Goal: Transaction & Acquisition: Purchase product/service

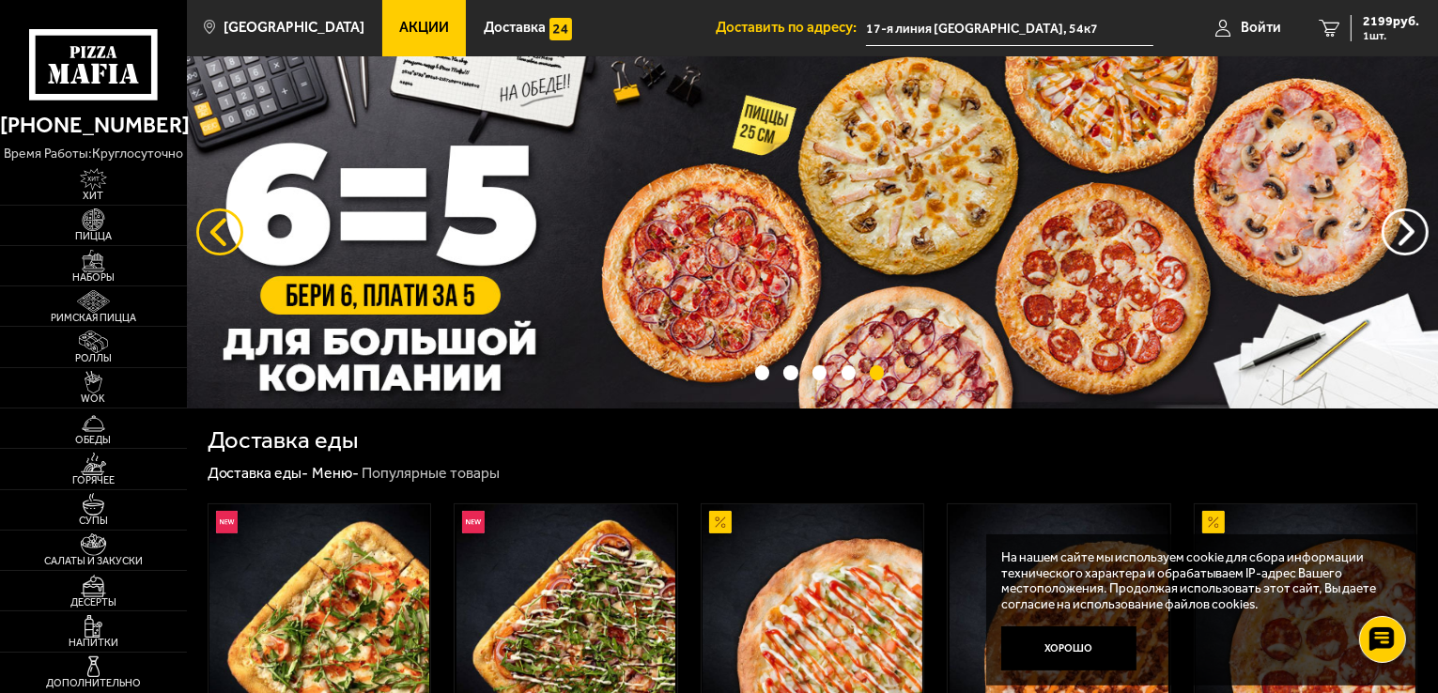
click at [206, 220] on button "следующий" at bounding box center [219, 231] width 47 height 47
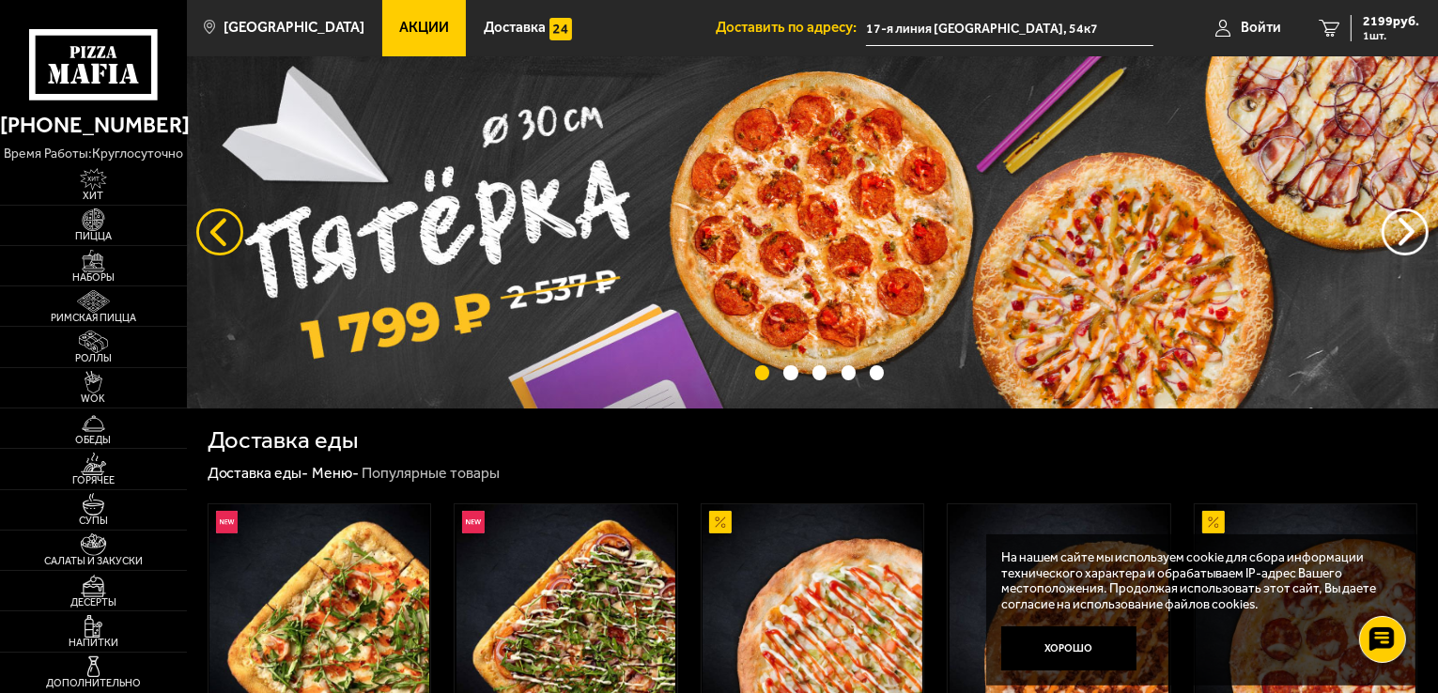
click at [209, 235] on button "следующий" at bounding box center [219, 231] width 47 height 47
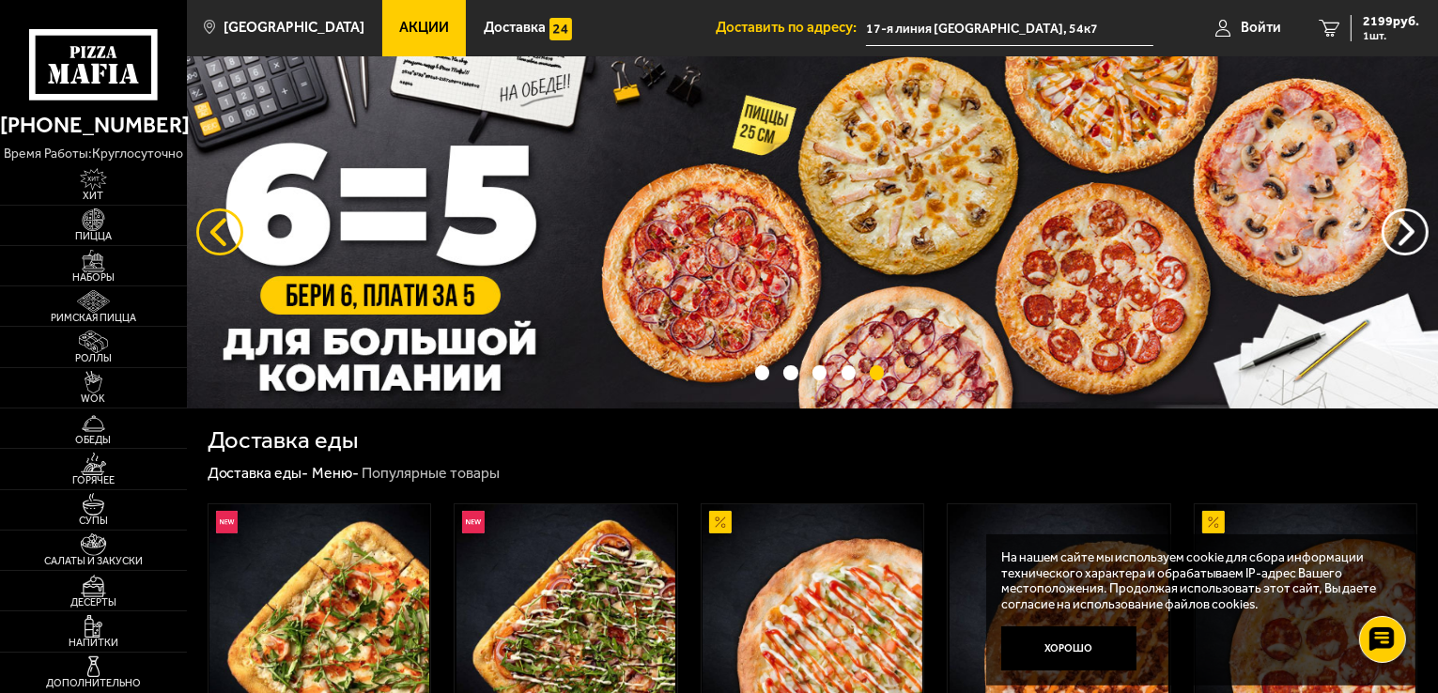
click at [209, 235] on button "следующий" at bounding box center [219, 231] width 47 height 47
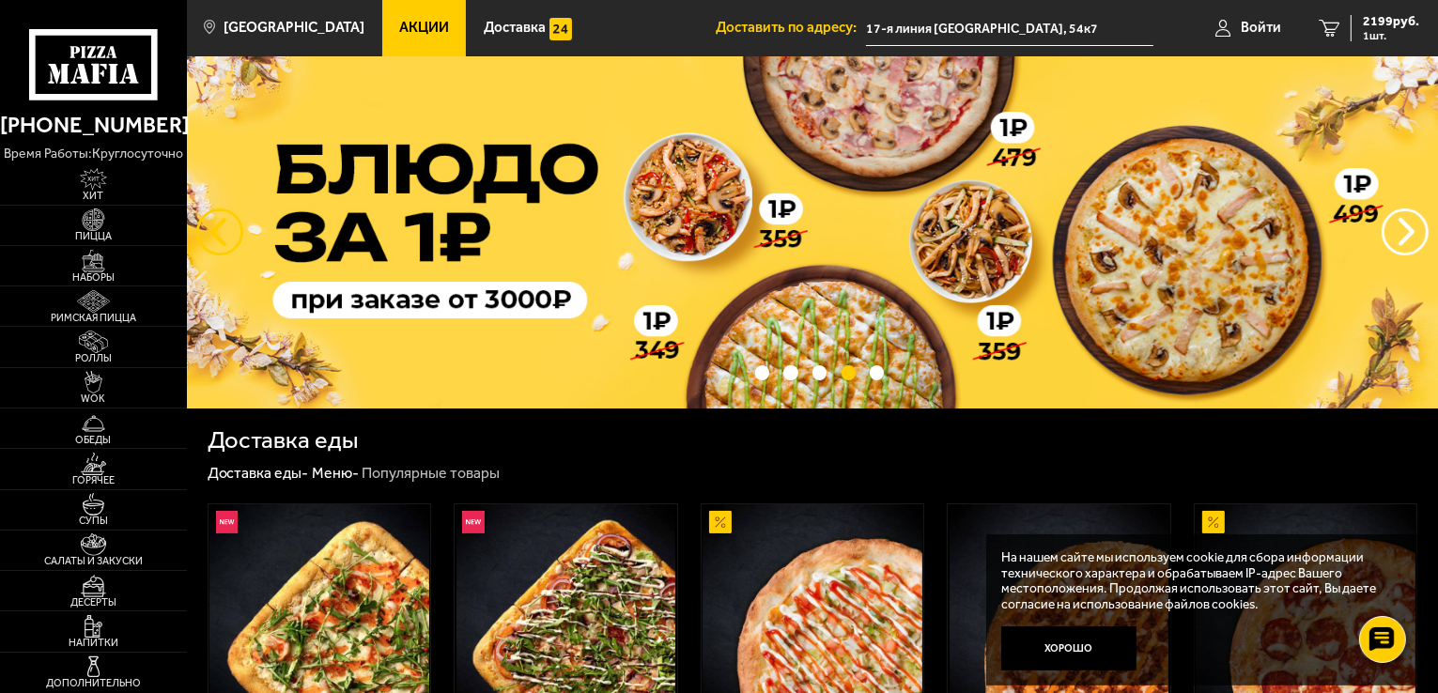
click at [209, 235] on button "следующий" at bounding box center [219, 231] width 47 height 47
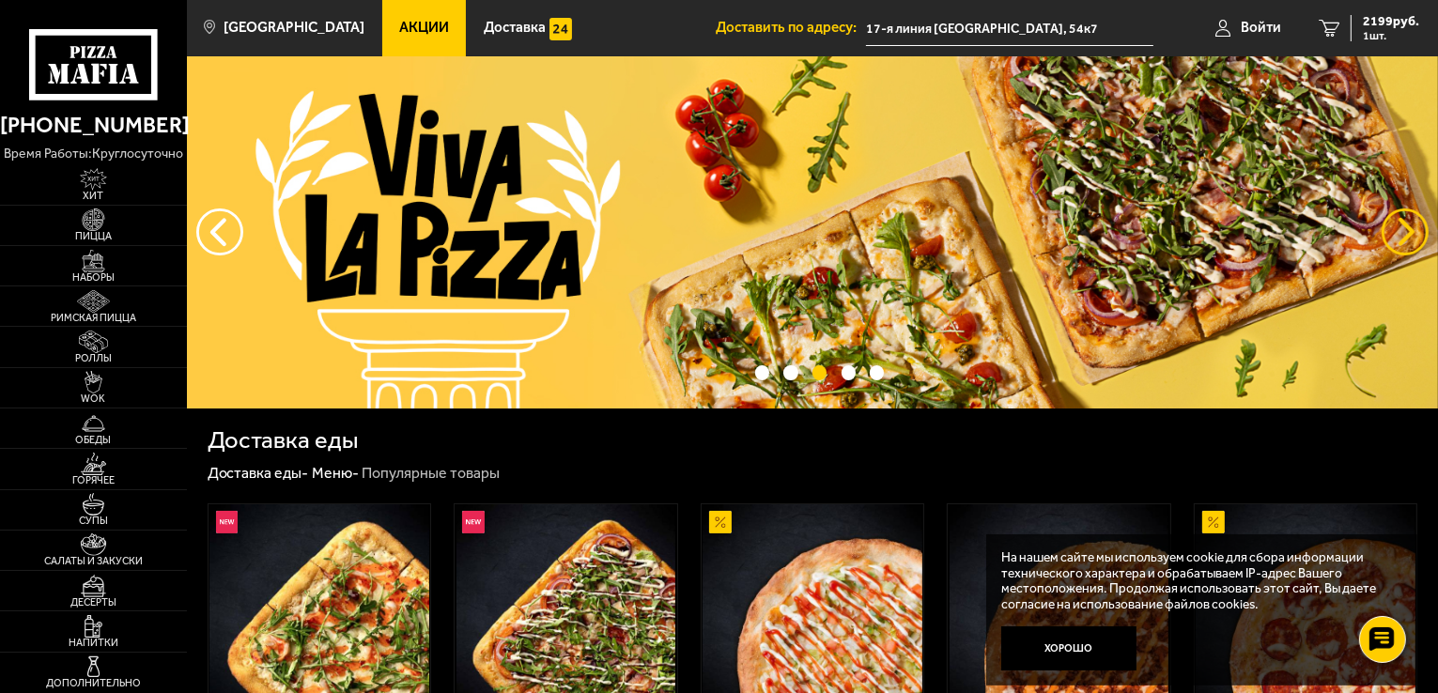
click at [1412, 231] on button "предыдущий" at bounding box center [1404, 231] width 47 height 47
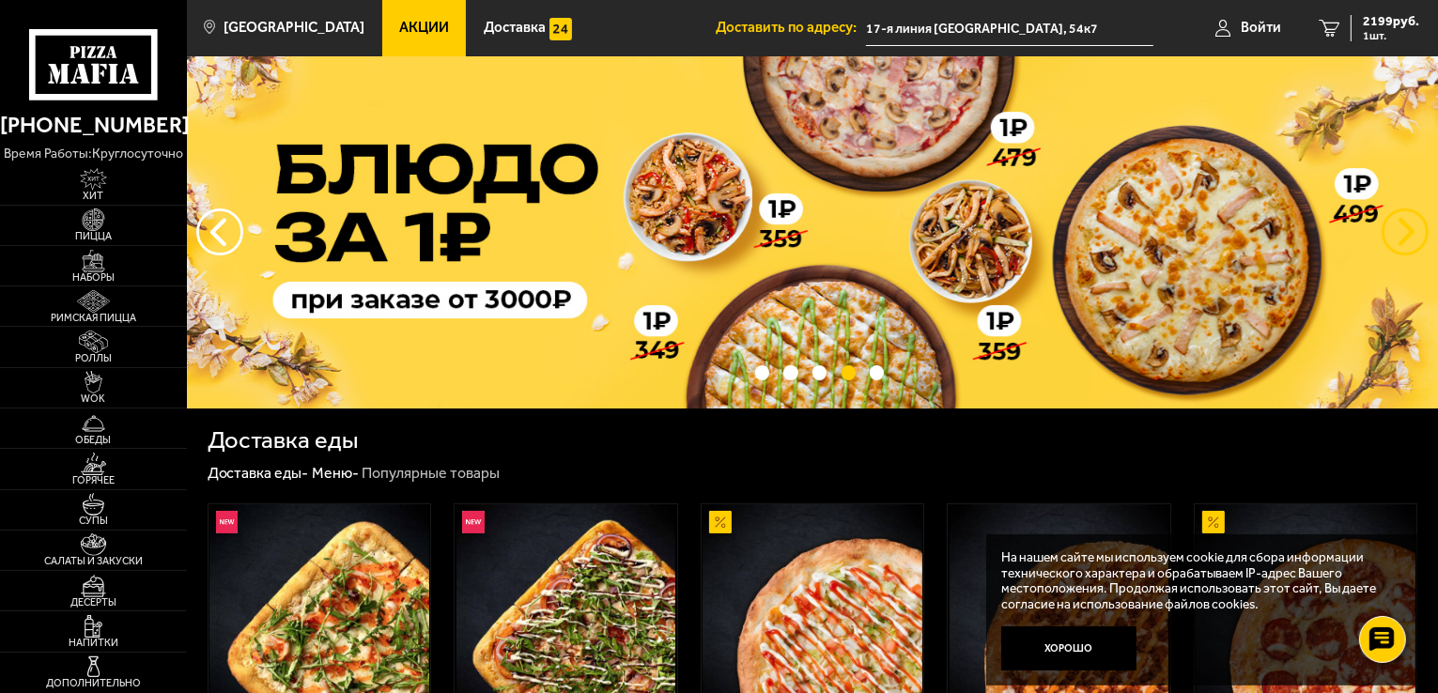
click at [1406, 226] on button "предыдущий" at bounding box center [1404, 231] width 47 height 47
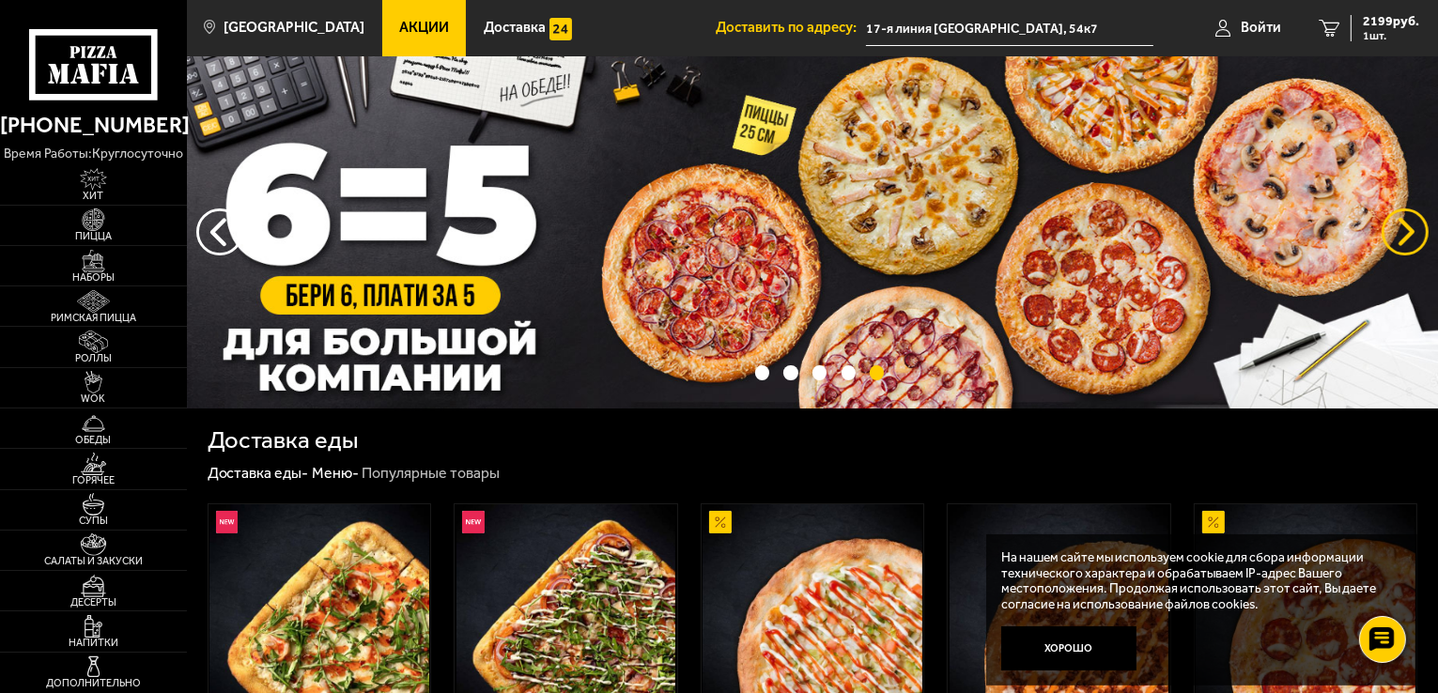
click at [1406, 226] on button "предыдущий" at bounding box center [1404, 231] width 47 height 47
click at [1252, 23] on span "Войти" at bounding box center [1260, 28] width 40 height 14
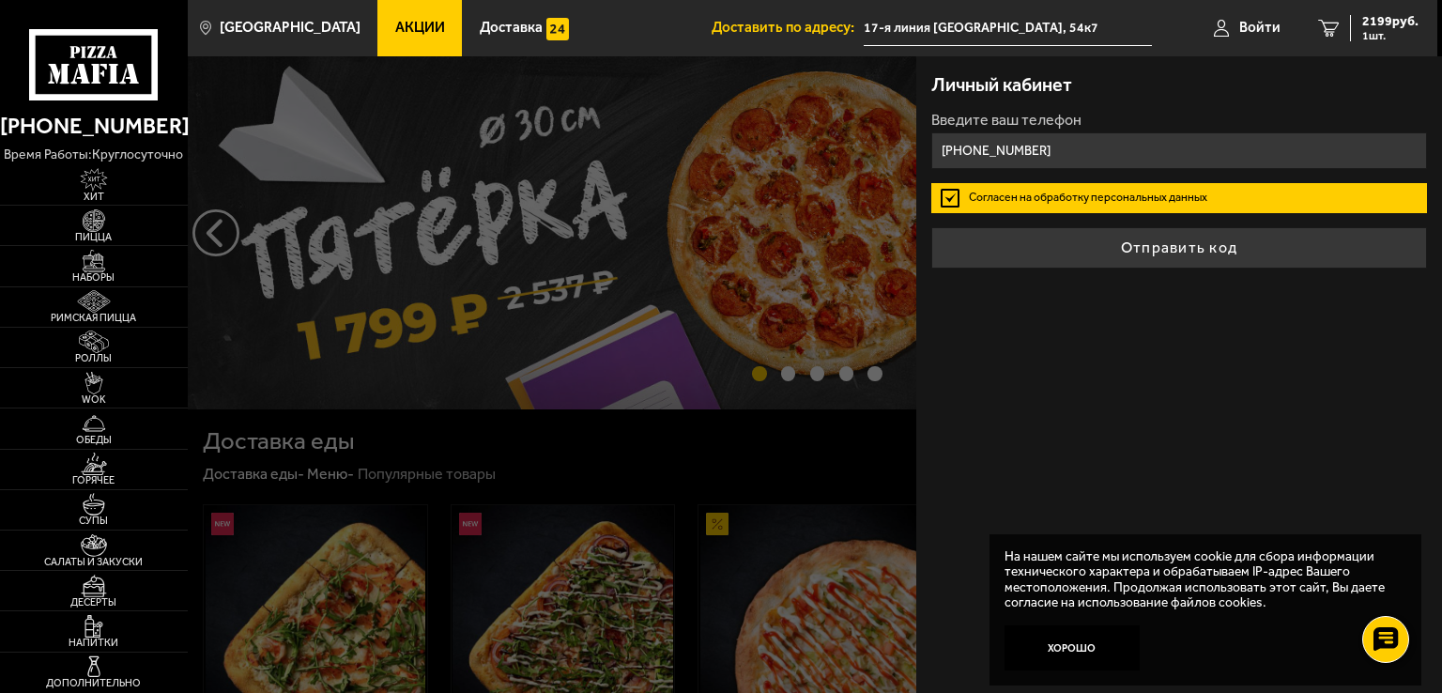
type input "[PHONE_NUMBER]"
click at [953, 196] on label "Согласен на обработку персональных данных" at bounding box center [1180, 198] width 496 height 30
click at [0, 0] on input "Согласен на обработку персональных данных" at bounding box center [0, 0] width 0 height 0
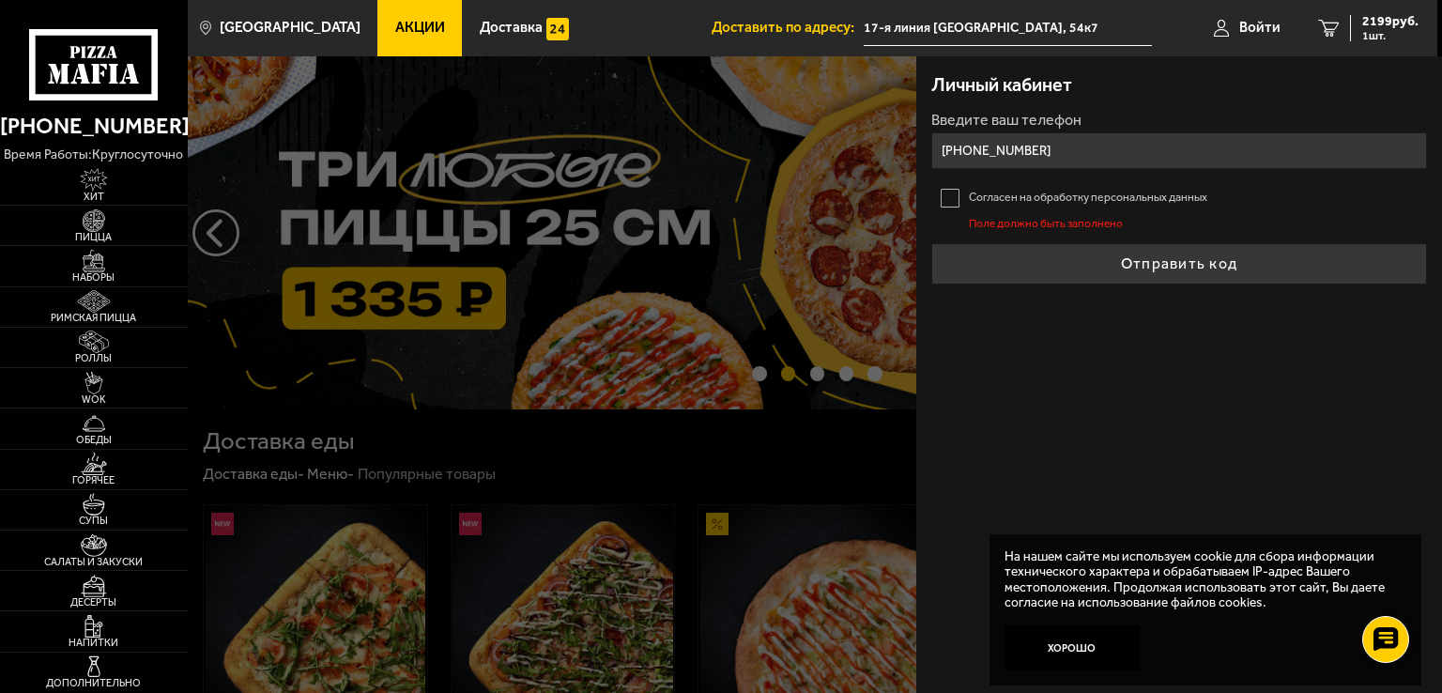
click at [953, 196] on label "Согласен на обработку персональных данных" at bounding box center [1180, 198] width 496 height 30
click at [0, 0] on input "Согласен на обработку персональных данных" at bounding box center [0, 0] width 0 height 0
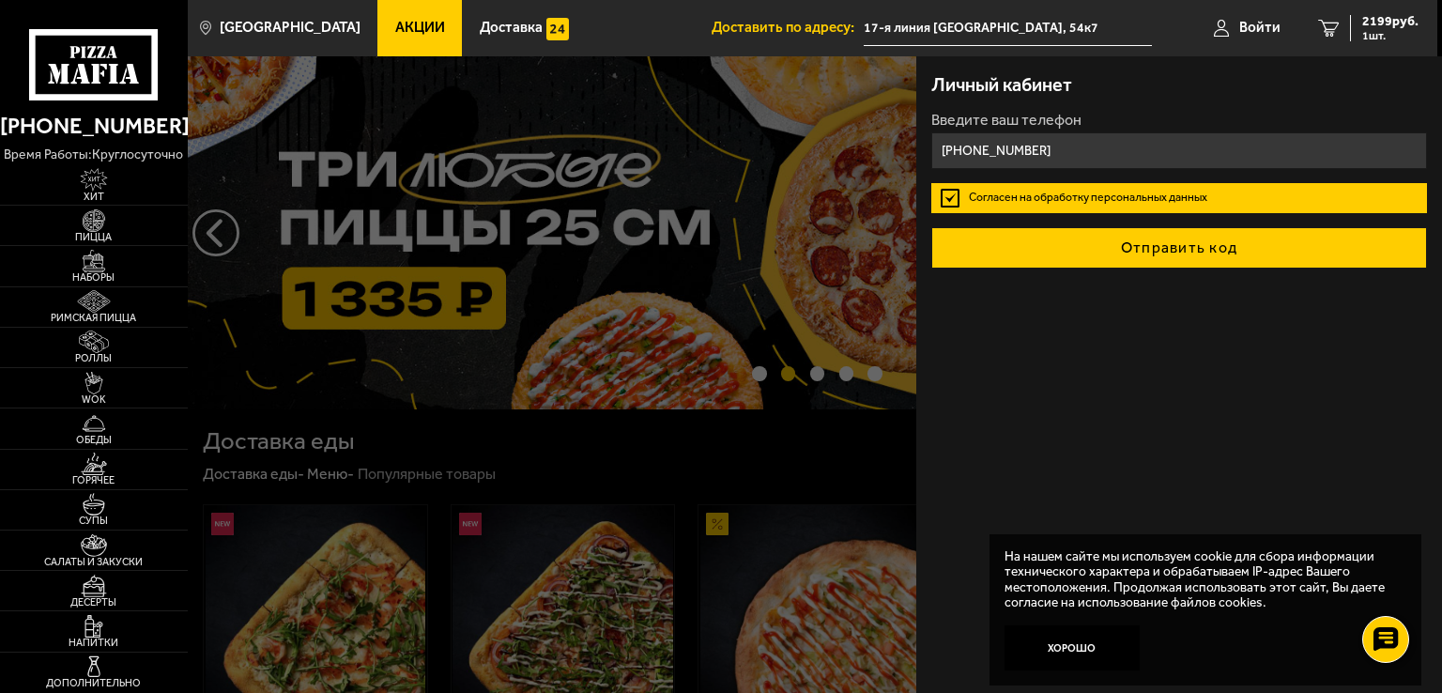
click at [1162, 254] on button "Отправить код" at bounding box center [1180, 247] width 496 height 41
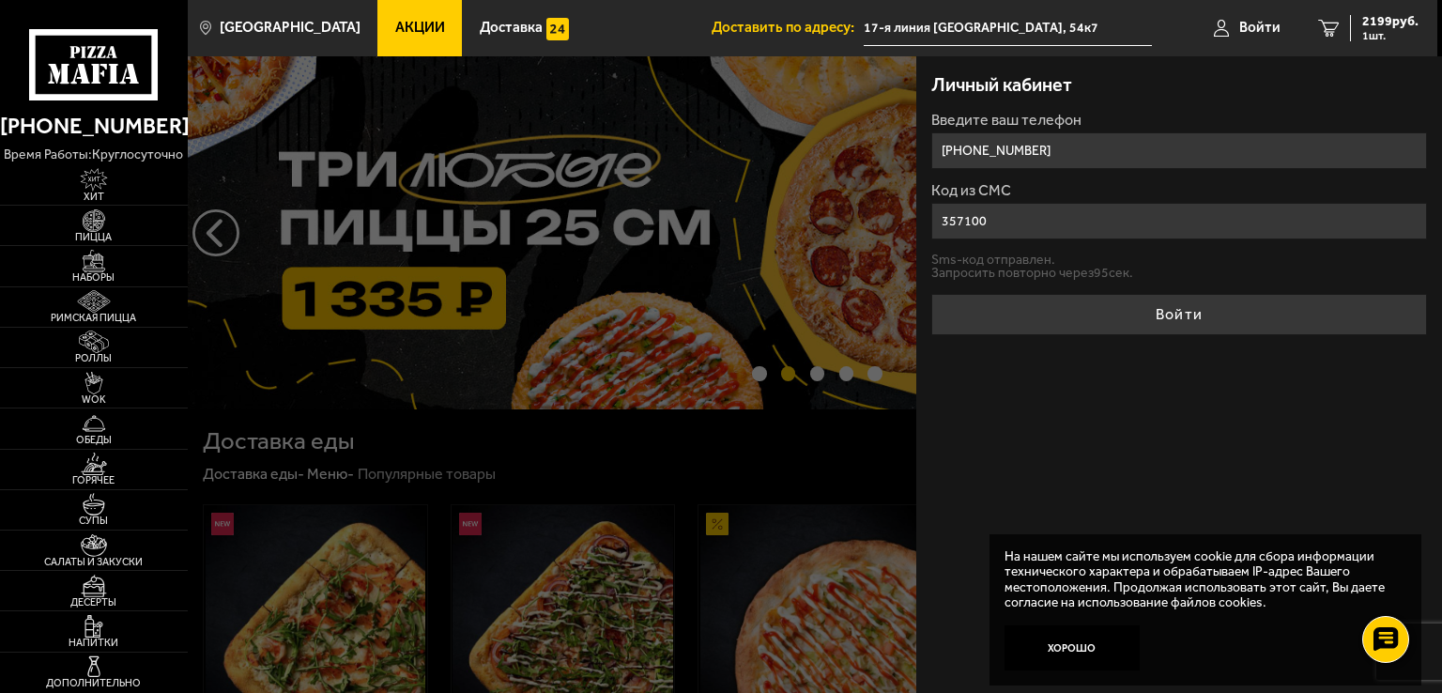
type input "357100"
click at [932, 294] on button "Войти" at bounding box center [1180, 314] width 496 height 41
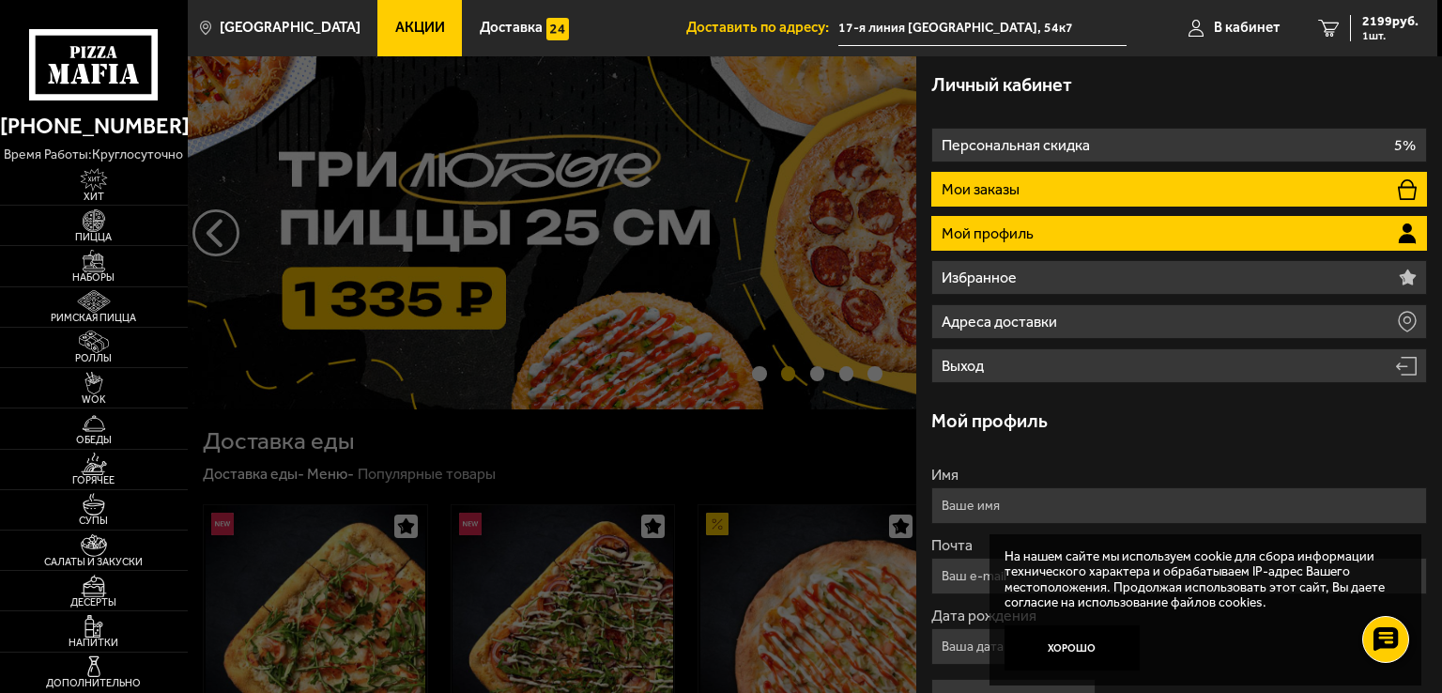
click at [1120, 189] on li "Мои заказы" at bounding box center [1180, 189] width 496 height 35
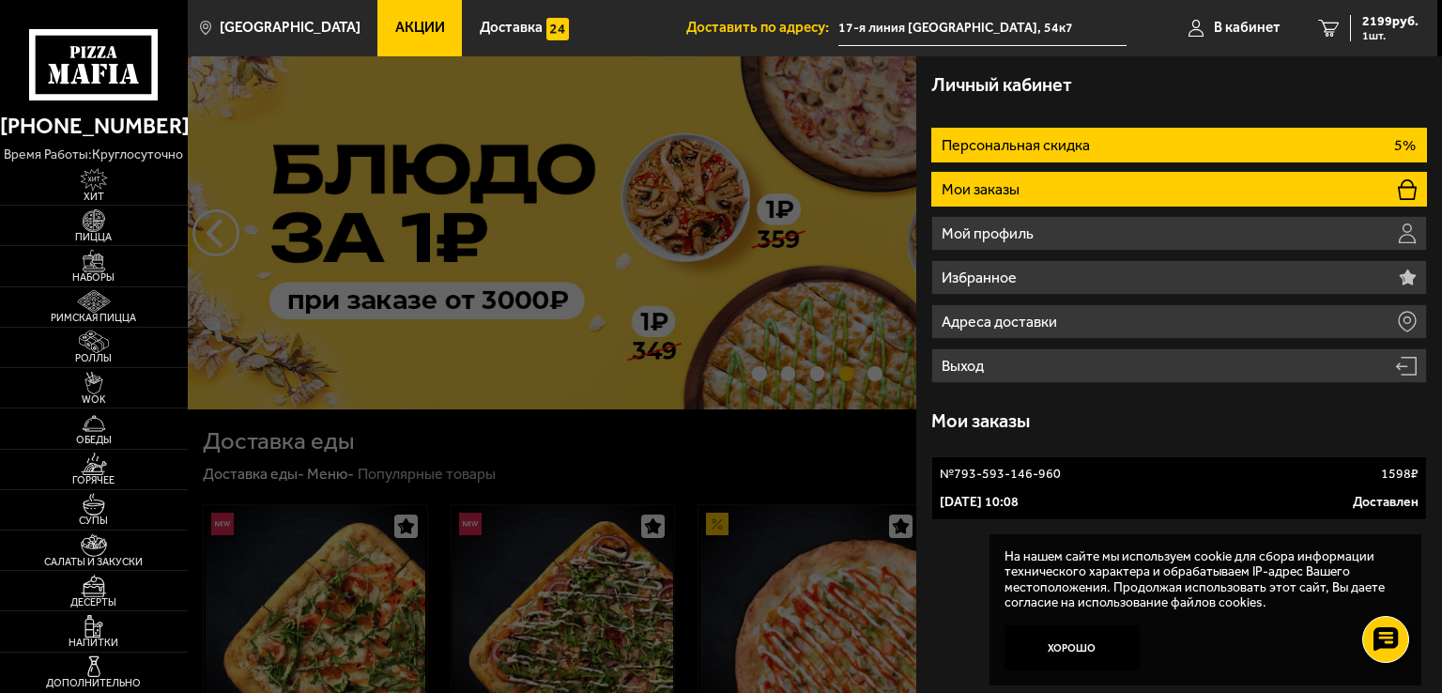
click at [1236, 140] on li "Персональная скидка 5%" at bounding box center [1180, 145] width 496 height 35
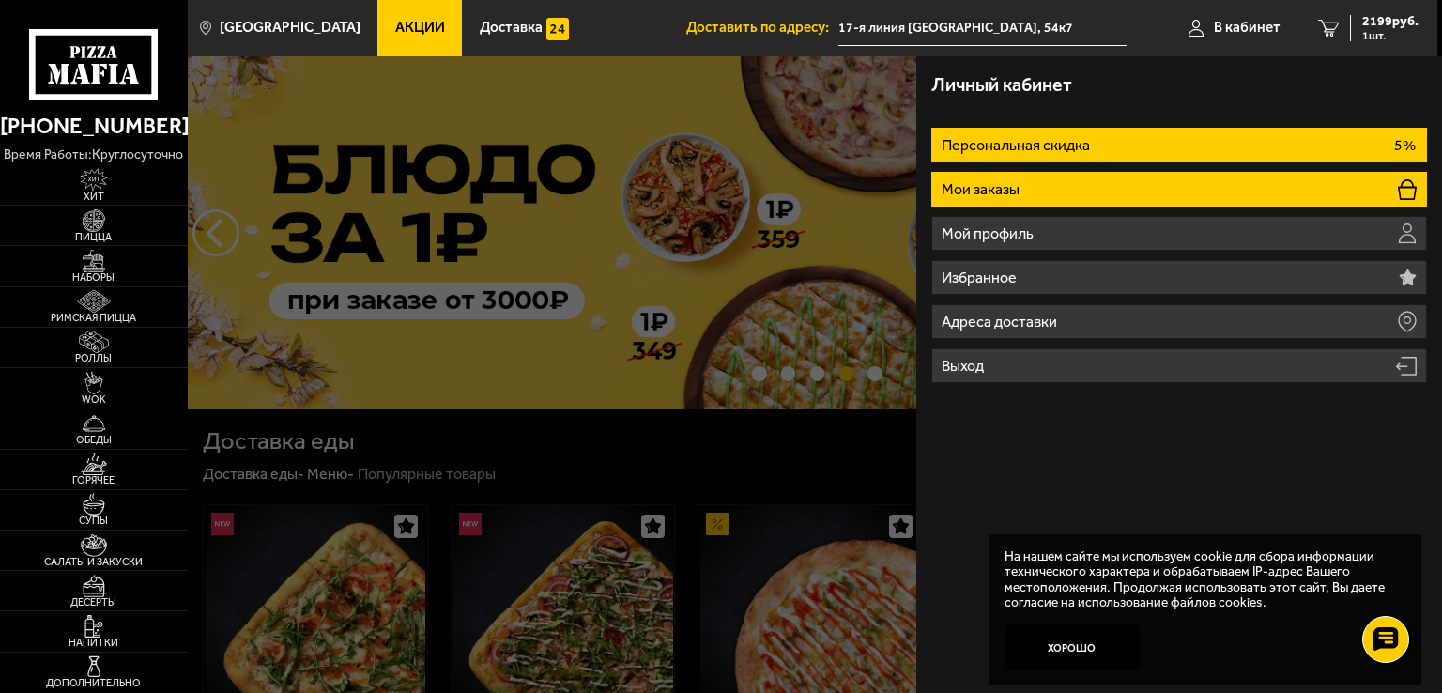
click at [1195, 186] on li "Мои заказы" at bounding box center [1180, 189] width 496 height 35
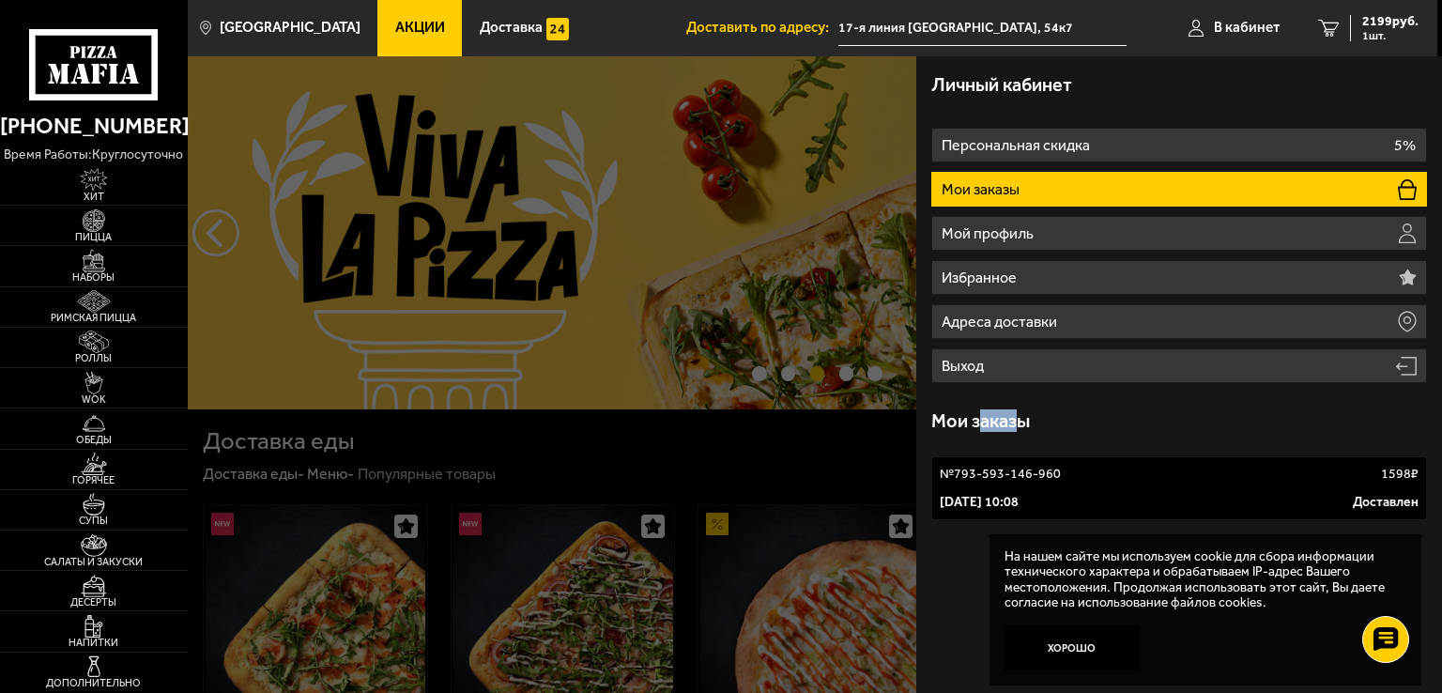
drag, startPoint x: 977, startPoint y: 422, endPoint x: 1018, endPoint y: 421, distance: 41.3
click at [1018, 421] on h3 "Мои заказы" at bounding box center [981, 420] width 99 height 19
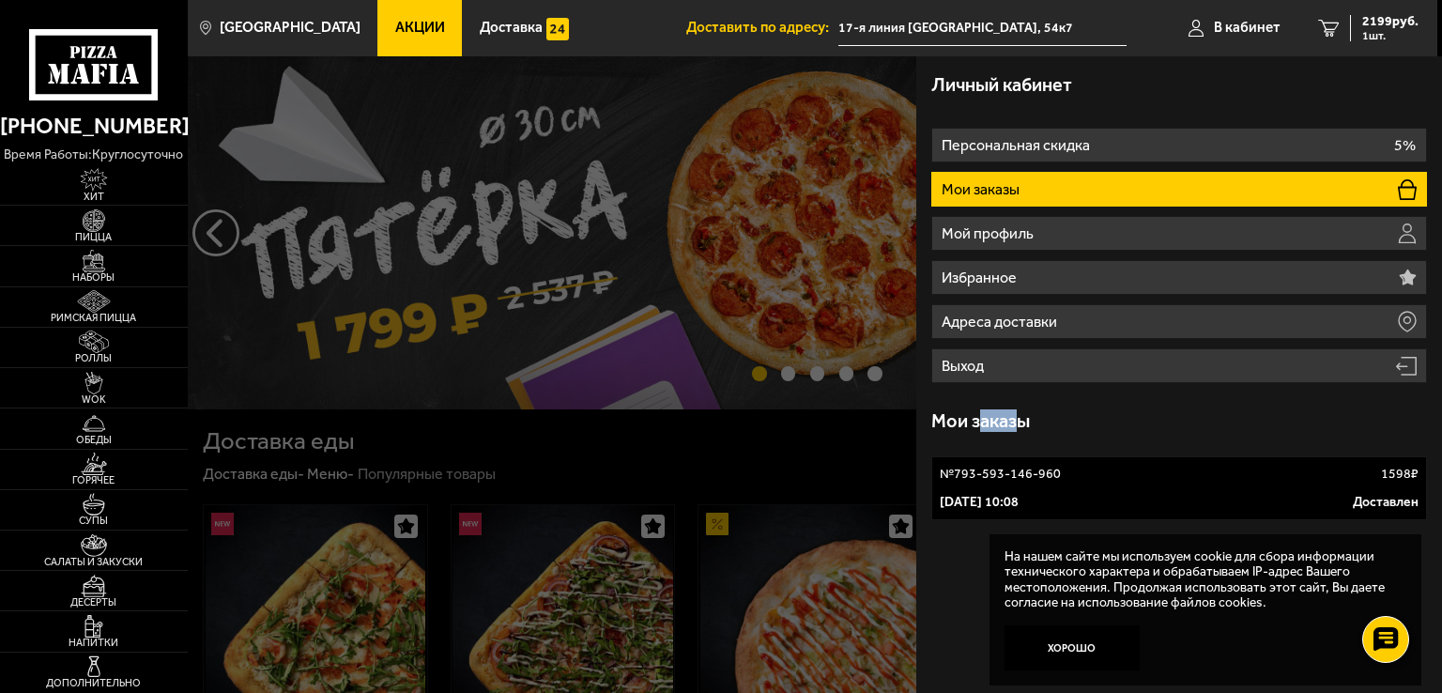
click at [1006, 422] on h3 "Мои заказы" at bounding box center [981, 420] width 99 height 19
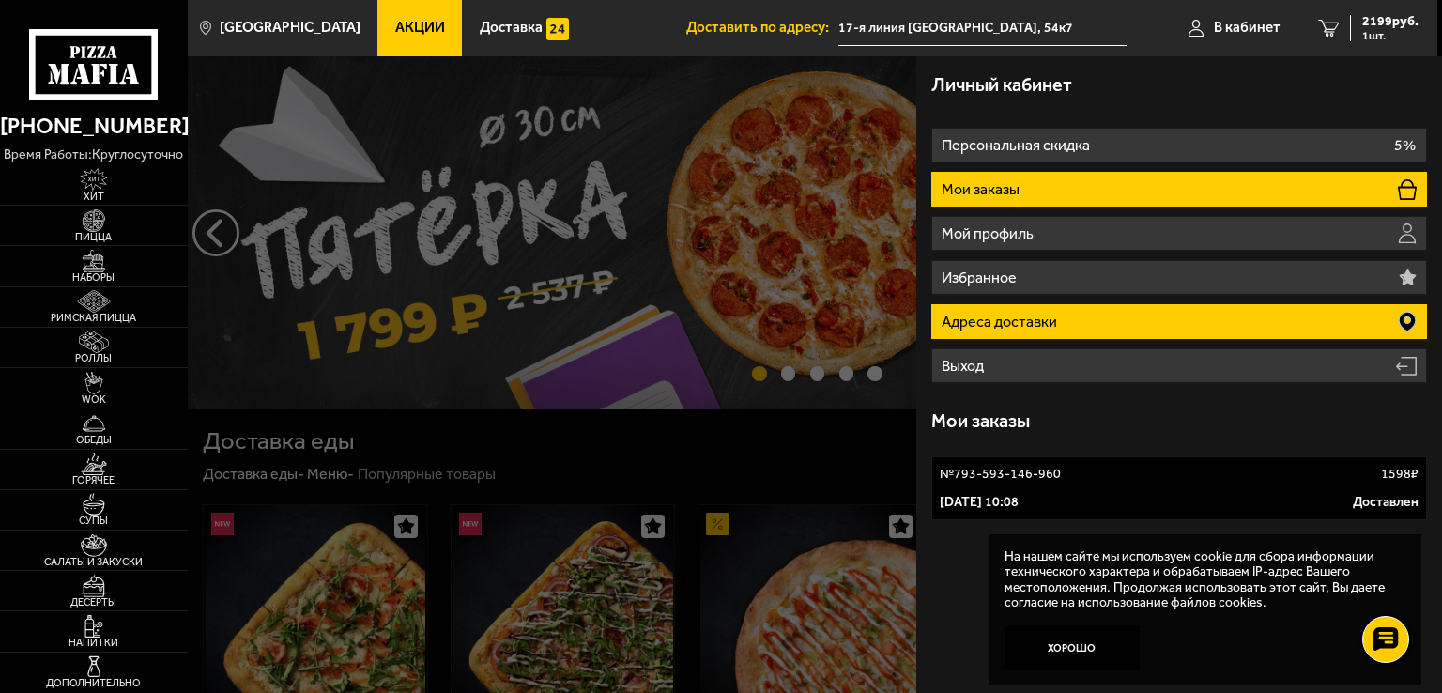
click at [1059, 331] on li "Адреса доставки" at bounding box center [1180, 321] width 496 height 35
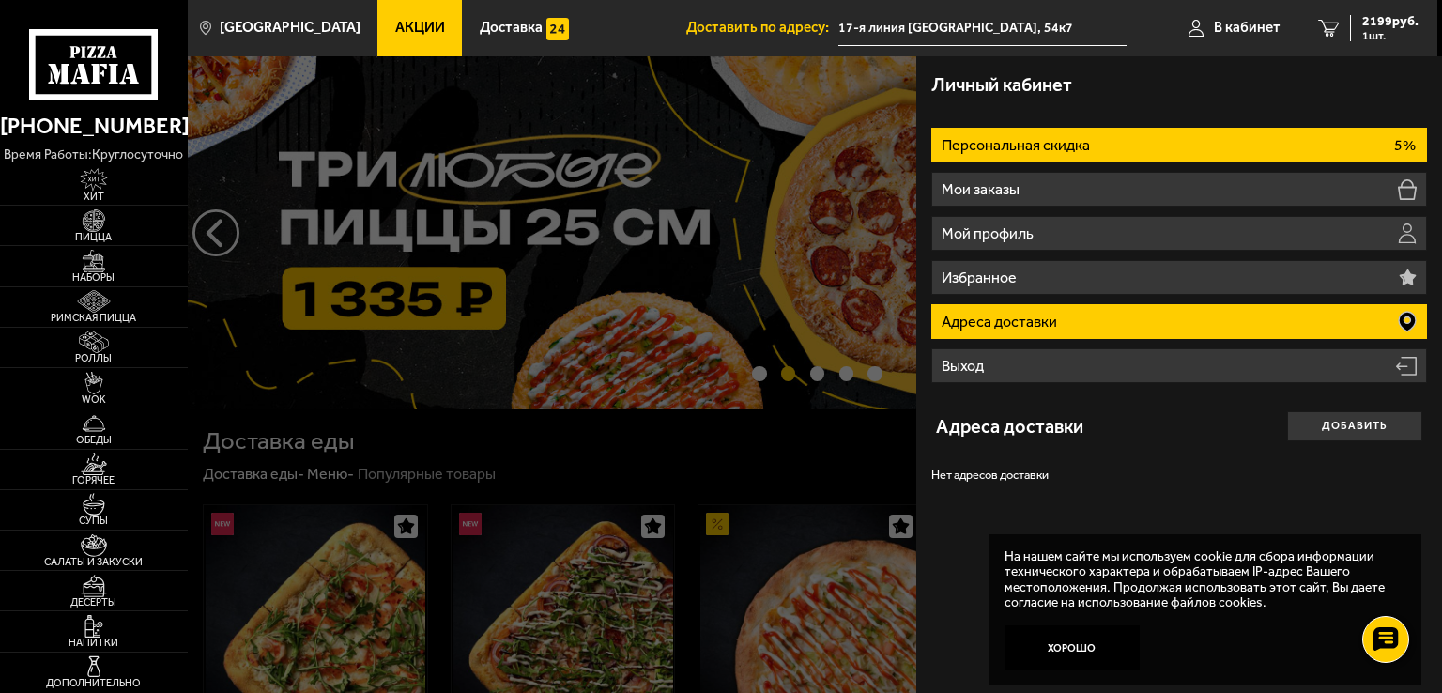
click at [1078, 140] on p "Персональная скидка" at bounding box center [1018, 145] width 152 height 15
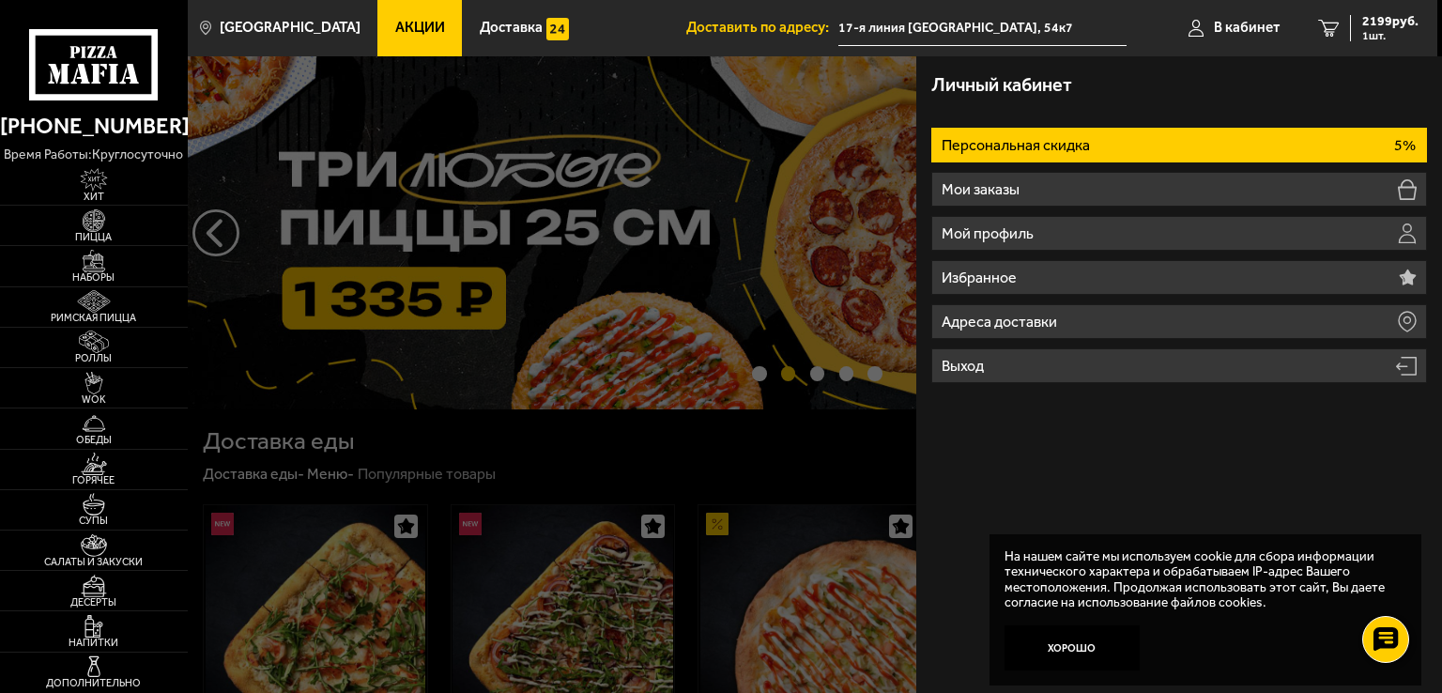
click at [691, 416] on div at bounding box center [909, 402] width 1442 height 693
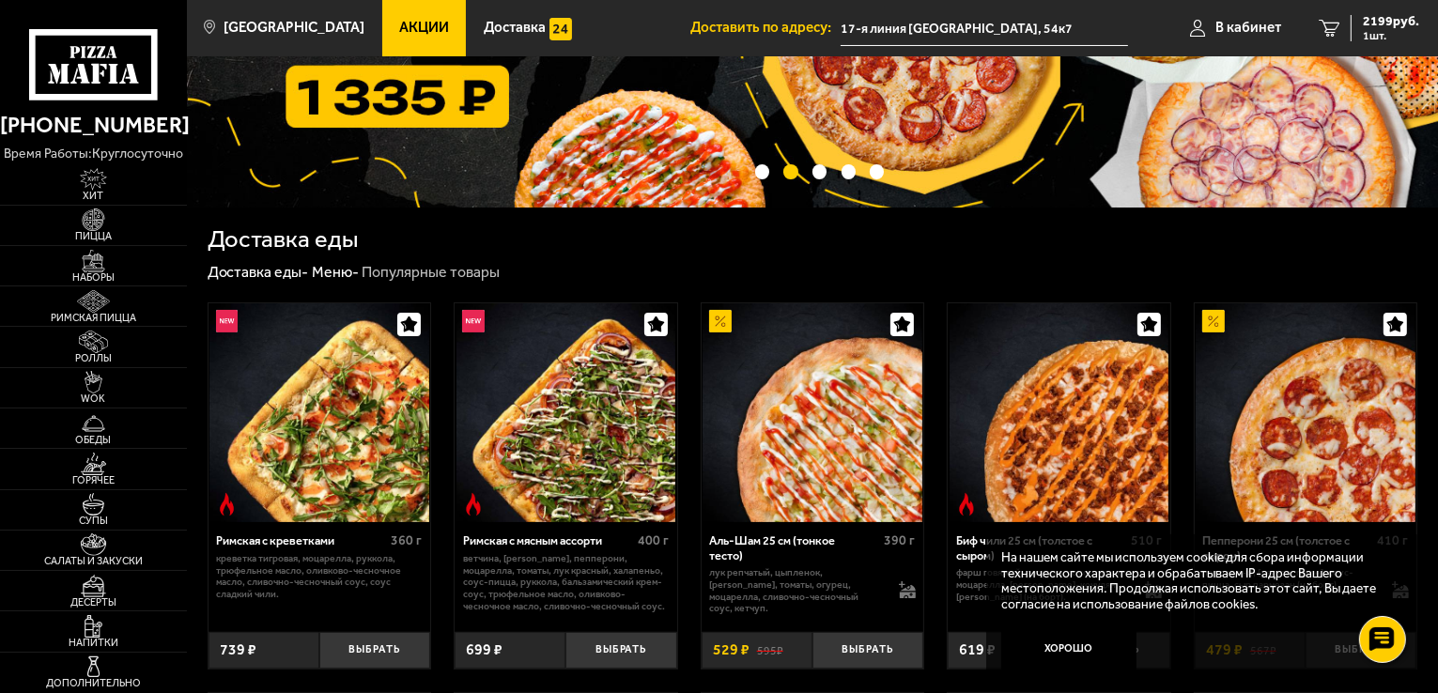
scroll to position [188, 0]
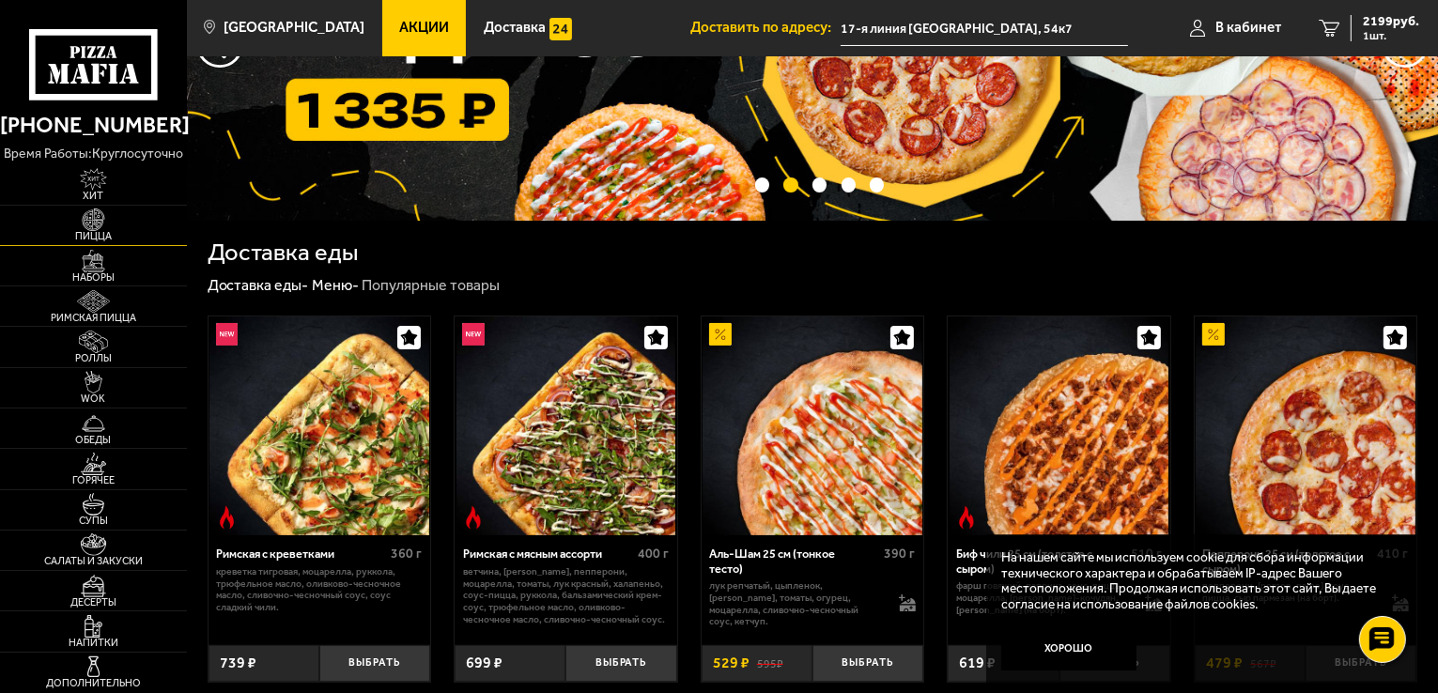
click at [106, 238] on span "Пицца" at bounding box center [93, 236] width 187 height 10
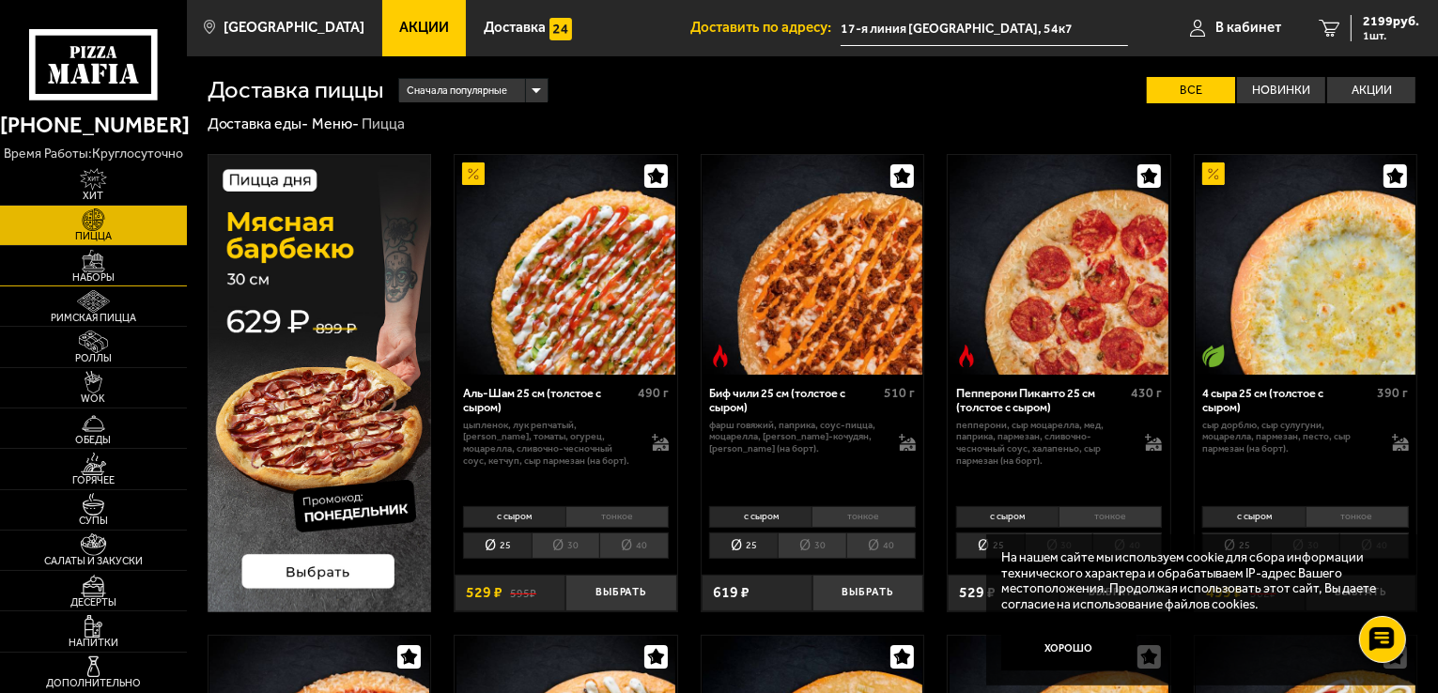
click at [101, 272] on span "Наборы" at bounding box center [93, 277] width 187 height 10
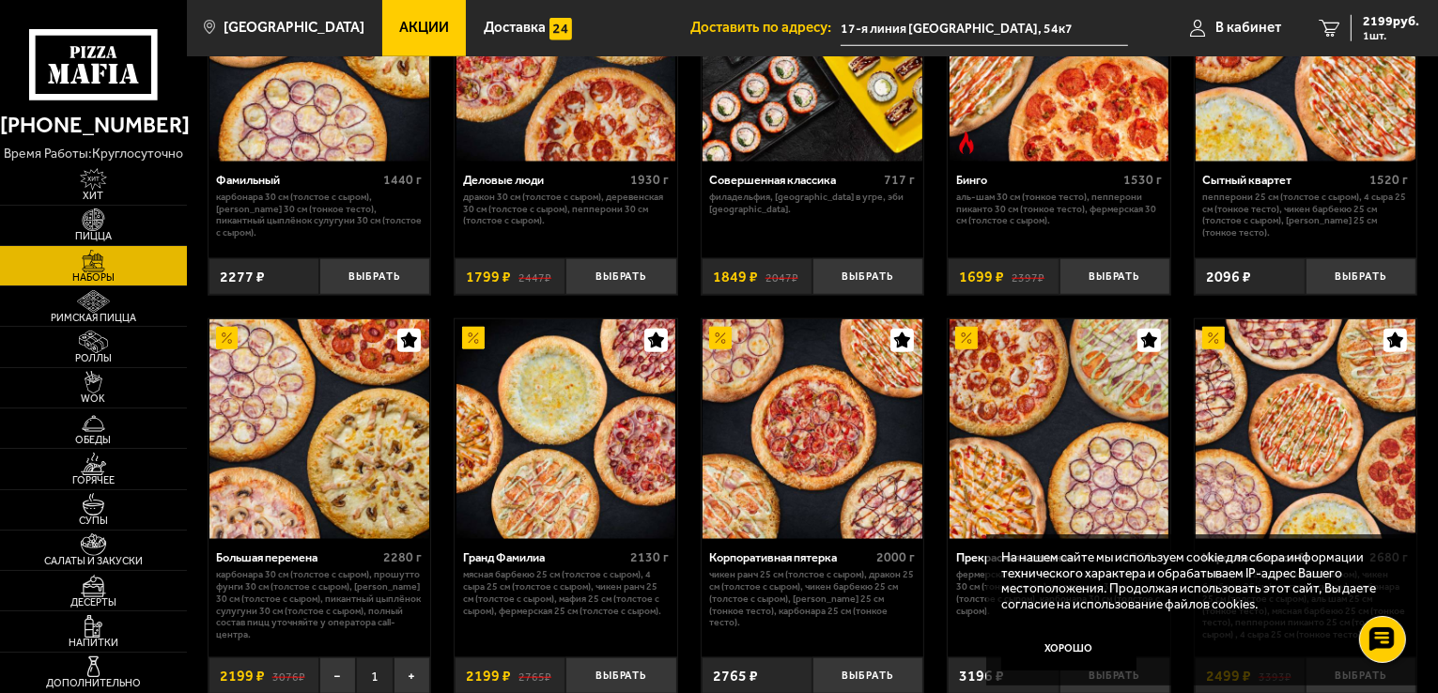
scroll to position [1784, 0]
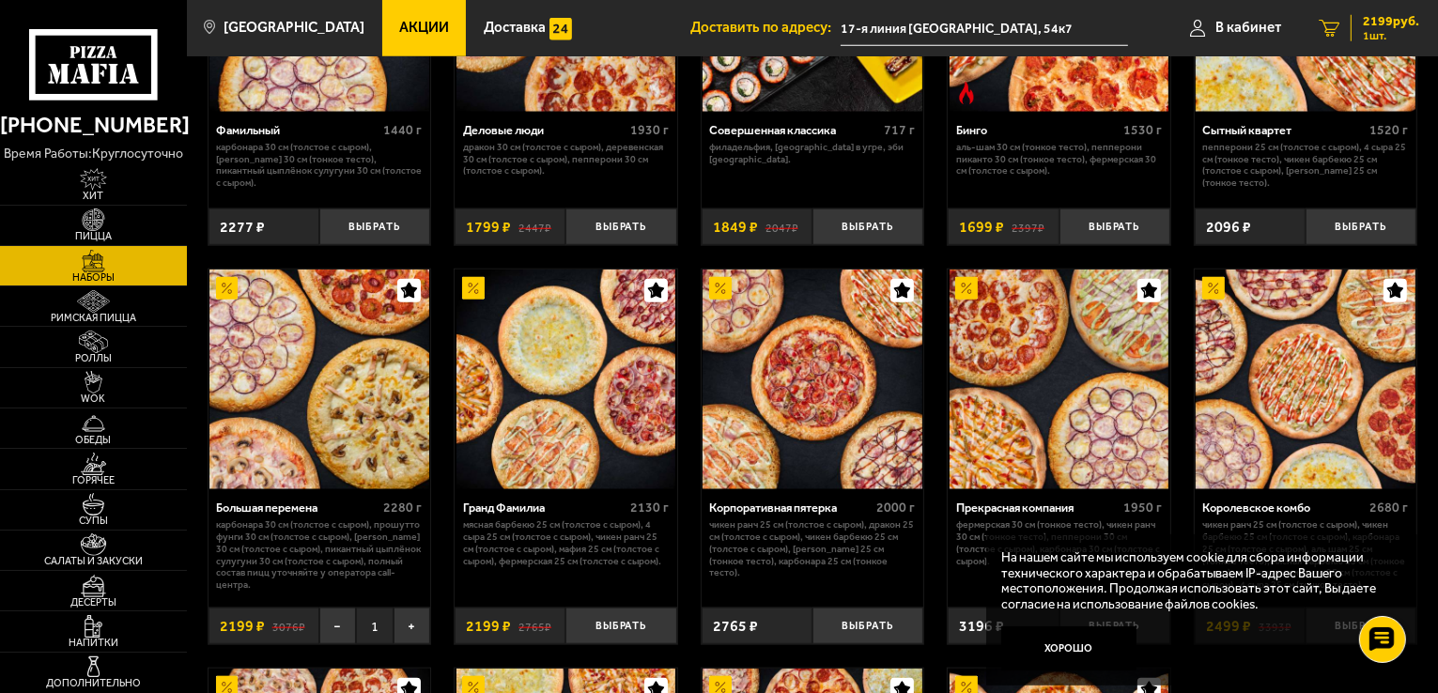
click at [1343, 23] on link "1 2199 руб. 1 шт." at bounding box center [1369, 28] width 138 height 56
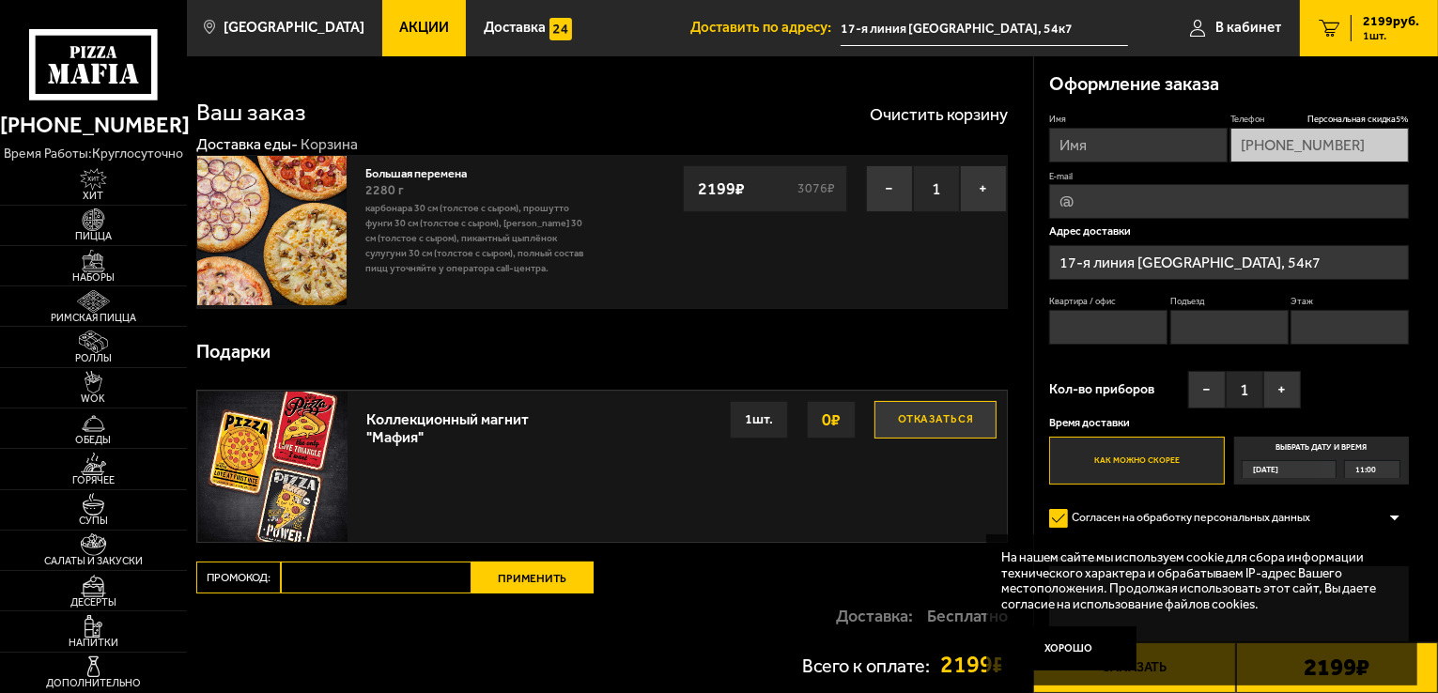
click at [1374, 269] on input "17-я линия [GEOGRAPHIC_DATA], 54к7" at bounding box center [1229, 262] width 360 height 35
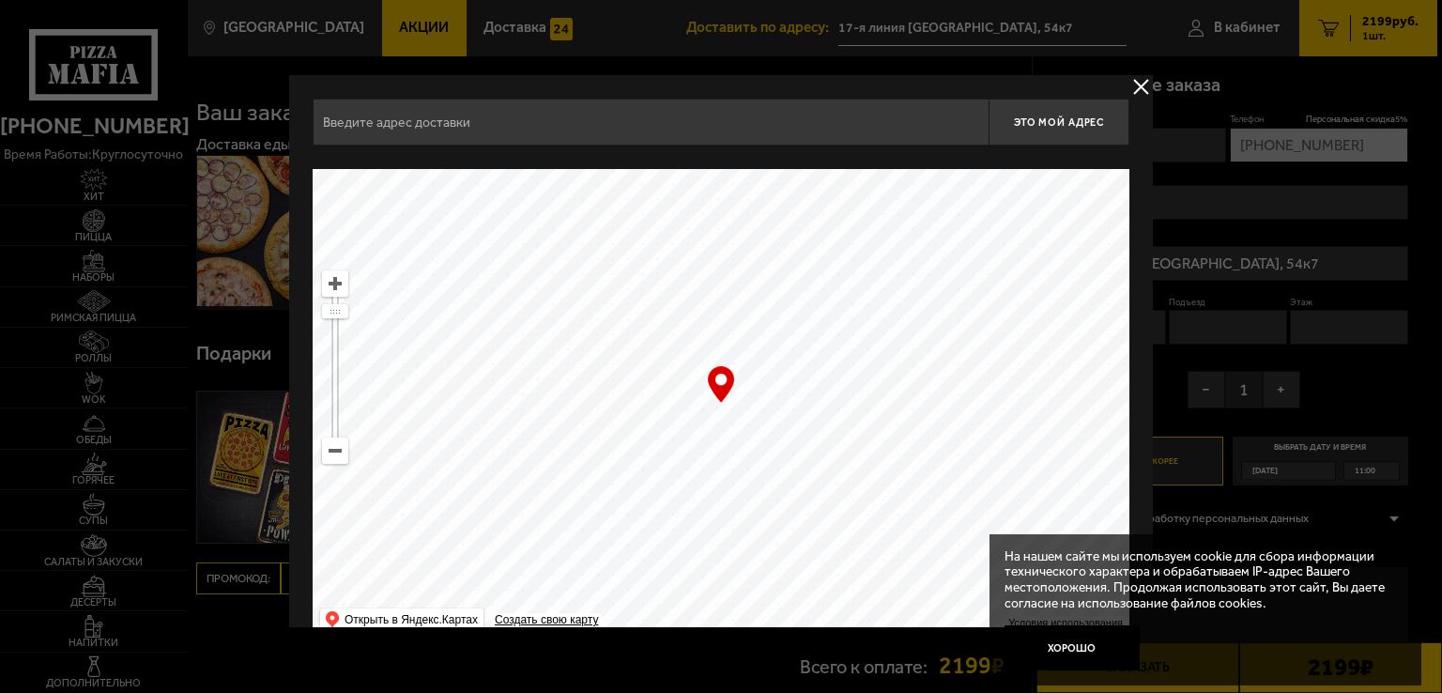
type input "17-я линия [GEOGRAPHIC_DATA], 54к7"
click at [1138, 87] on button "delivery type" at bounding box center [1141, 86] width 23 height 23
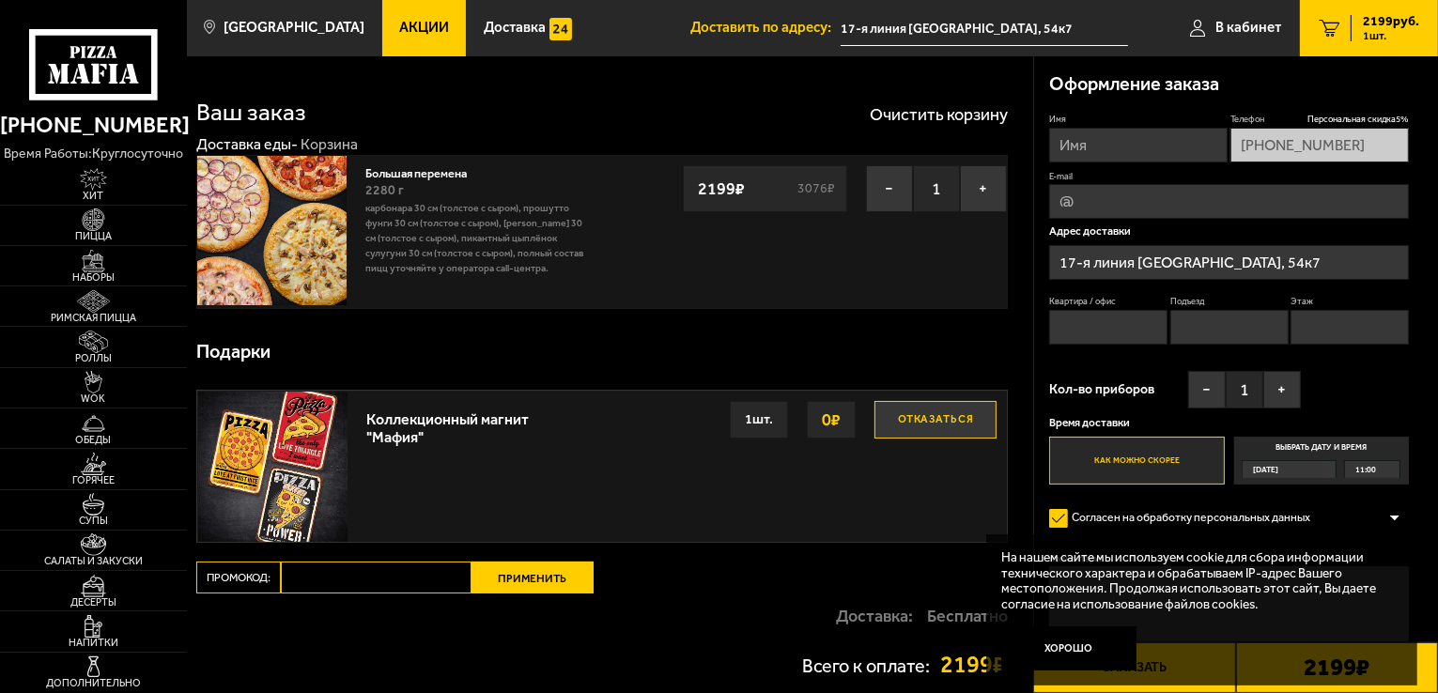
click at [1303, 467] on div "[DATE]" at bounding box center [1281, 469] width 79 height 17
click at [0, 0] on input "Выбрать дату и время [DATE] 11:00" at bounding box center [0, 0] width 0 height 0
click at [1388, 470] on div "11:00" at bounding box center [1372, 469] width 54 height 17
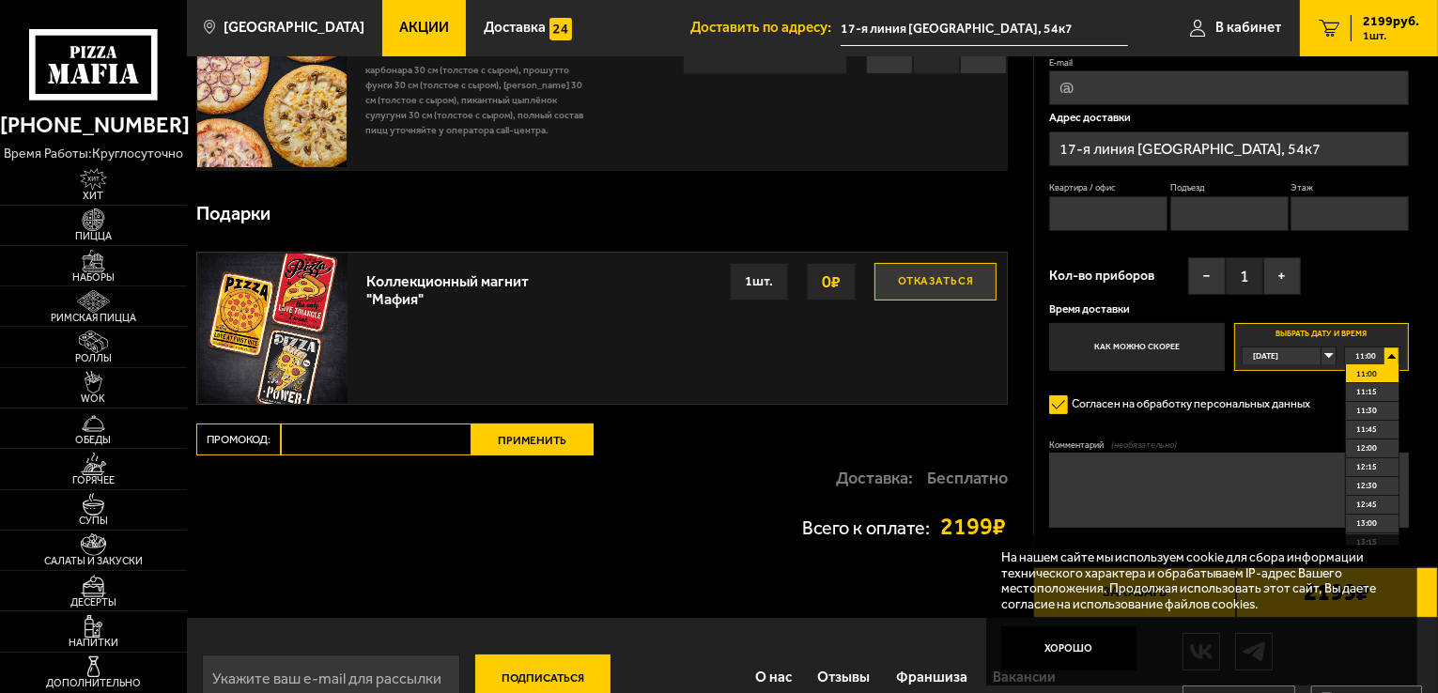
scroll to position [184, 0]
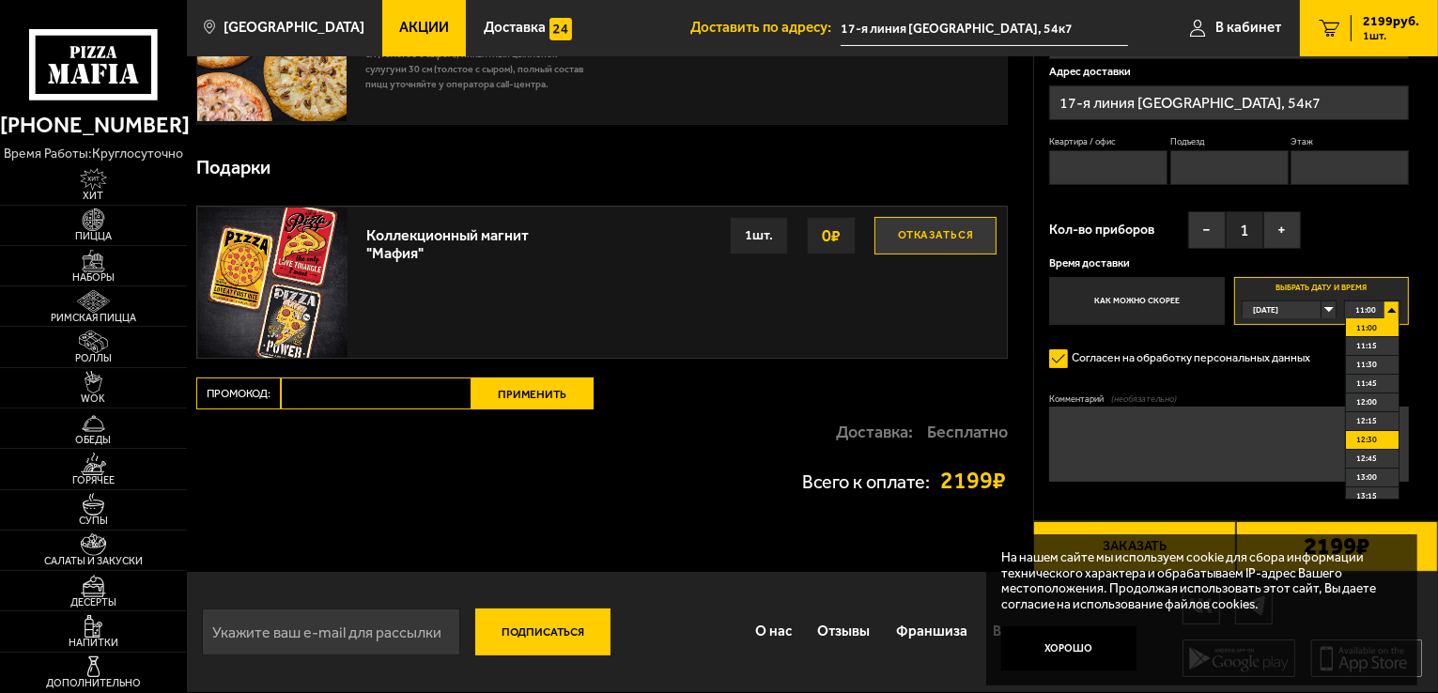
click at [1373, 438] on span "12:30" at bounding box center [1366, 439] width 21 height 17
click at [1133, 458] on textarea "Комментарий (необязательно)" at bounding box center [1229, 444] width 360 height 75
click at [1068, 659] on button "Хорошо" at bounding box center [1068, 648] width 135 height 45
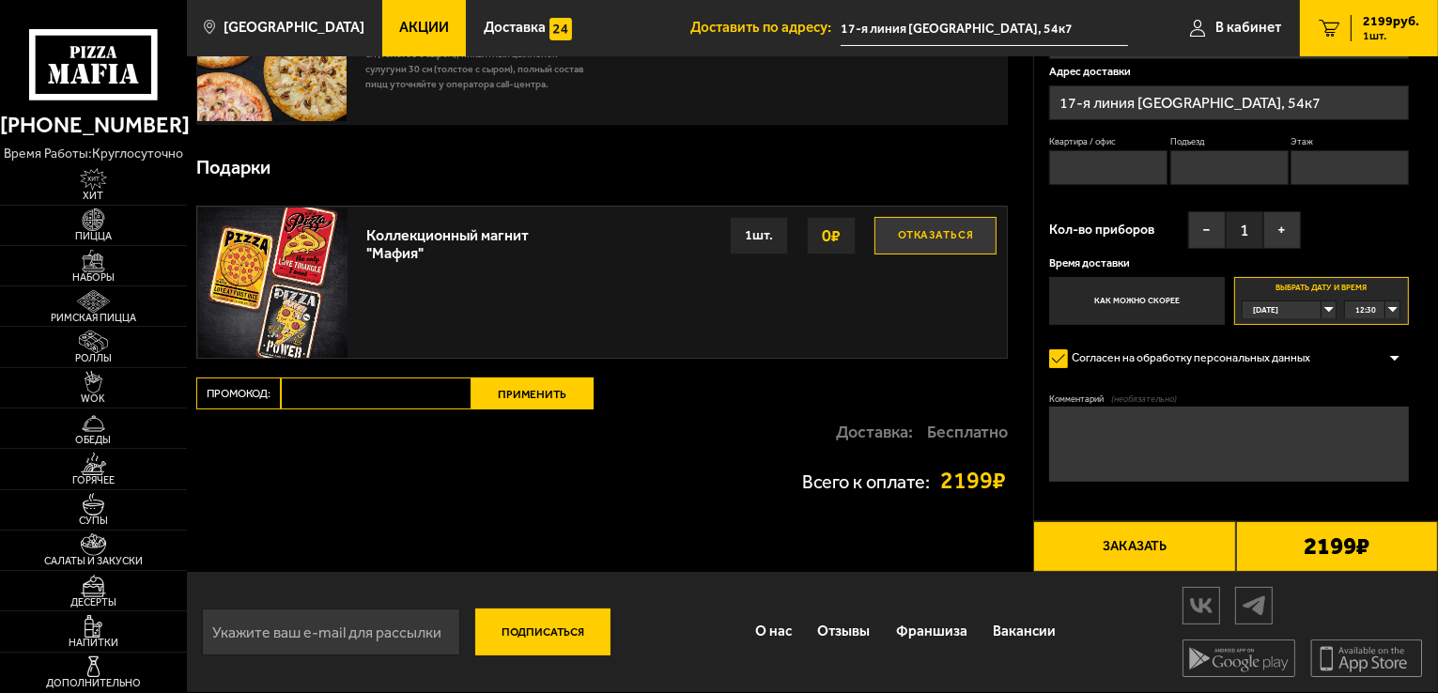
click at [1168, 547] on button "Заказать" at bounding box center [1134, 546] width 202 height 51
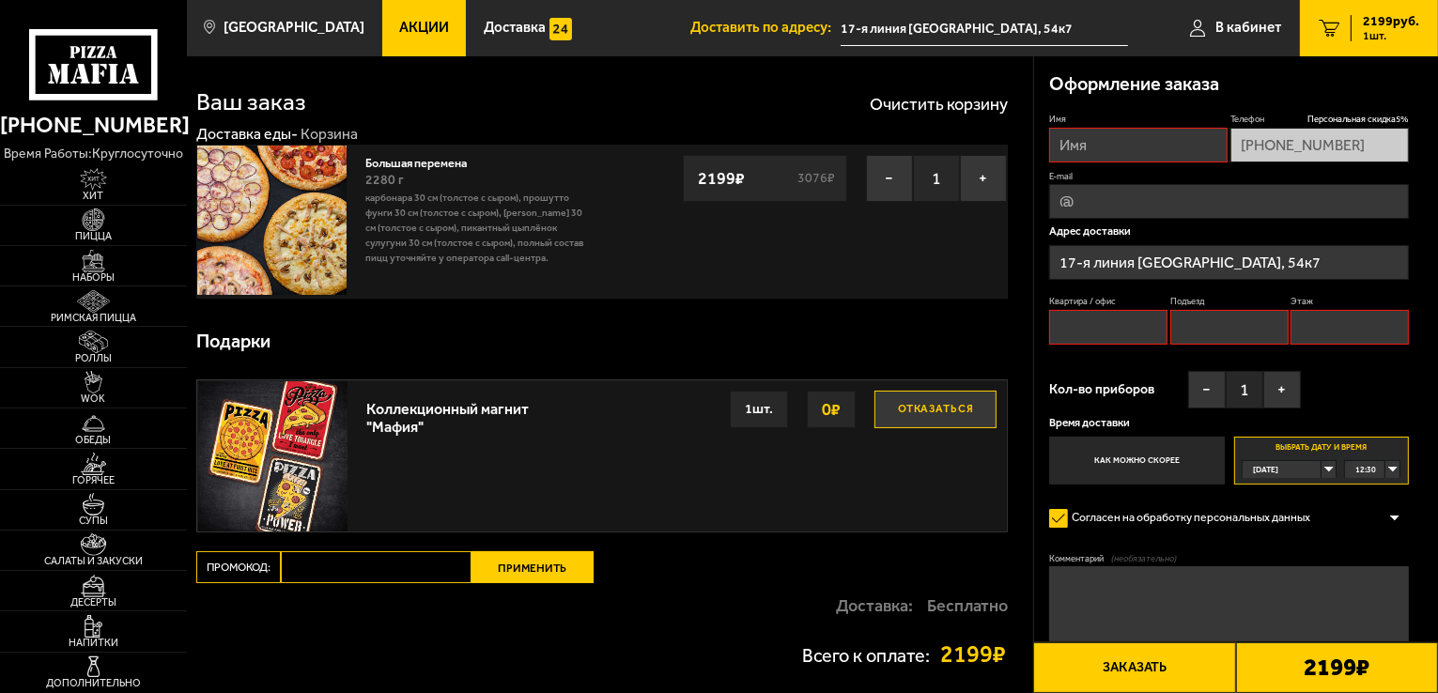
scroll to position [0, 0]
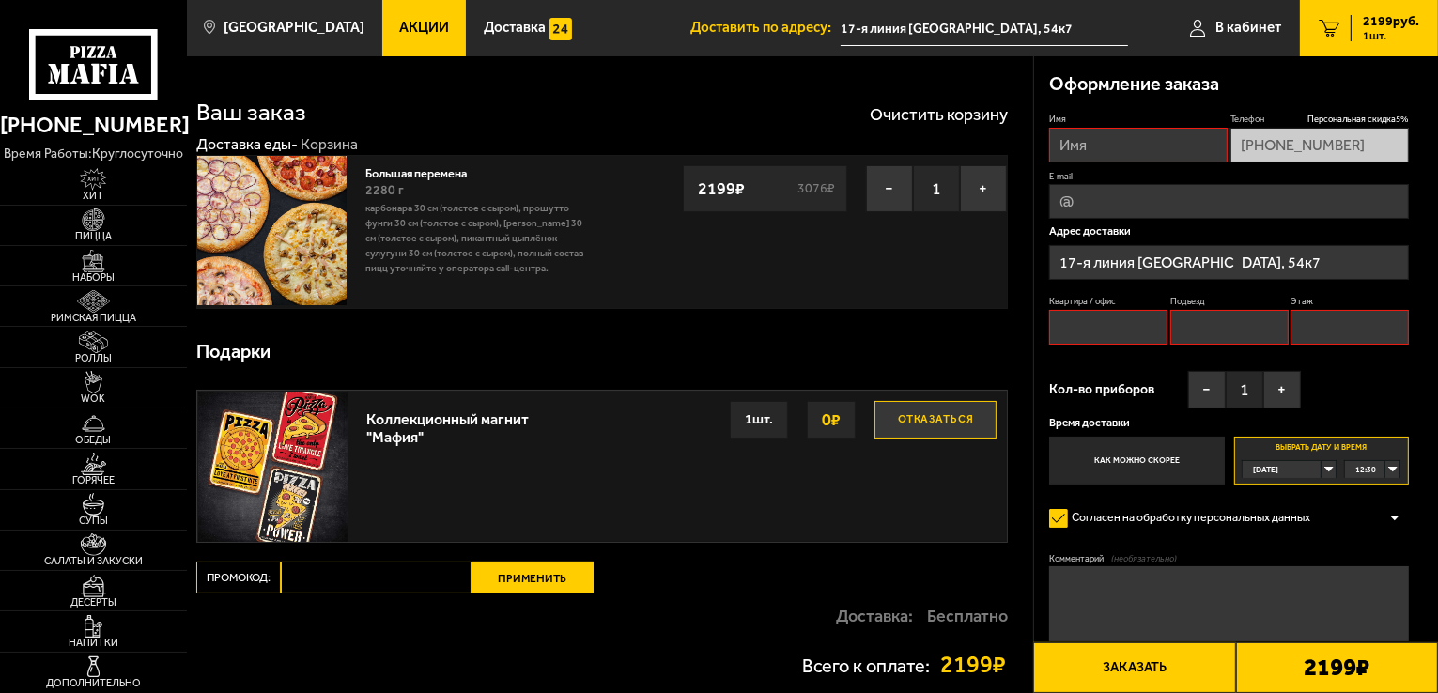
click at [1101, 124] on label "Имя" at bounding box center [1138, 119] width 178 height 12
click at [1101, 128] on input "Имя" at bounding box center [1138, 145] width 178 height 35
type input "[PERSON_NAME]"
click at [1177, 683] on button "Заказать" at bounding box center [1134, 667] width 202 height 51
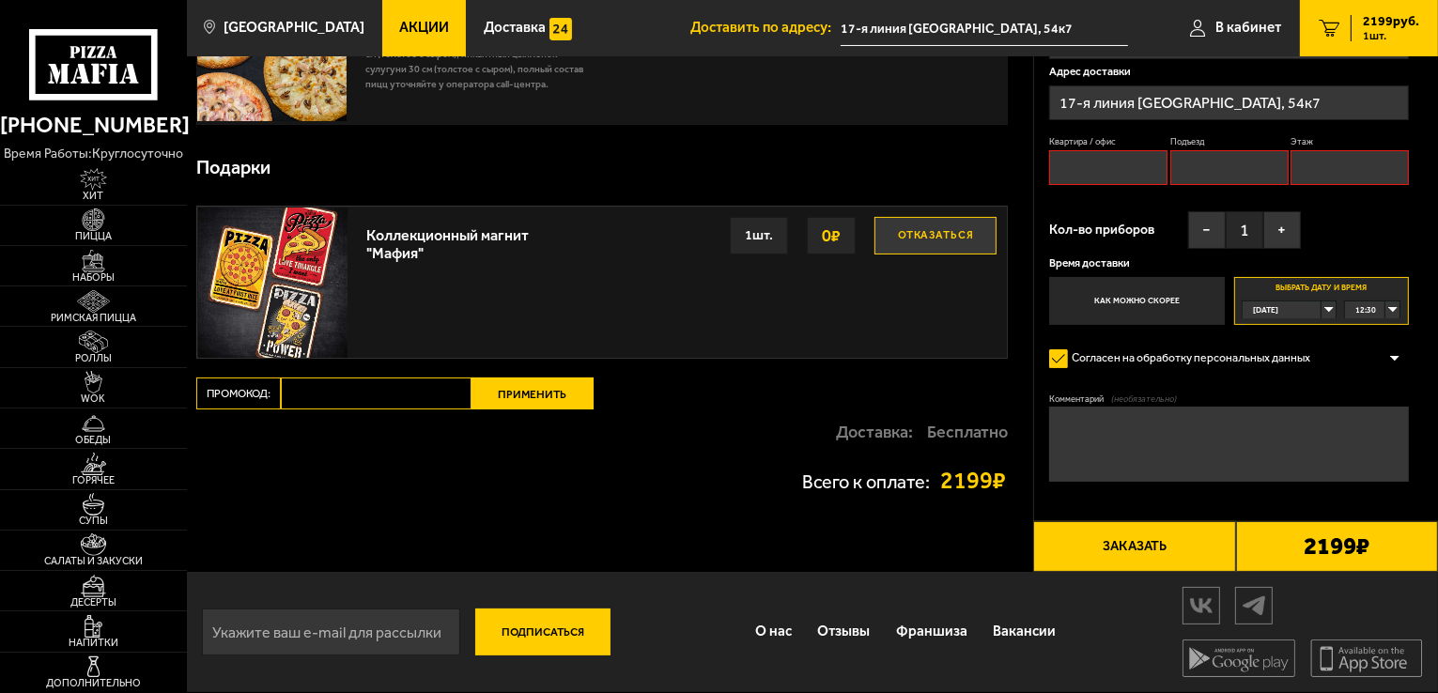
scroll to position [184, 0]
click at [1127, 546] on button "Заказать" at bounding box center [1134, 546] width 202 height 51
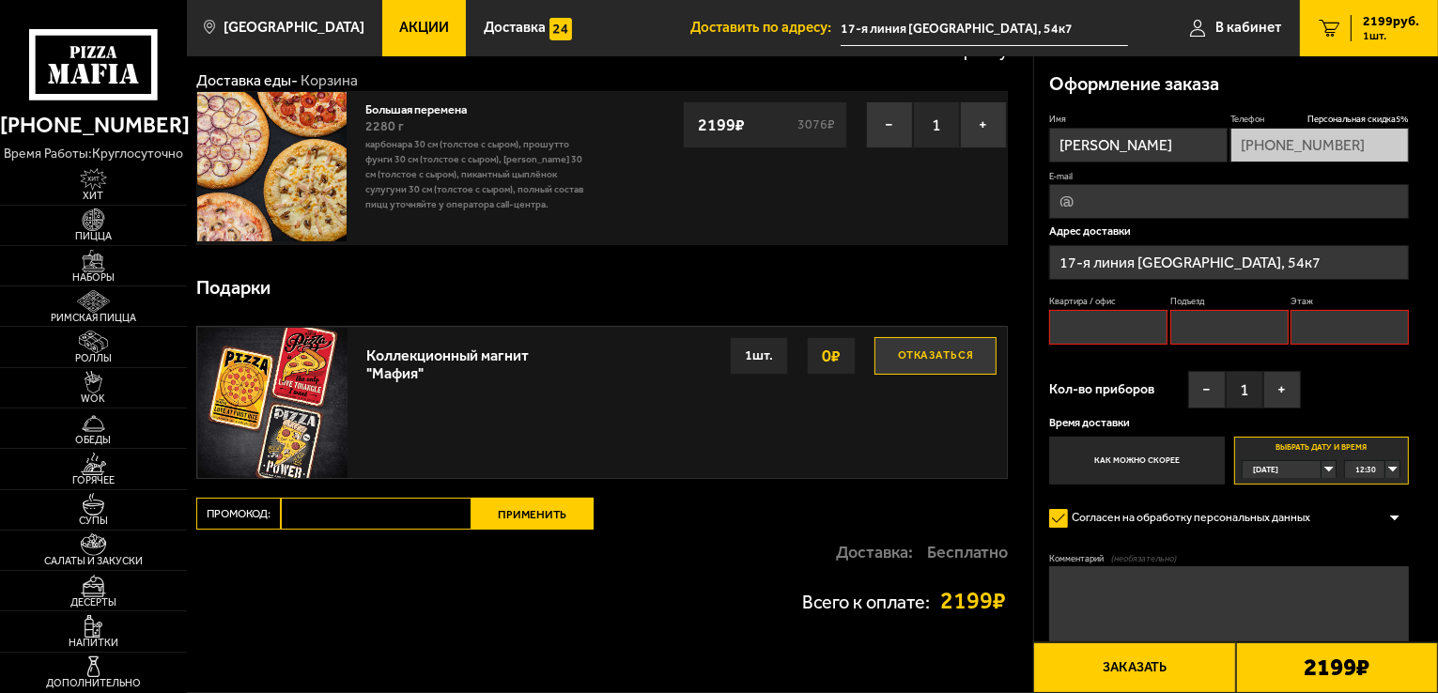
scroll to position [0, 0]
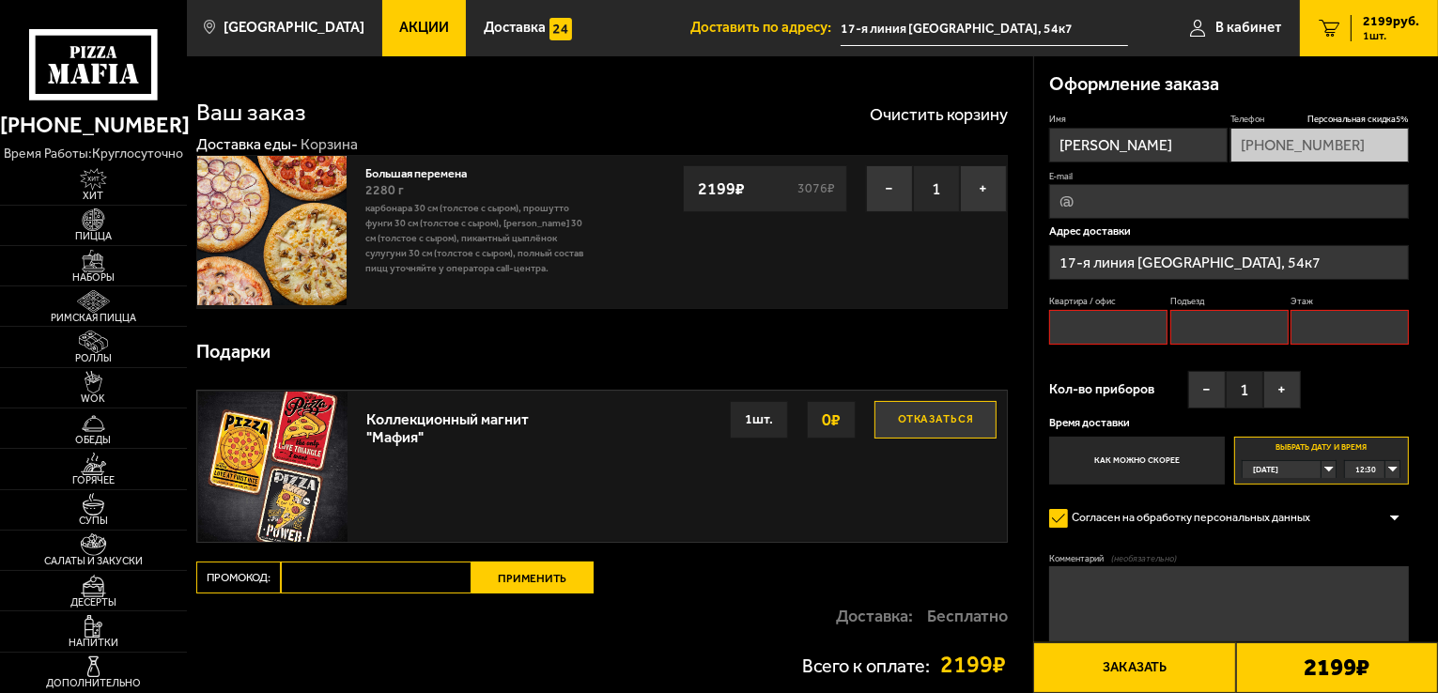
click at [1081, 322] on input "Квартира / офис" at bounding box center [1108, 327] width 118 height 35
type input "1"
click at [1191, 325] on input "Подъезд" at bounding box center [1229, 327] width 118 height 35
type input "1"
click at [1315, 324] on input "Этаж" at bounding box center [1349, 327] width 118 height 35
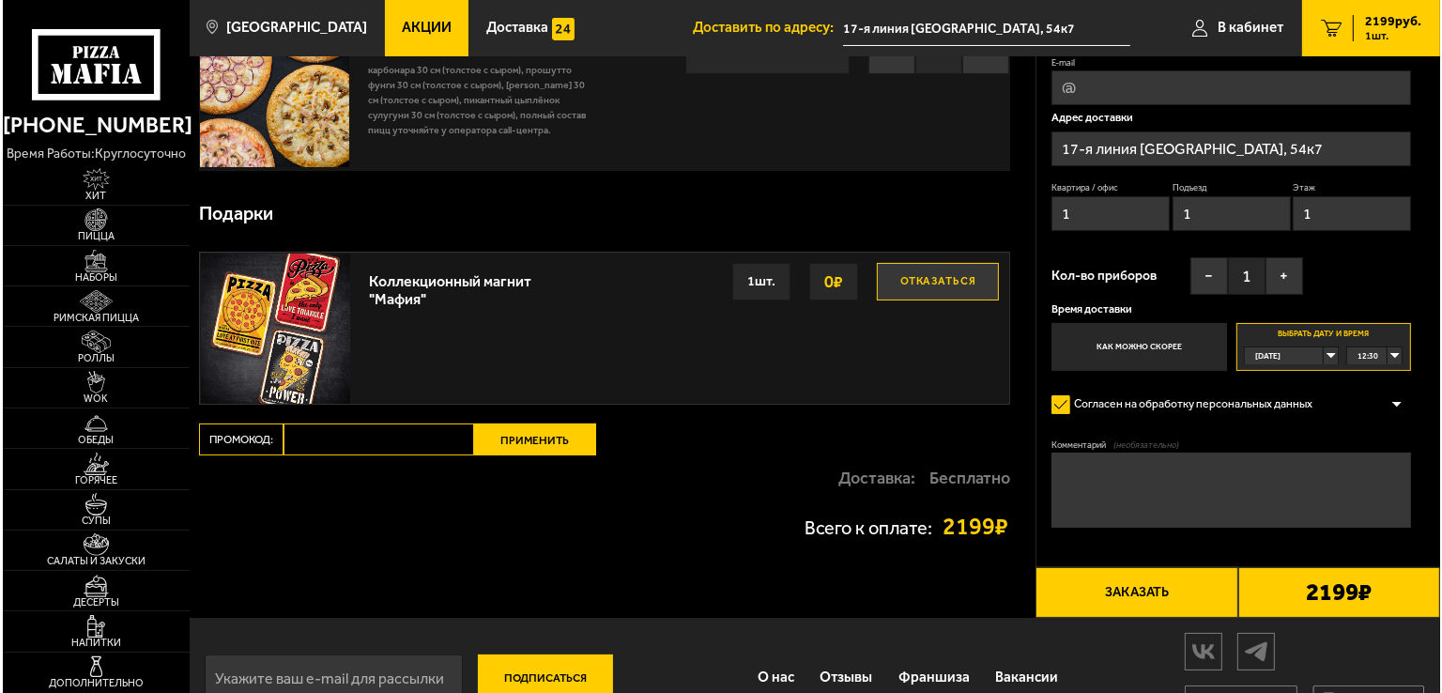
scroll to position [184, 0]
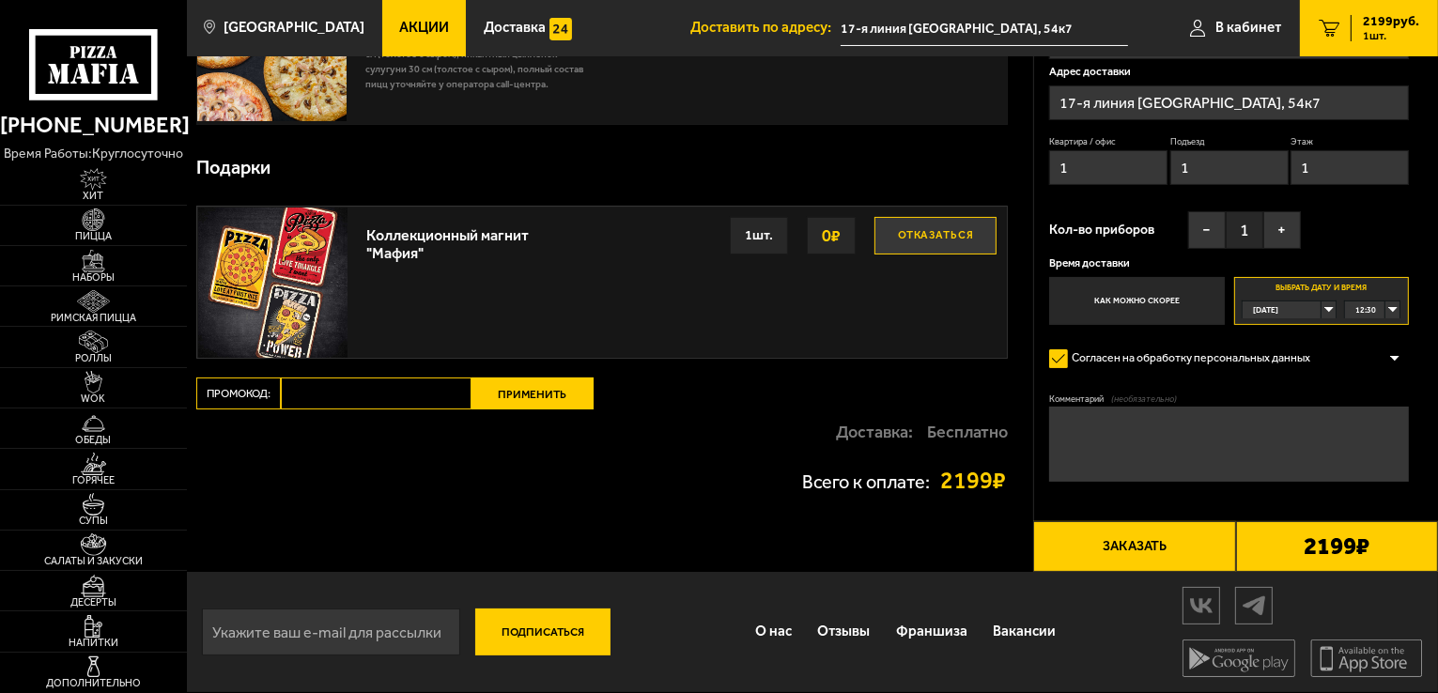
type input "1"
click at [1154, 546] on button "Заказать" at bounding box center [1134, 546] width 202 height 51
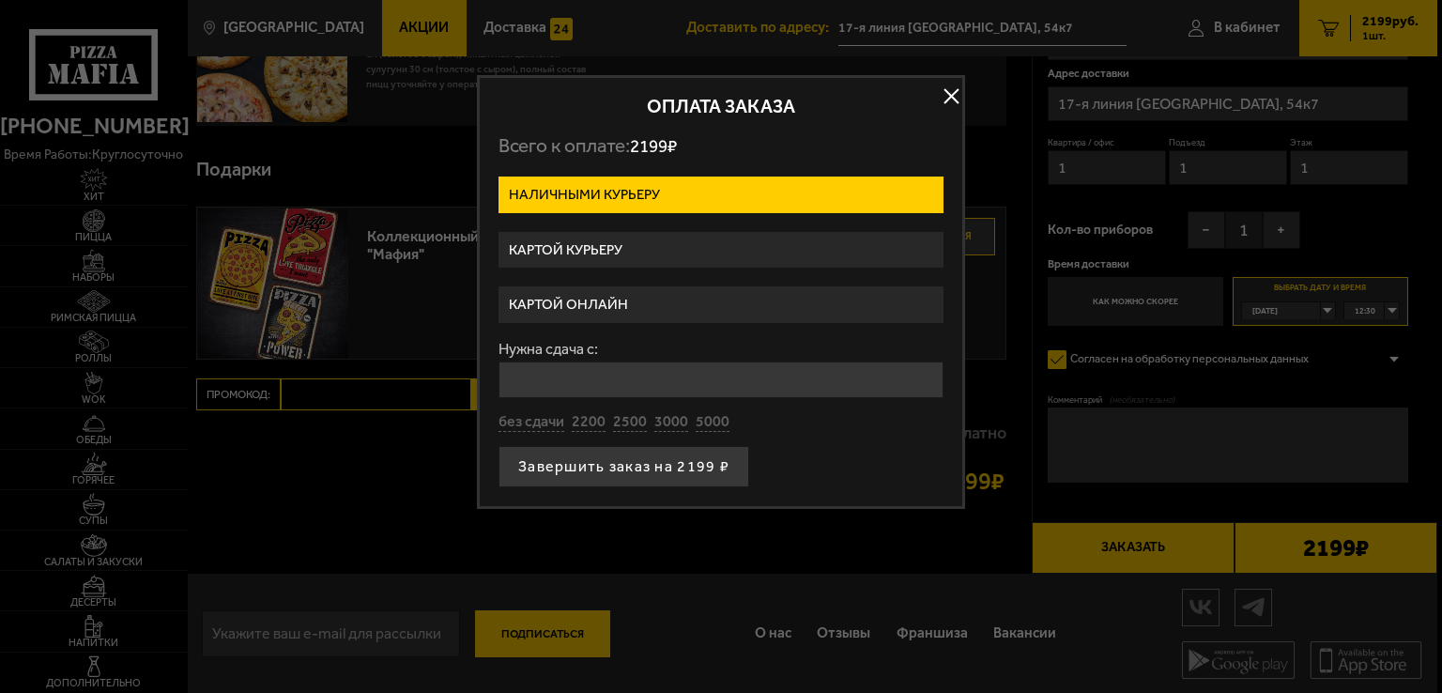
click at [592, 305] on label "Картой онлайн" at bounding box center [721, 304] width 445 height 37
click at [0, 0] on input "Картой онлайн" at bounding box center [0, 0] width 0 height 0
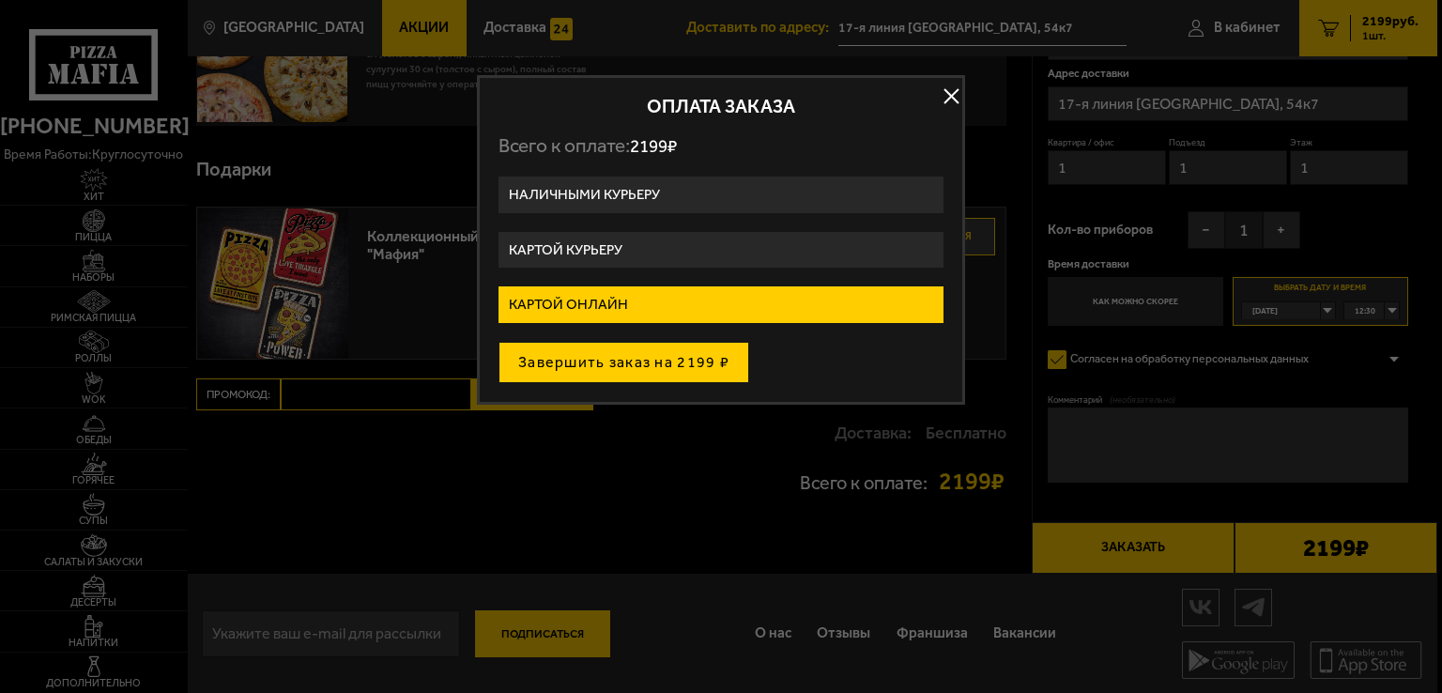
click at [608, 367] on button "Завершить заказ на 2199 ₽" at bounding box center [624, 362] width 251 height 41
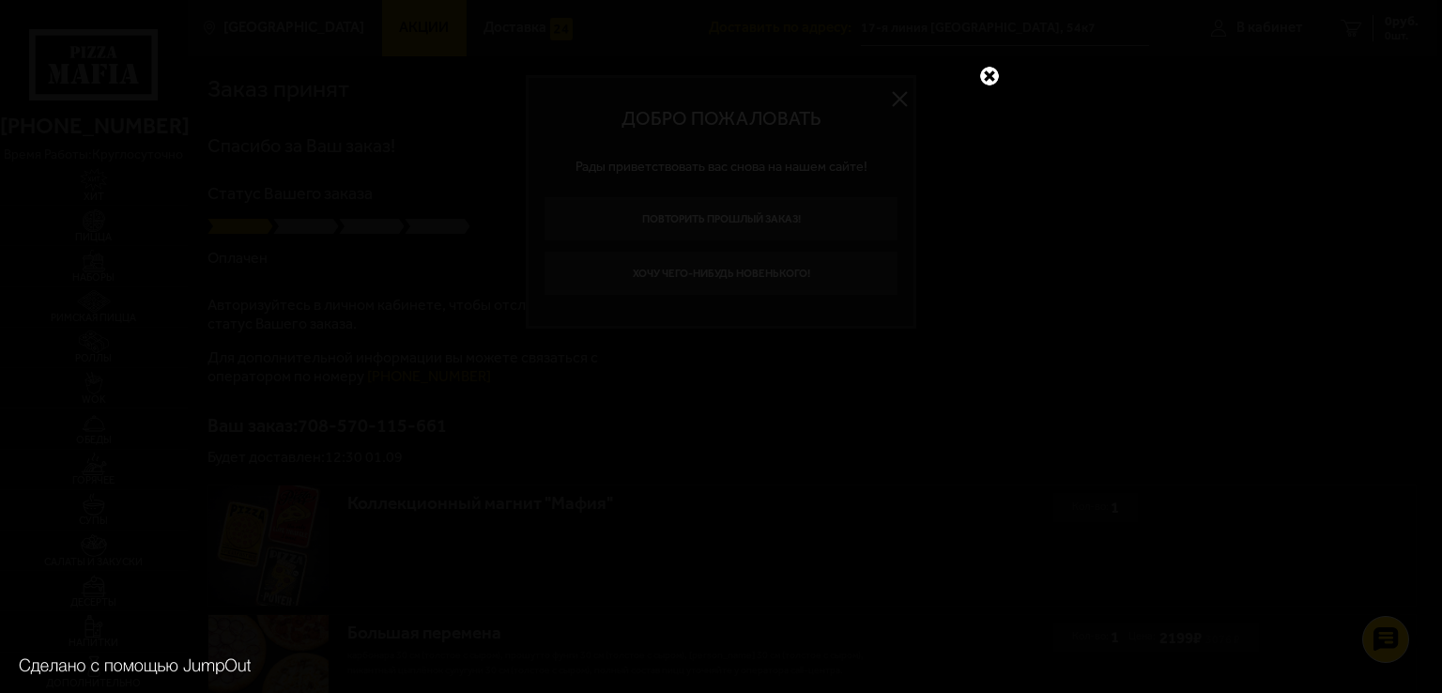
click at [987, 78] on link at bounding box center [990, 76] width 24 height 24
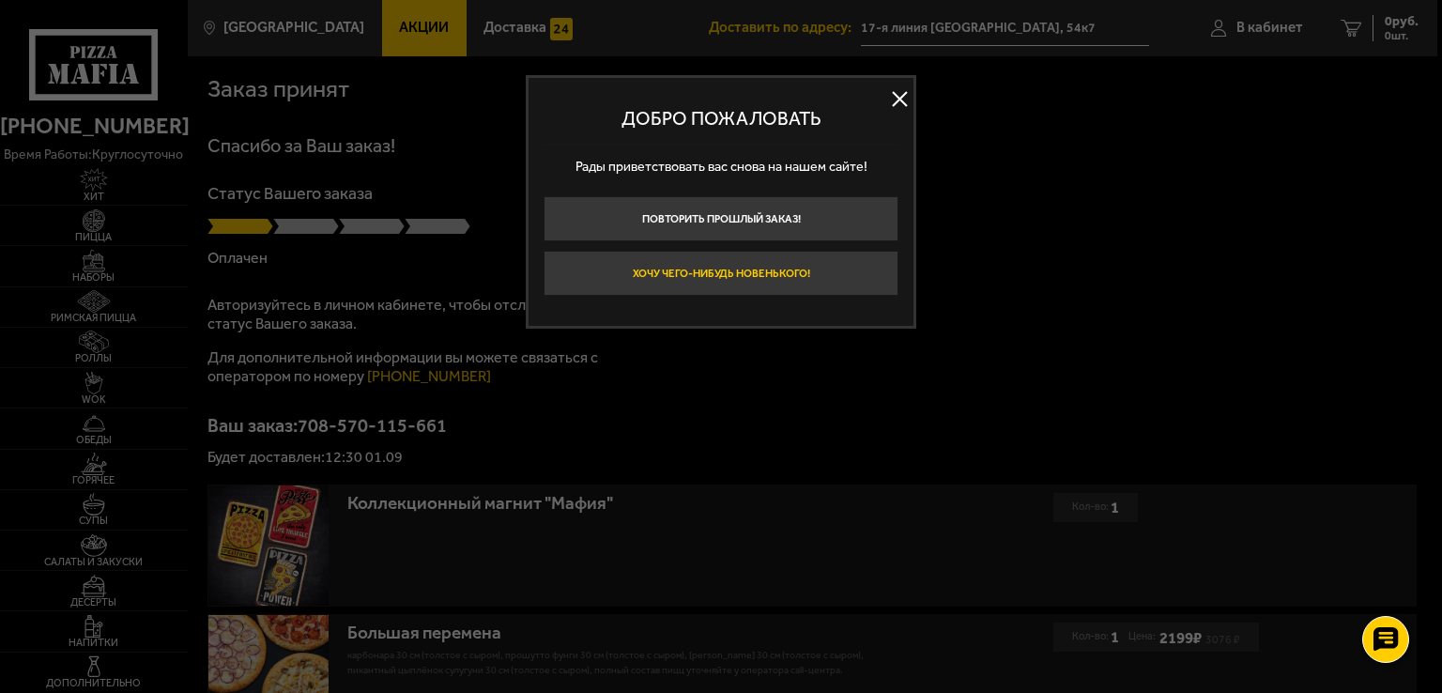
click at [729, 280] on button "Хочу чего-нибудь новенького!" at bounding box center [721, 273] width 355 height 45
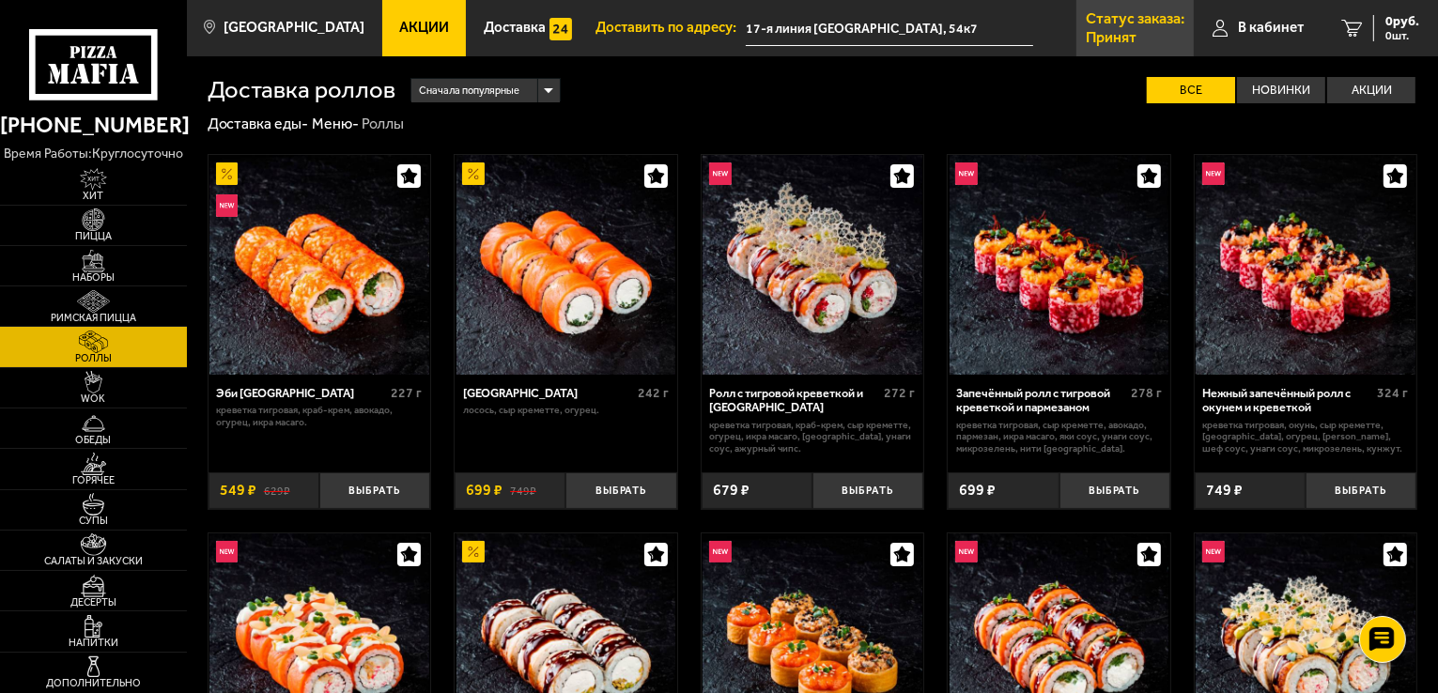
click at [1149, 28] on link "Статус заказа: Принят" at bounding box center [1134, 28] width 117 height 56
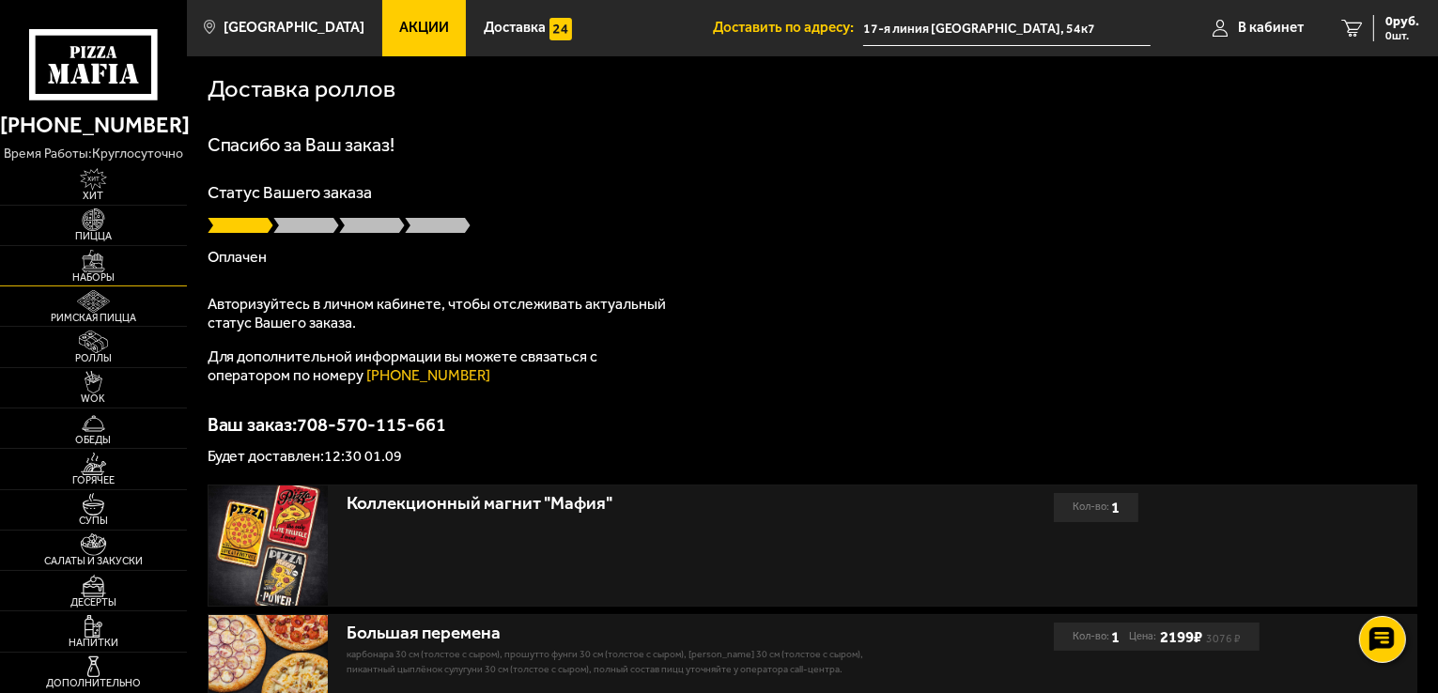
click at [88, 272] on span "Наборы" at bounding box center [93, 277] width 187 height 10
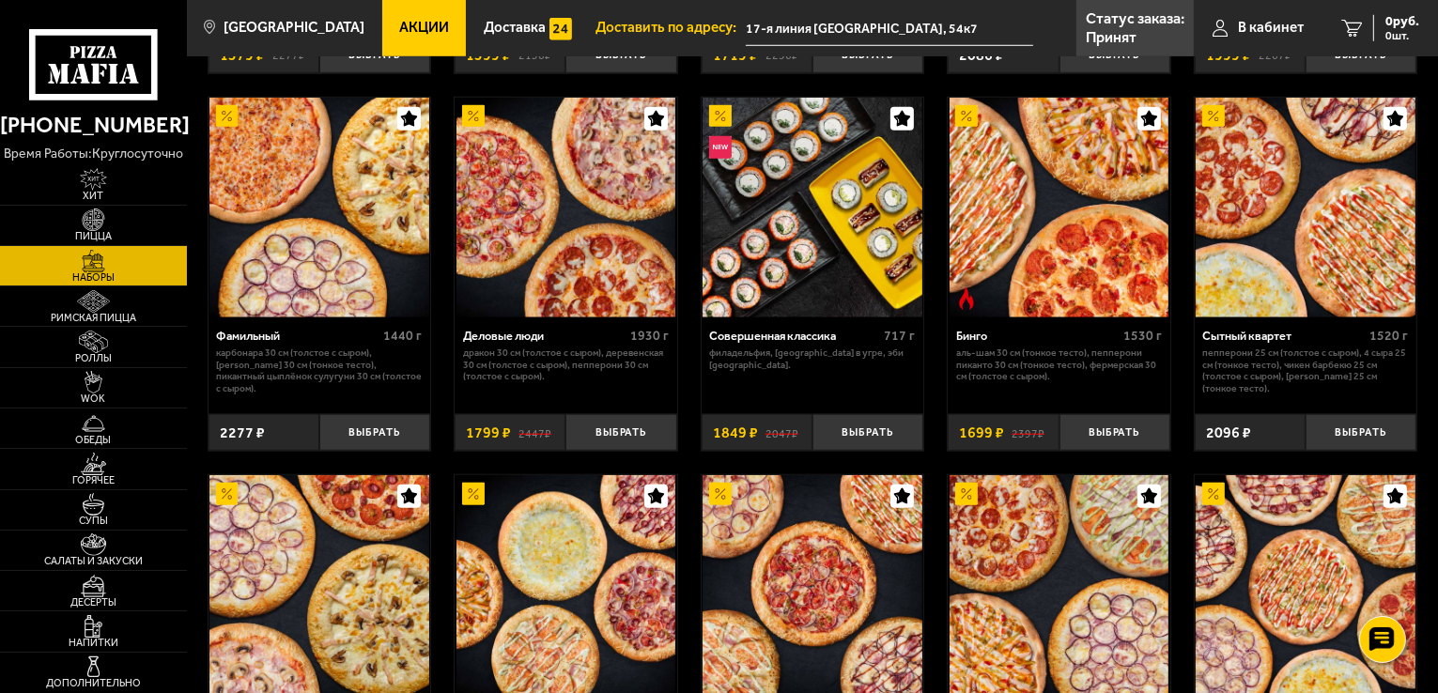
scroll to position [1596, 0]
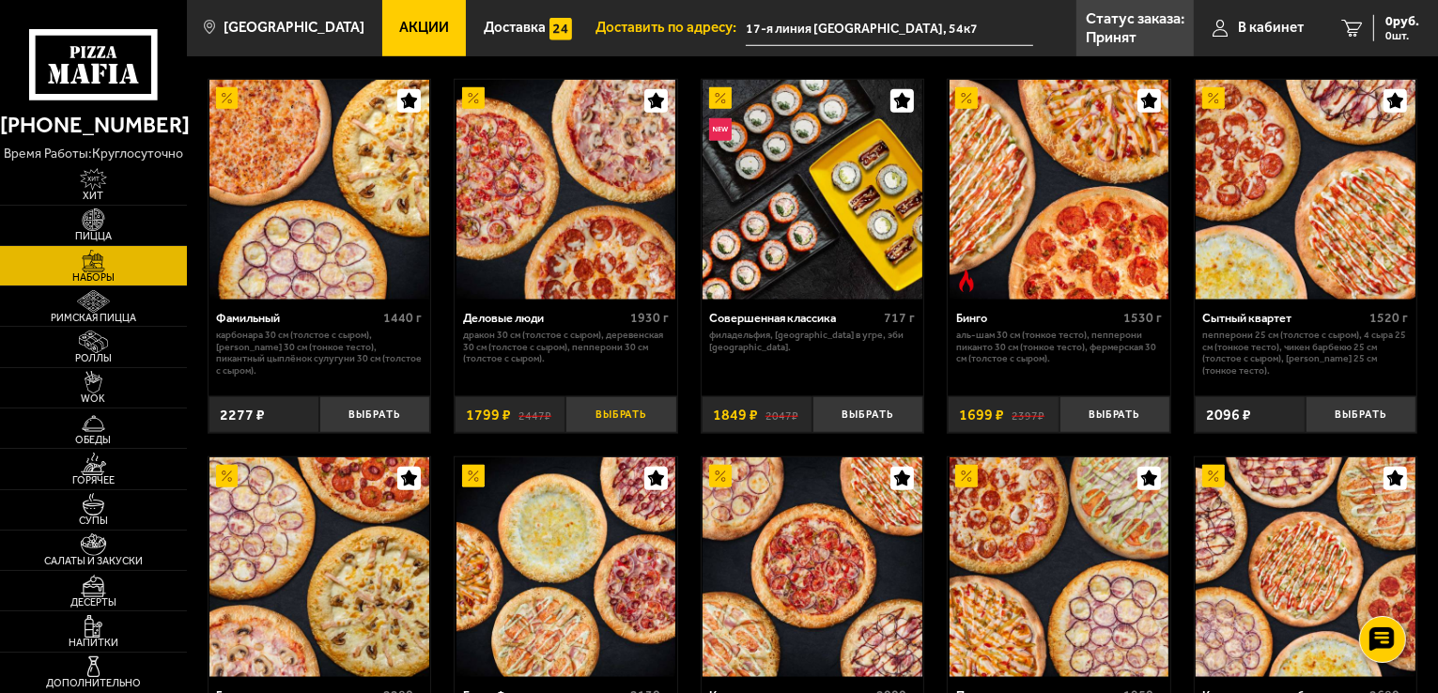
click at [629, 416] on button "Выбрать" at bounding box center [620, 414] width 111 height 37
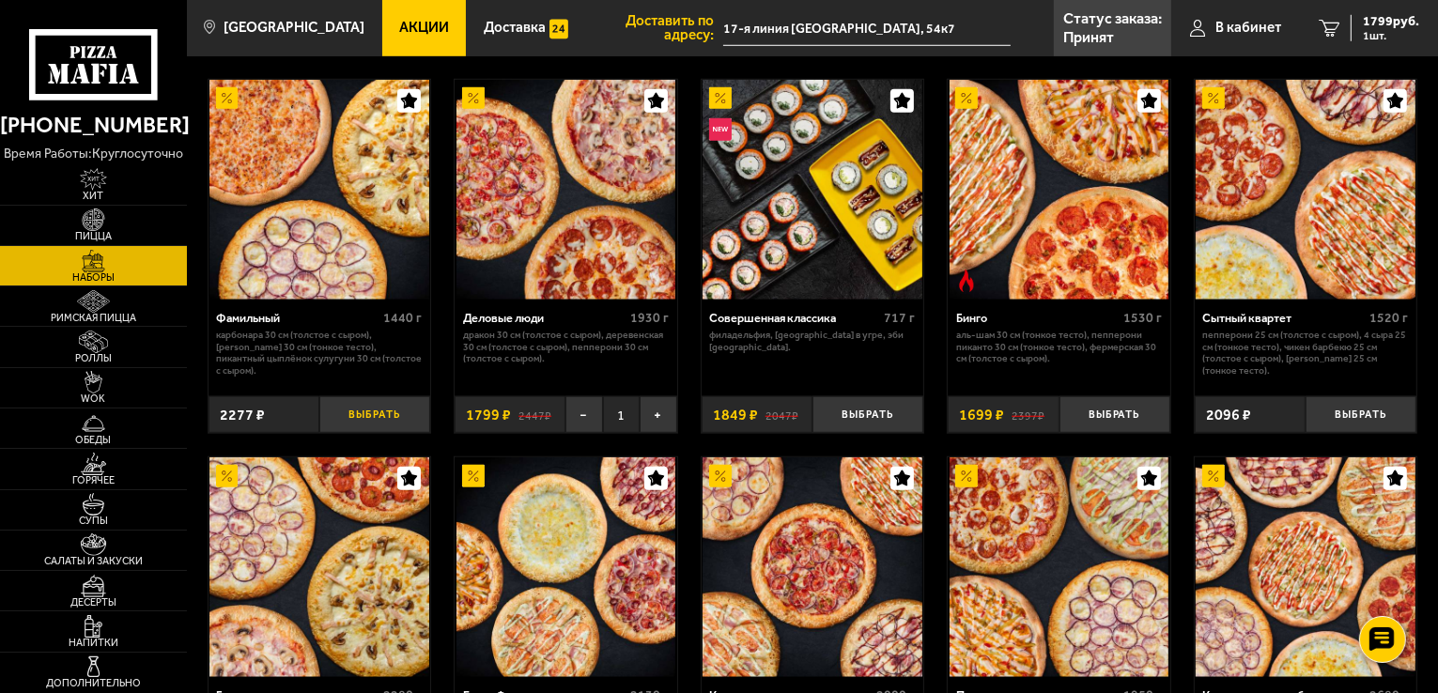
click at [364, 418] on button "Выбрать" at bounding box center [374, 414] width 111 height 37
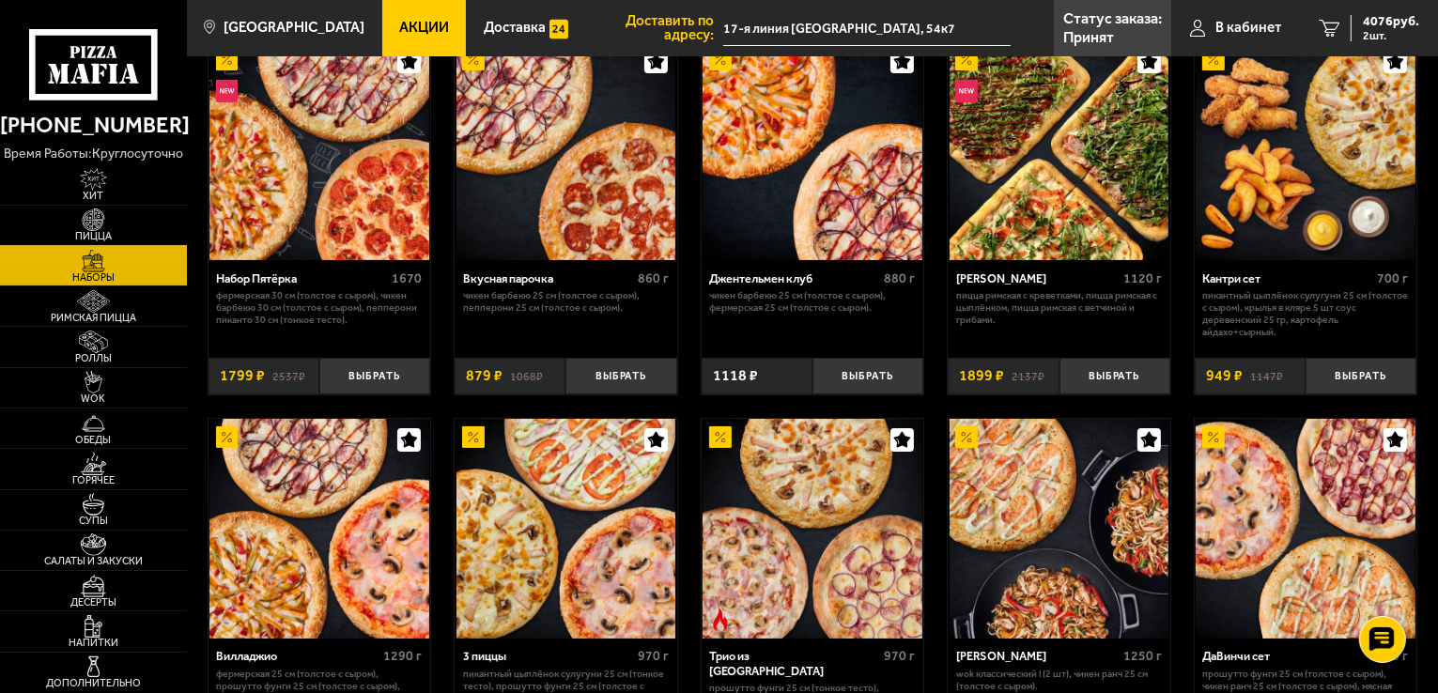
scroll to position [0, 0]
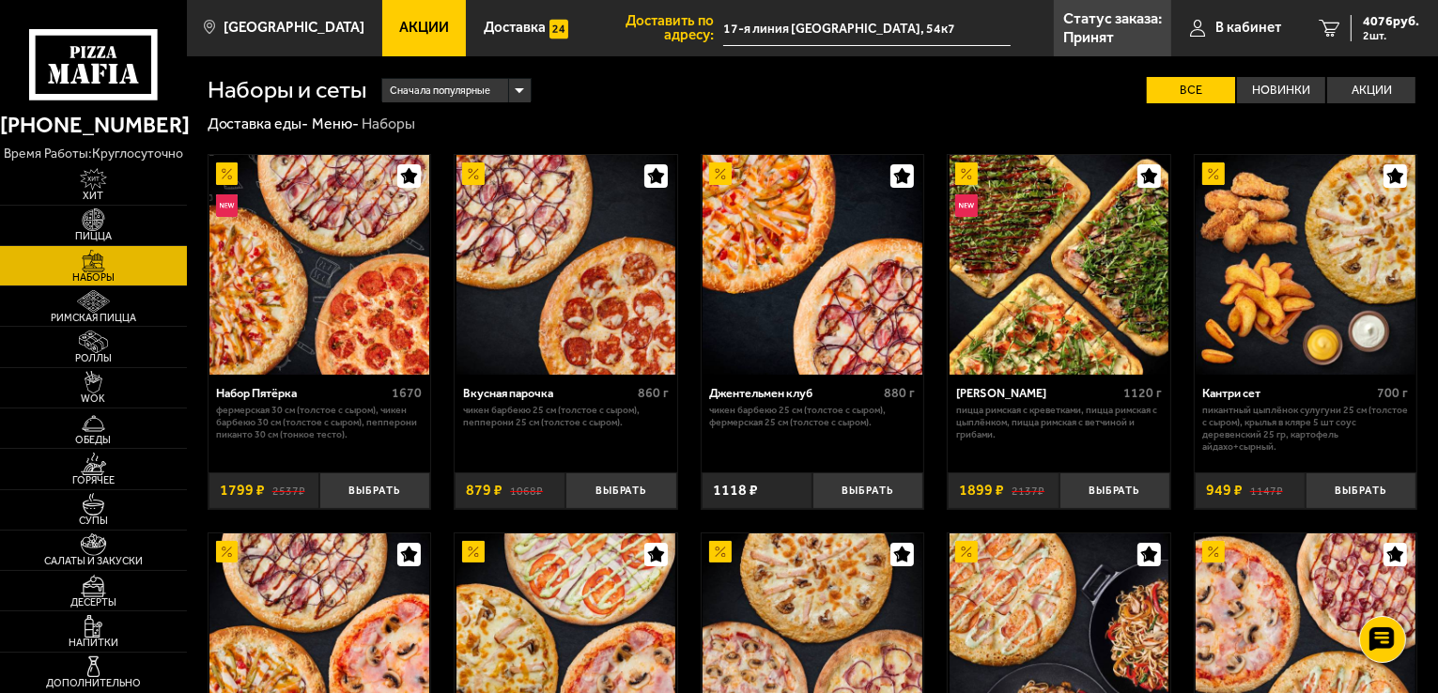
click at [100, 60] on icon at bounding box center [94, 64] width 130 height 71
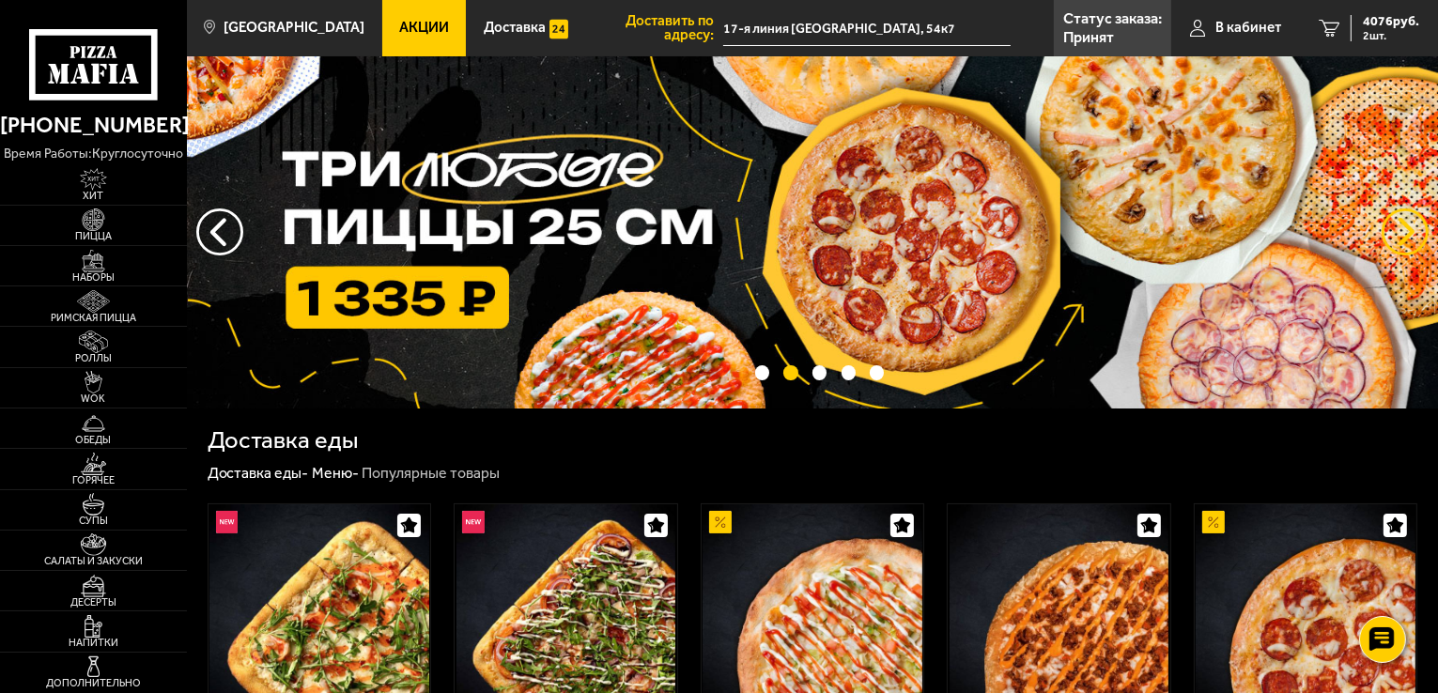
click at [1404, 229] on button "предыдущий" at bounding box center [1404, 231] width 47 height 47
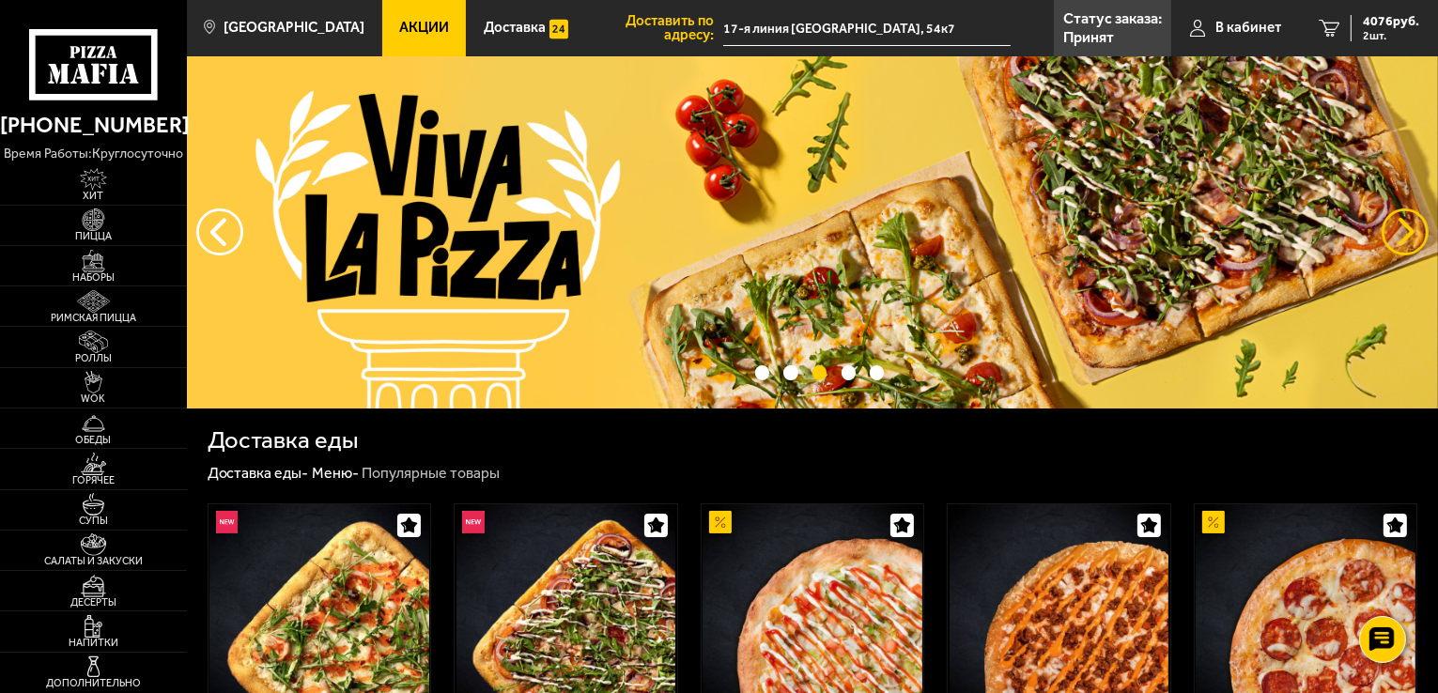
drag, startPoint x: 1404, startPoint y: 229, endPoint x: 1401, endPoint y: 239, distance: 9.8
click at [1404, 230] on button "предыдущий" at bounding box center [1404, 231] width 47 height 47
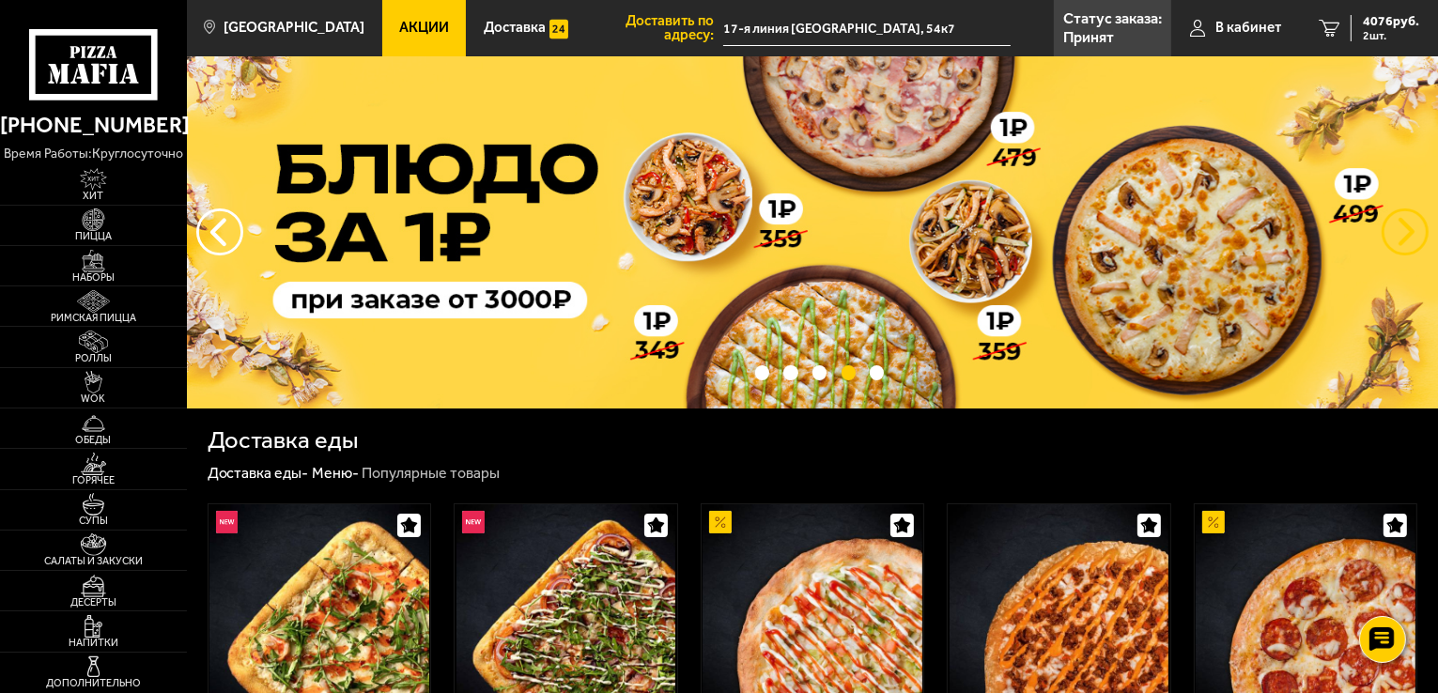
click at [1394, 217] on button "предыдущий" at bounding box center [1404, 231] width 47 height 47
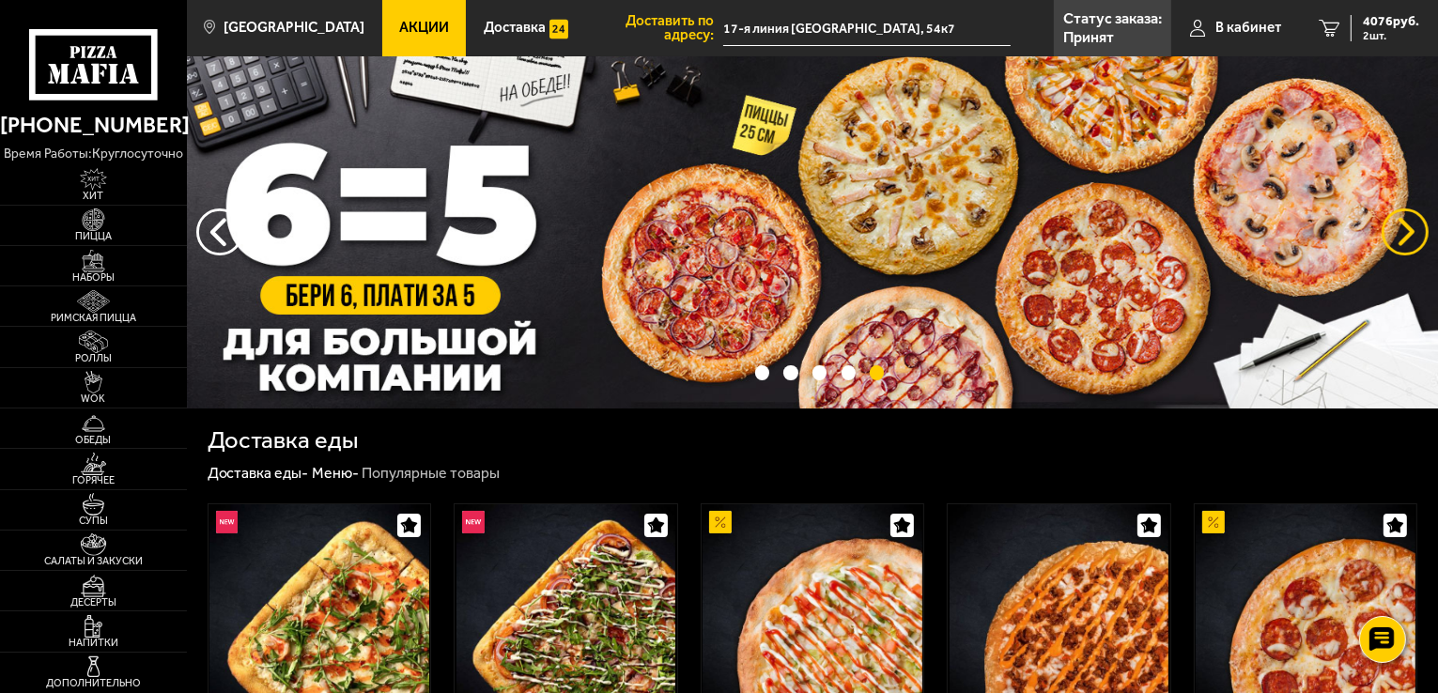
click at [1394, 217] on button "предыдущий" at bounding box center [1404, 231] width 47 height 47
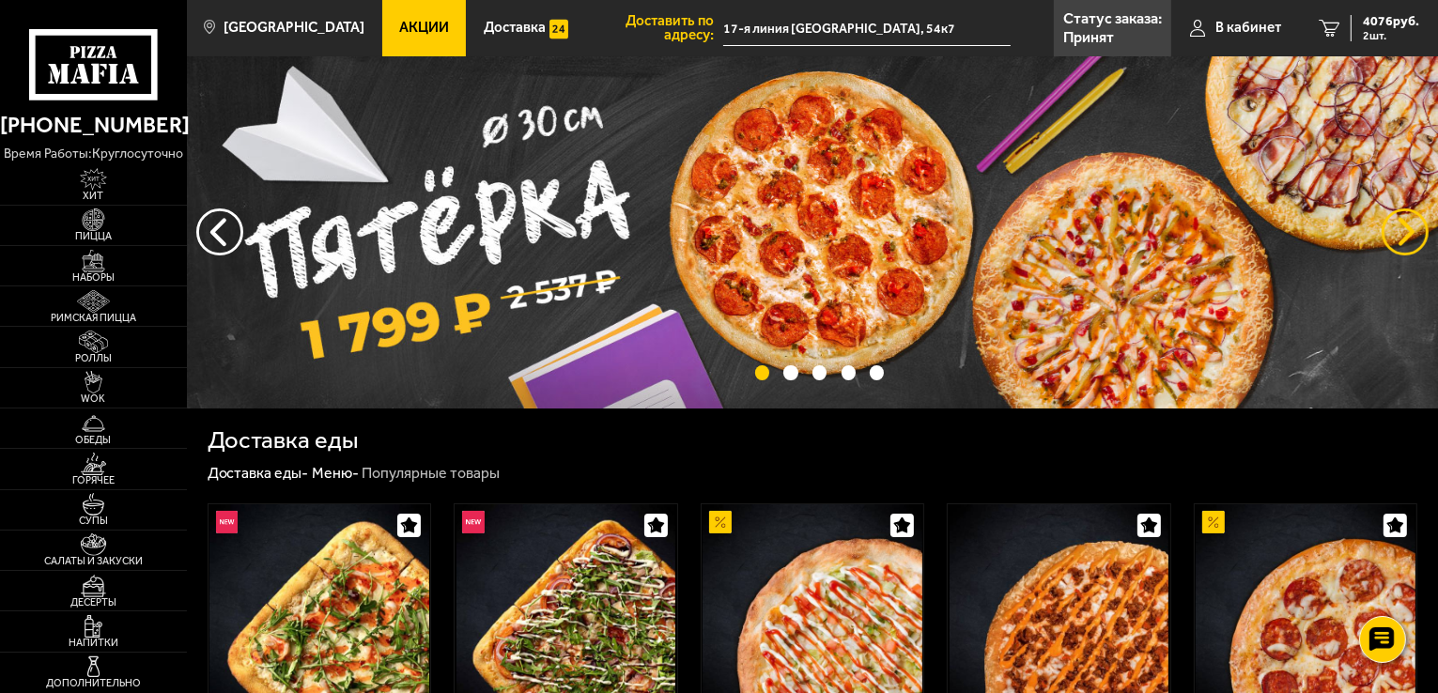
click at [1394, 217] on button "предыдущий" at bounding box center [1404, 231] width 47 height 47
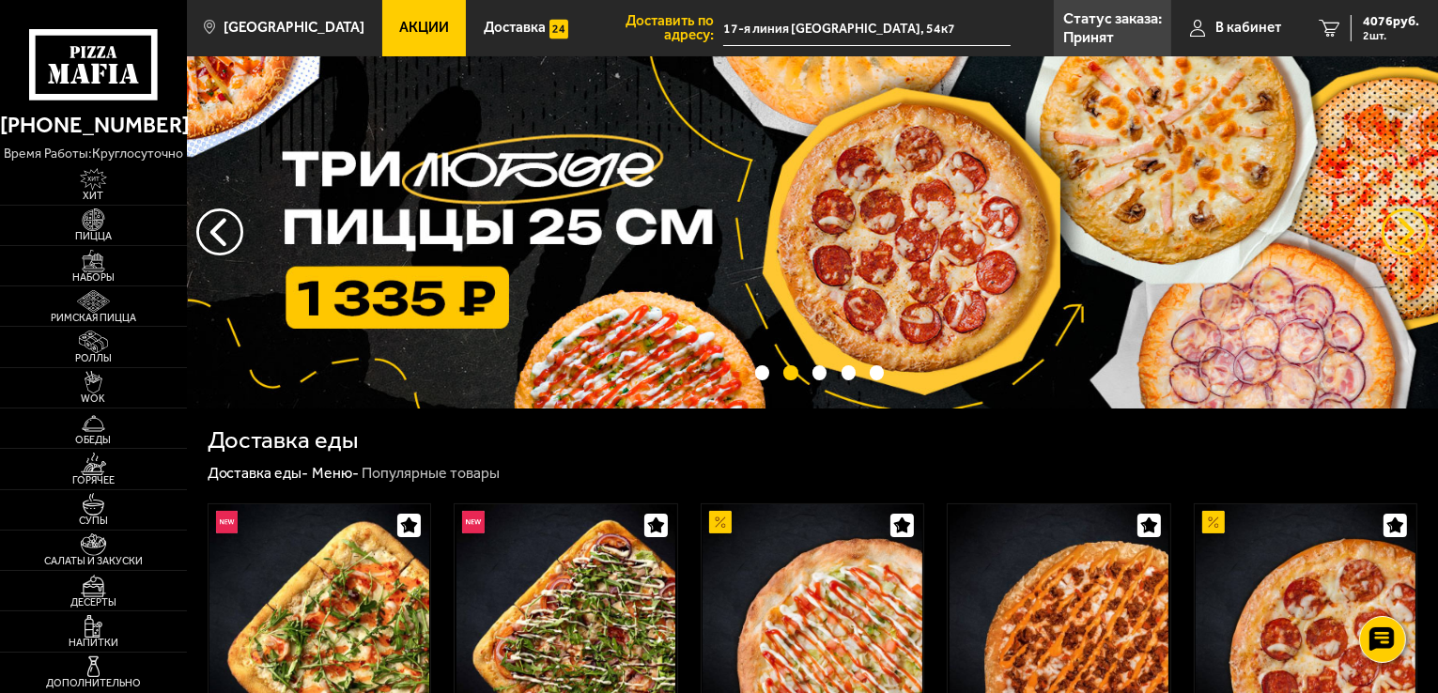
click at [1394, 217] on button "предыдущий" at bounding box center [1404, 231] width 47 height 47
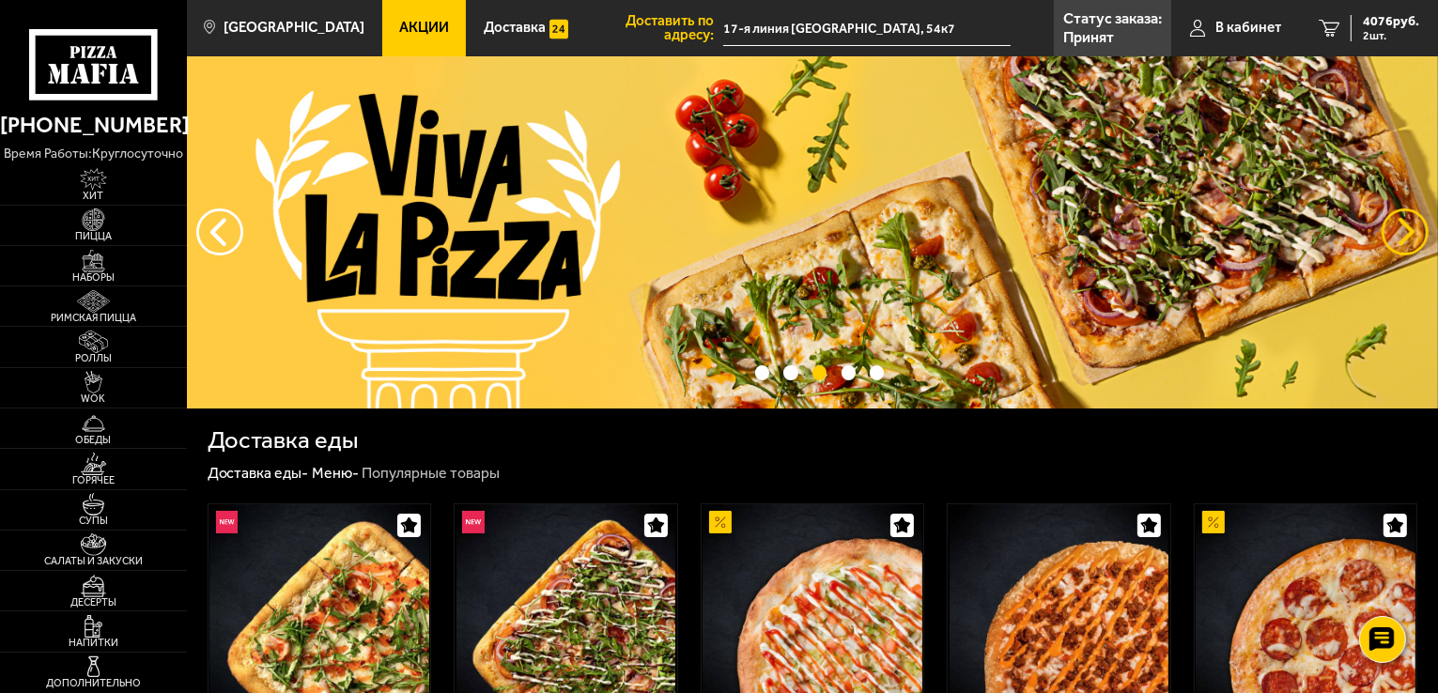
click at [1394, 217] on button "предыдущий" at bounding box center [1404, 231] width 47 height 47
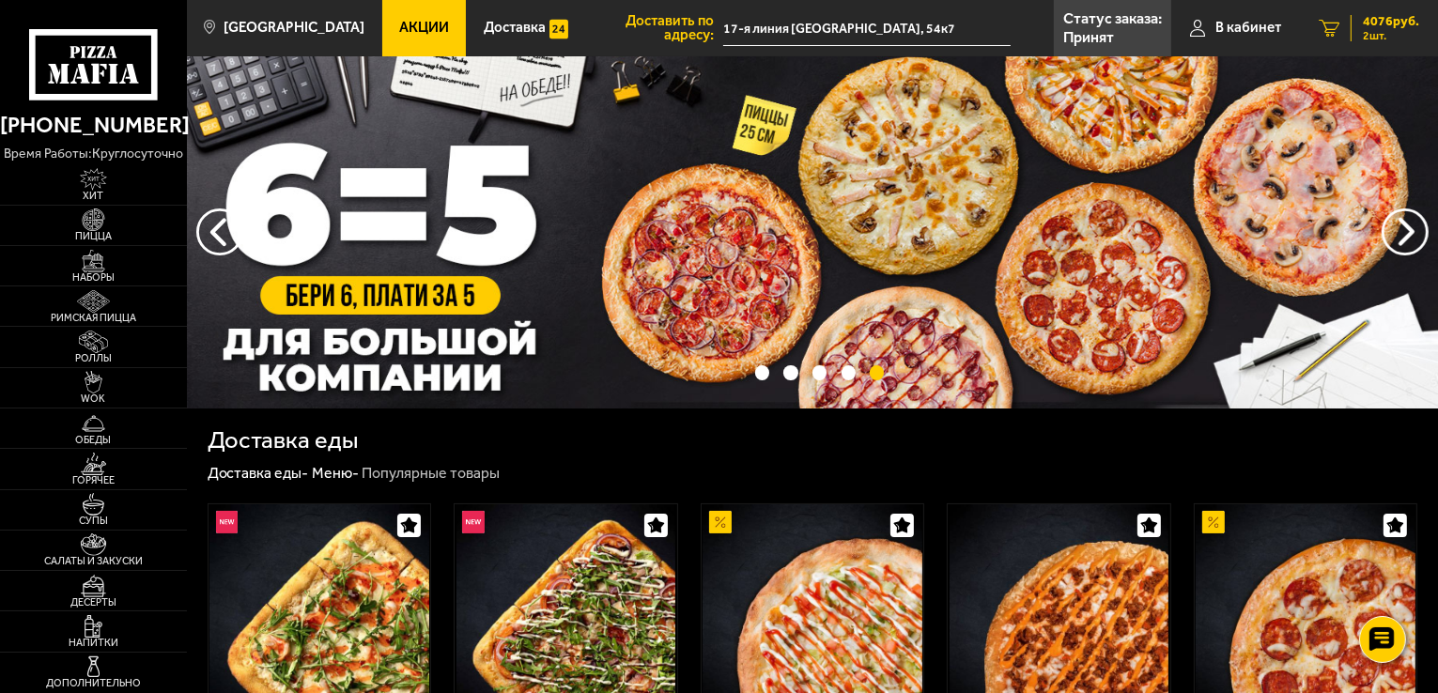
click at [1363, 17] on span "4076 руб." at bounding box center [1391, 21] width 56 height 13
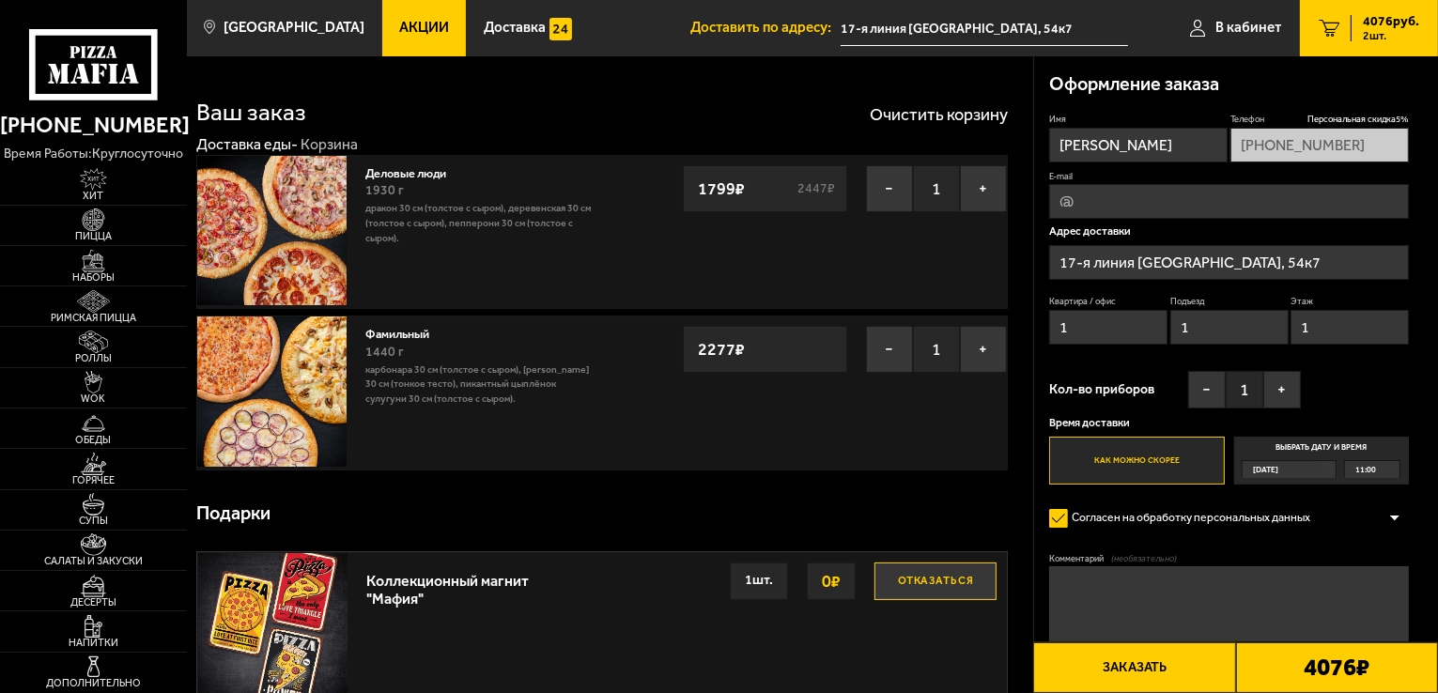
click at [1358, 256] on input "17-я линия [GEOGRAPHIC_DATA], 54к7" at bounding box center [1229, 262] width 360 height 35
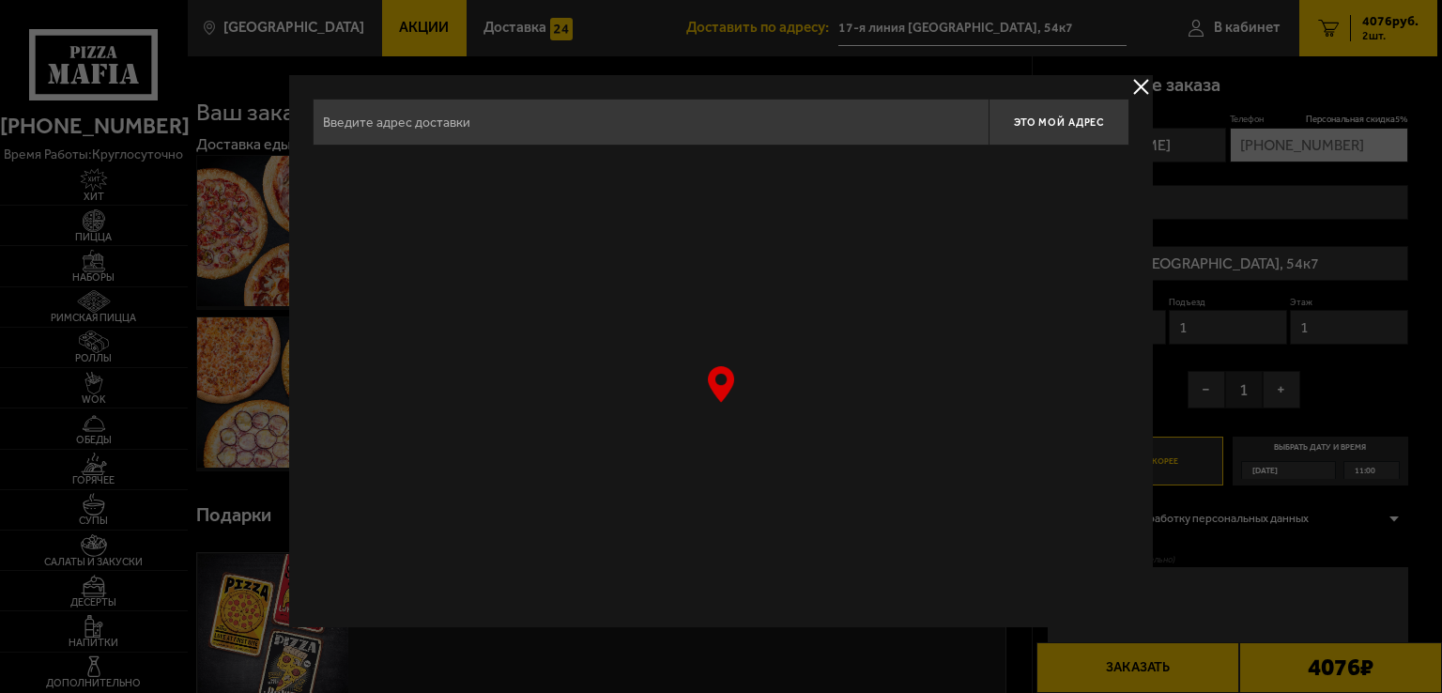
type input "17-я линия [GEOGRAPHIC_DATA], 54к7"
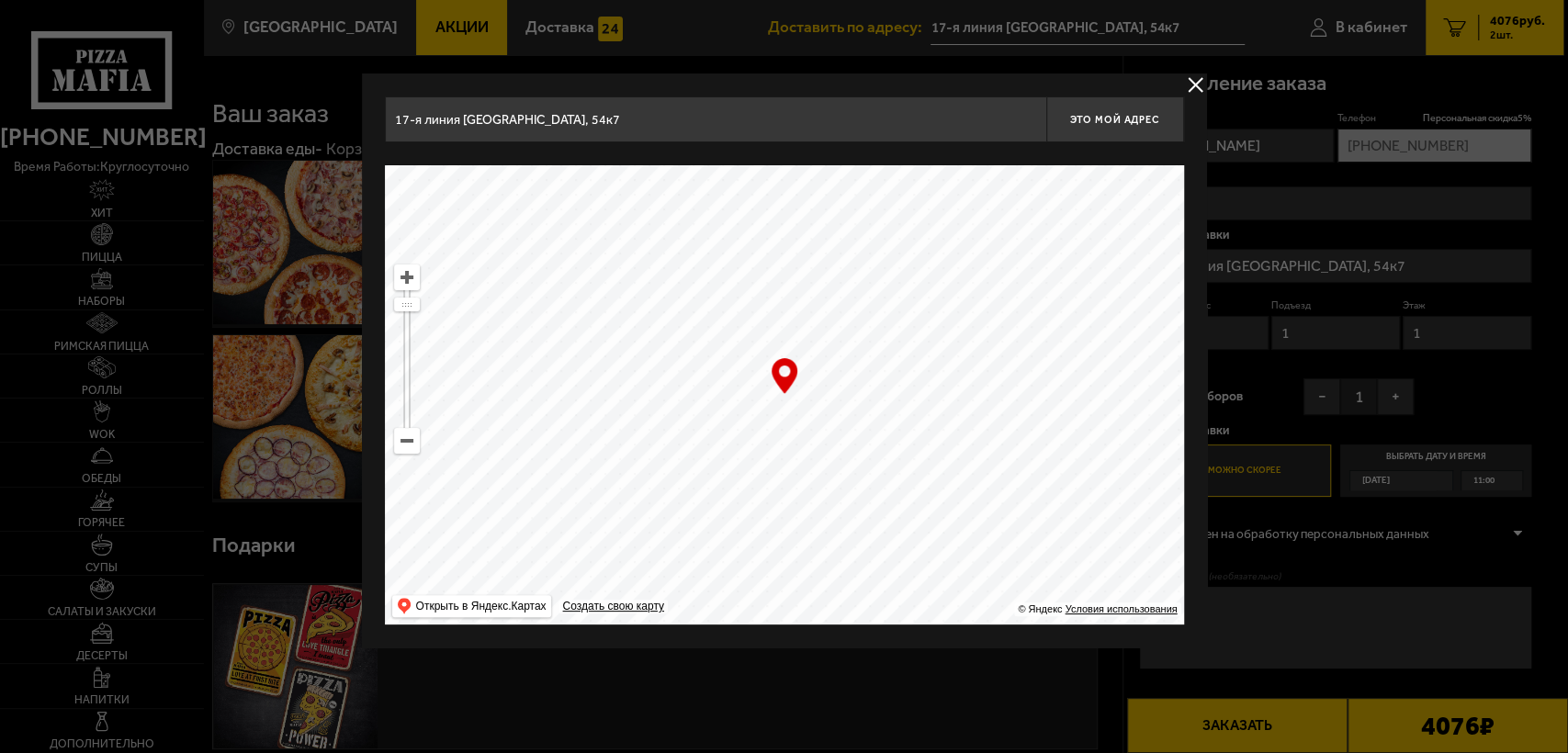
drag, startPoint x: 1008, startPoint y: 381, endPoint x: 936, endPoint y: 279, distance: 124.9
click at [936, 279] on ymaps at bounding box center [784, 395] width 799 height 460
drag, startPoint x: 1048, startPoint y: 458, endPoint x: 941, endPoint y: 337, distance: 161.5
click at [941, 337] on ymaps at bounding box center [784, 395] width 799 height 460
type input "Малый проспект Васильевского острова, 57к2"
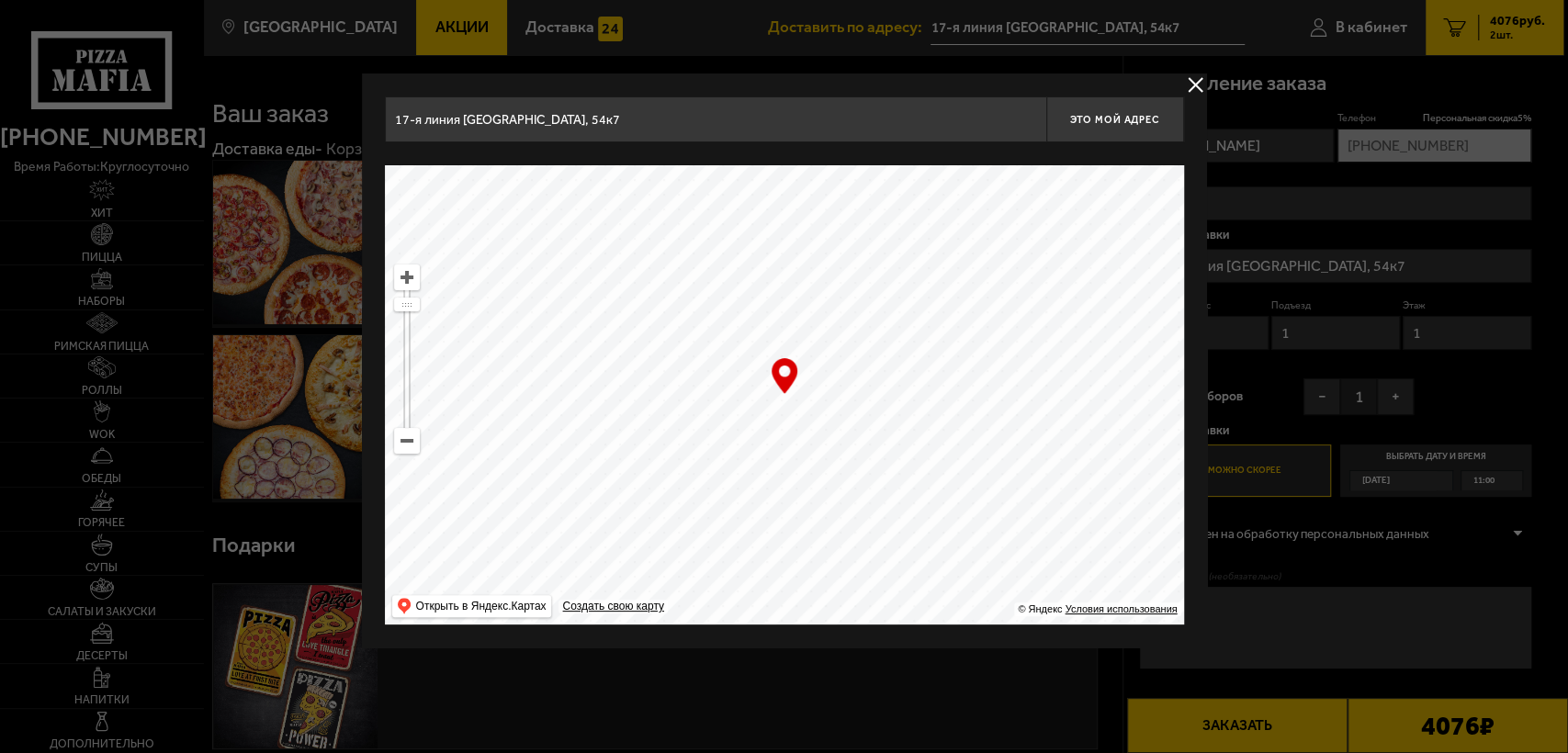
type input "Малый проспект Васильевского острова, 57к2"
type input "19-я линия Васильевского острова, 26"
click at [401, 444] on ymaps at bounding box center [407, 441] width 23 height 23
click at [402, 444] on ymaps at bounding box center [407, 441] width 23 height 23
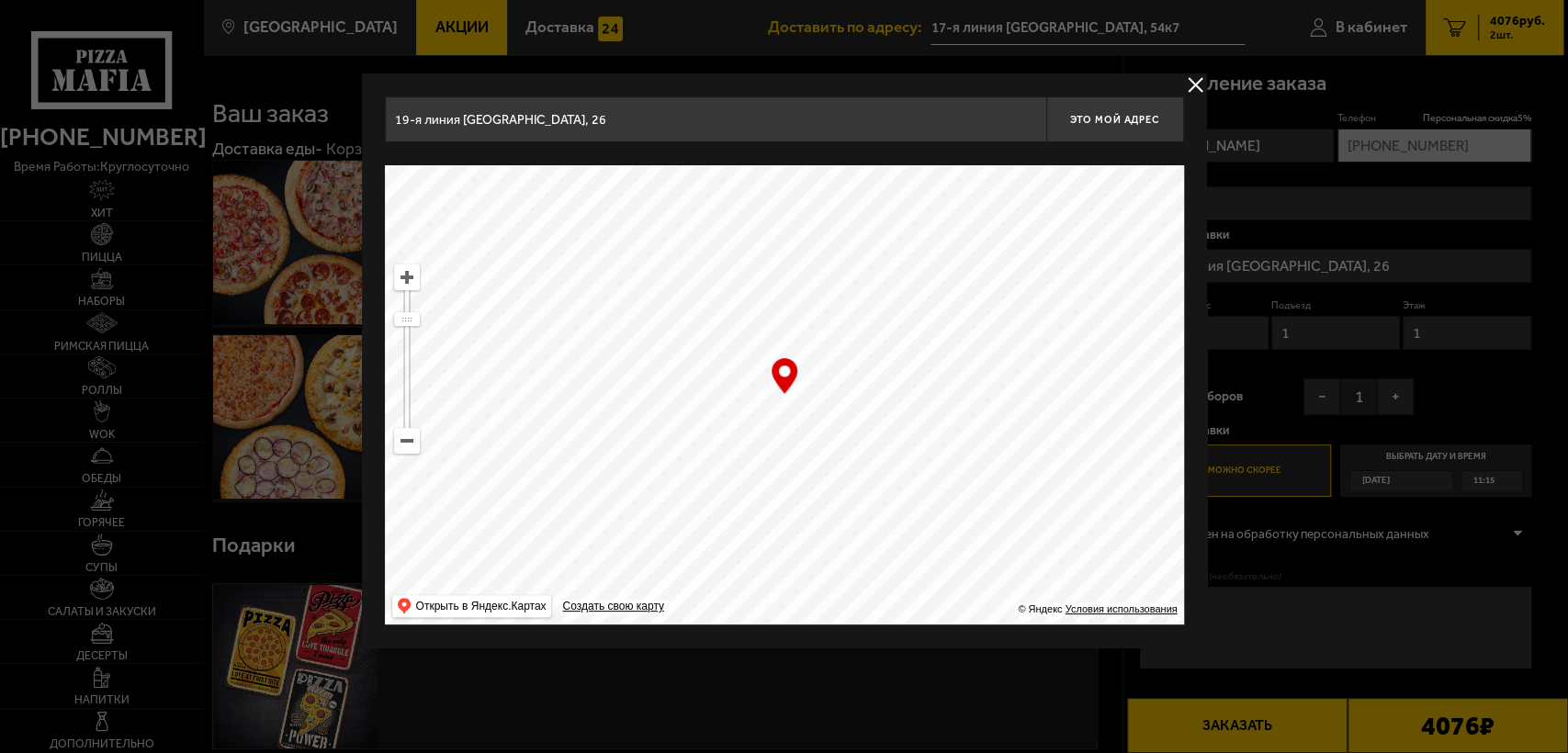
click at [401, 444] on ymaps at bounding box center [407, 441] width 23 height 23
drag, startPoint x: 845, startPoint y: 501, endPoint x: 259, endPoint y: 441, distance: 589.1
click at [259, 441] on main "Санкт-Петербург Все Акции Доставка Личный кабинет Акции Доставка Доставить по а…" at bounding box center [883, 539] width 1361 height 1078
drag, startPoint x: 810, startPoint y: 436, endPoint x: 590, endPoint y: 473, distance: 223.1
click at [590, 473] on ymaps at bounding box center [784, 395] width 799 height 460
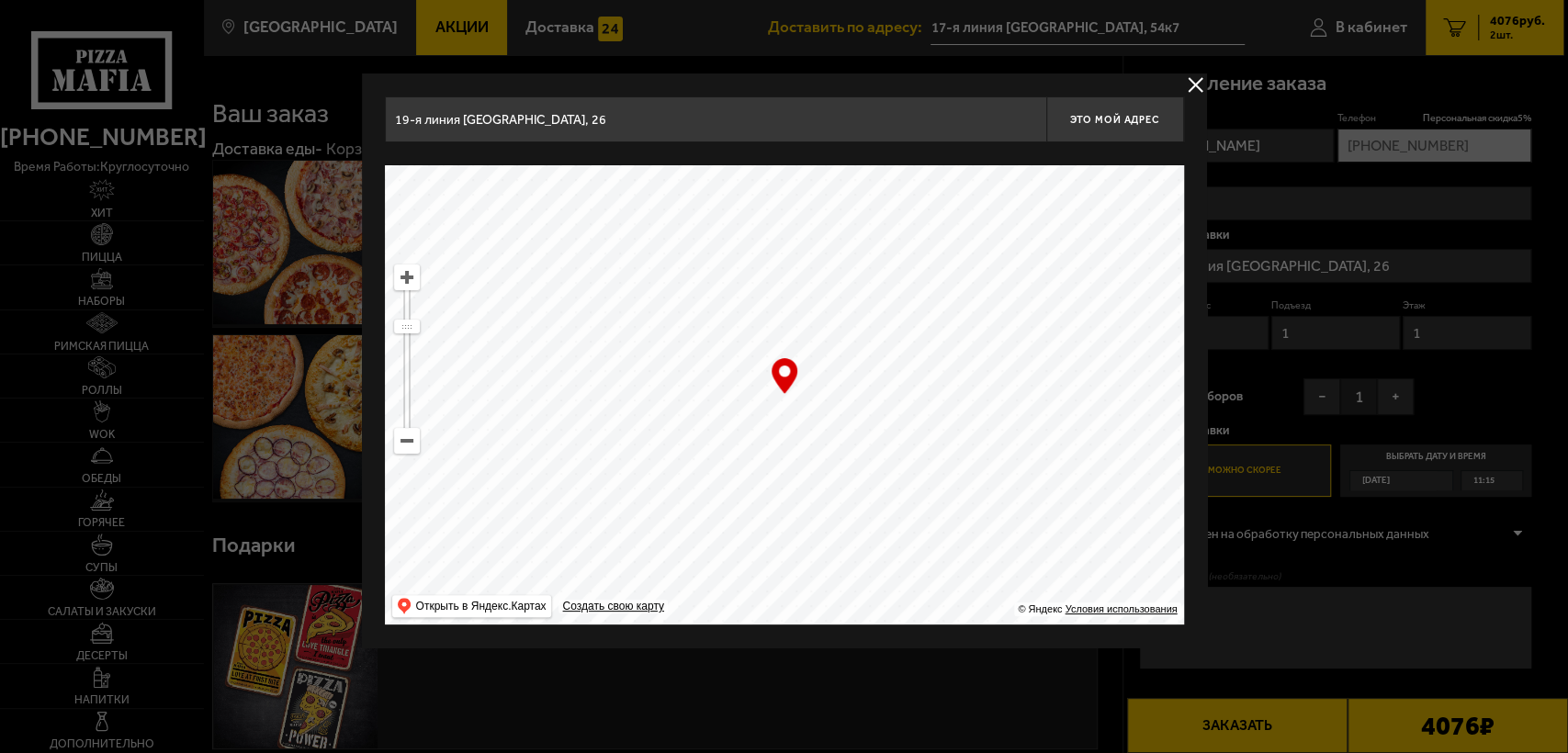
type input "площадь Карла Фаберже, 8Е"
click at [401, 287] on ymaps at bounding box center [407, 277] width 23 height 23
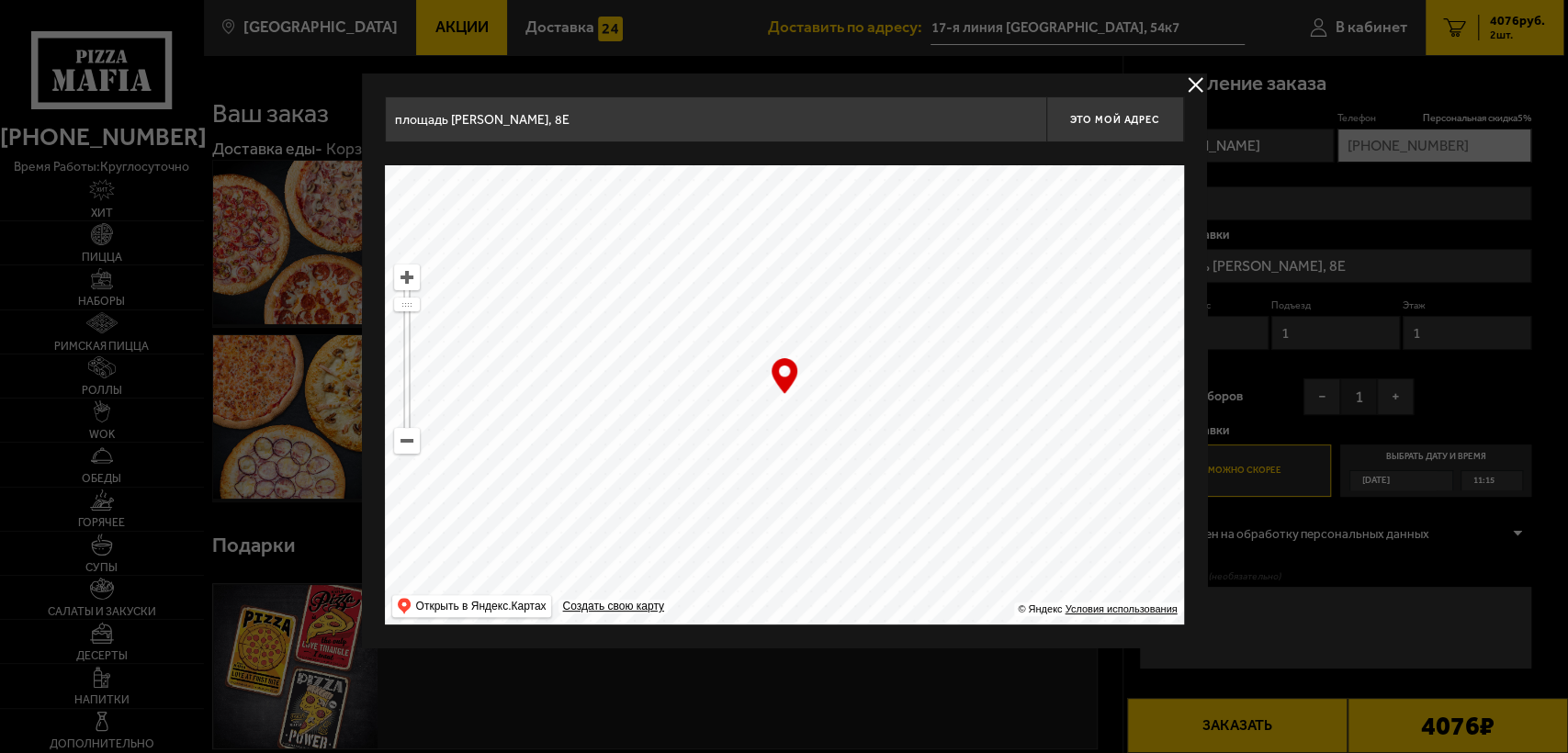
drag, startPoint x: 990, startPoint y: 391, endPoint x: 805, endPoint y: 608, distance: 285.2
click at [805, 608] on ymaps at bounding box center [784, 395] width 799 height 460
click at [412, 274] on ymaps at bounding box center [407, 277] width 23 height 23
drag, startPoint x: 799, startPoint y: 450, endPoint x: 811, endPoint y: 482, distance: 34.2
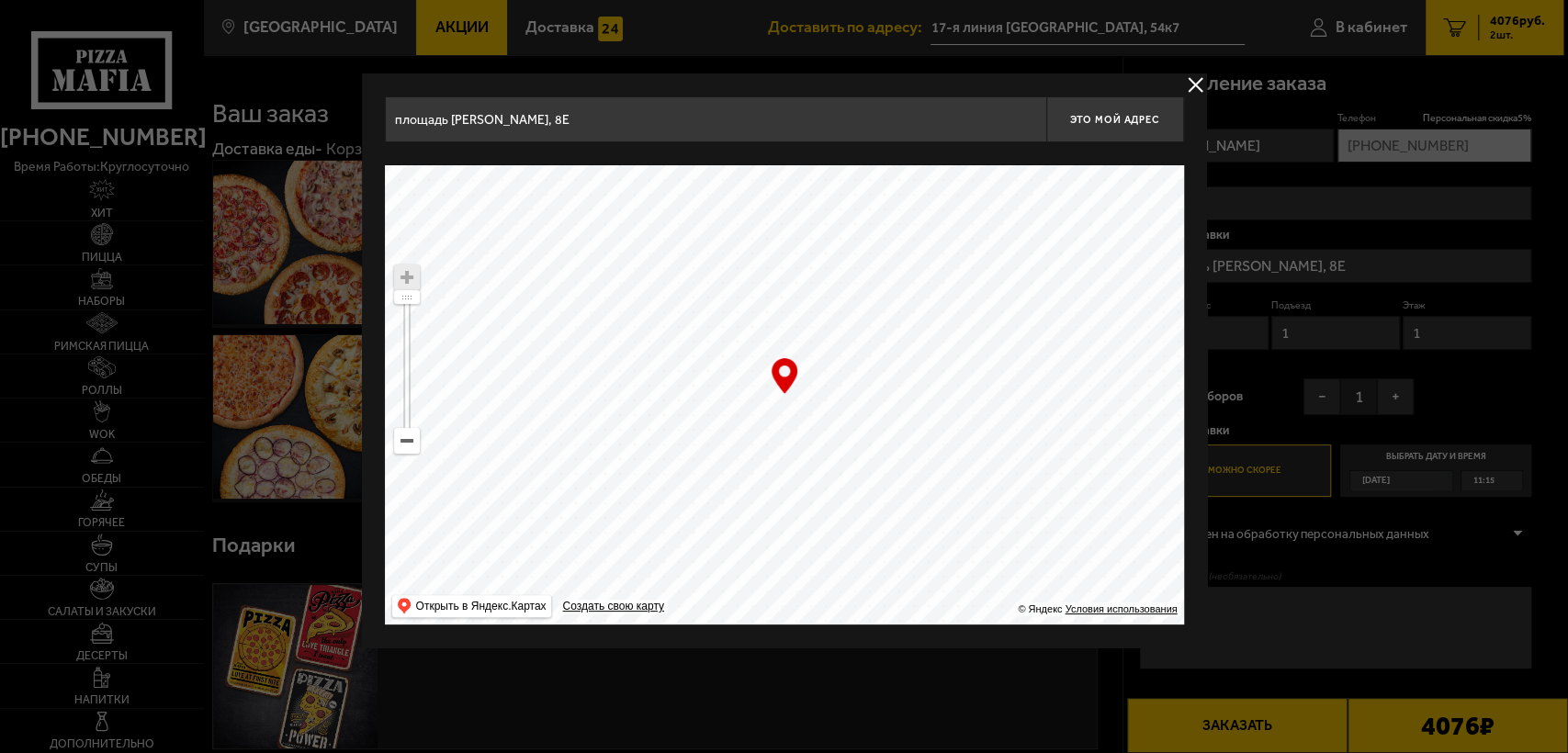
click at [811, 482] on ymaps at bounding box center [784, 395] width 799 height 460
type input "Уткин проспект, 15Е"
drag, startPoint x: 801, startPoint y: 470, endPoint x: 808, endPoint y: 481, distance: 13.0
click at [808, 481] on ymaps at bounding box center [784, 395] width 799 height 460
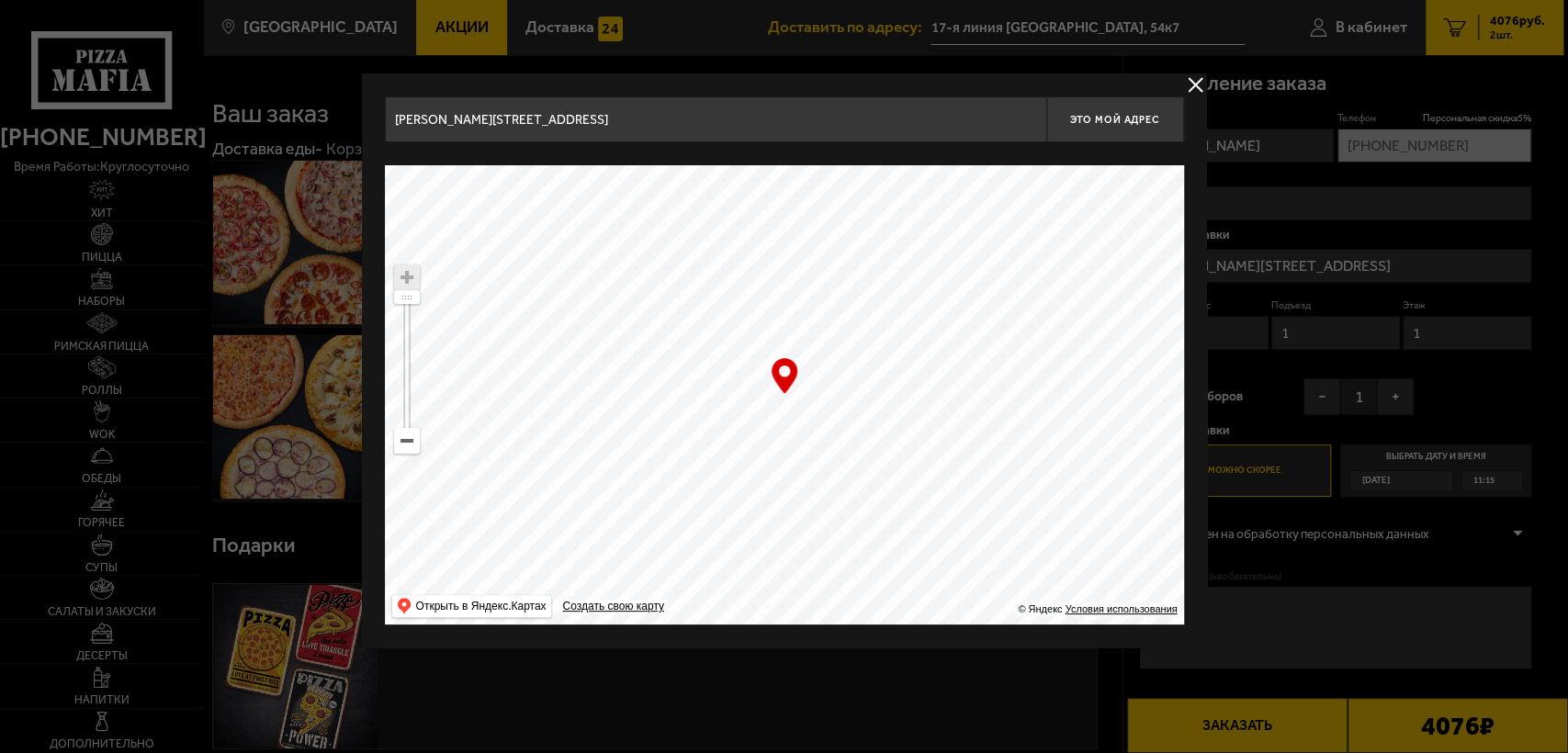
drag, startPoint x: 803, startPoint y: 480, endPoint x: 784, endPoint y: 462, distance: 26.2
click at [784, 462] on ymaps at bounding box center [784, 395] width 799 height 460
click at [774, 354] on ymaps at bounding box center [784, 395] width 799 height 460
drag, startPoint x: 796, startPoint y: 420, endPoint x: 804, endPoint y: 442, distance: 23.4
click at [804, 442] on ymaps at bounding box center [784, 395] width 799 height 460
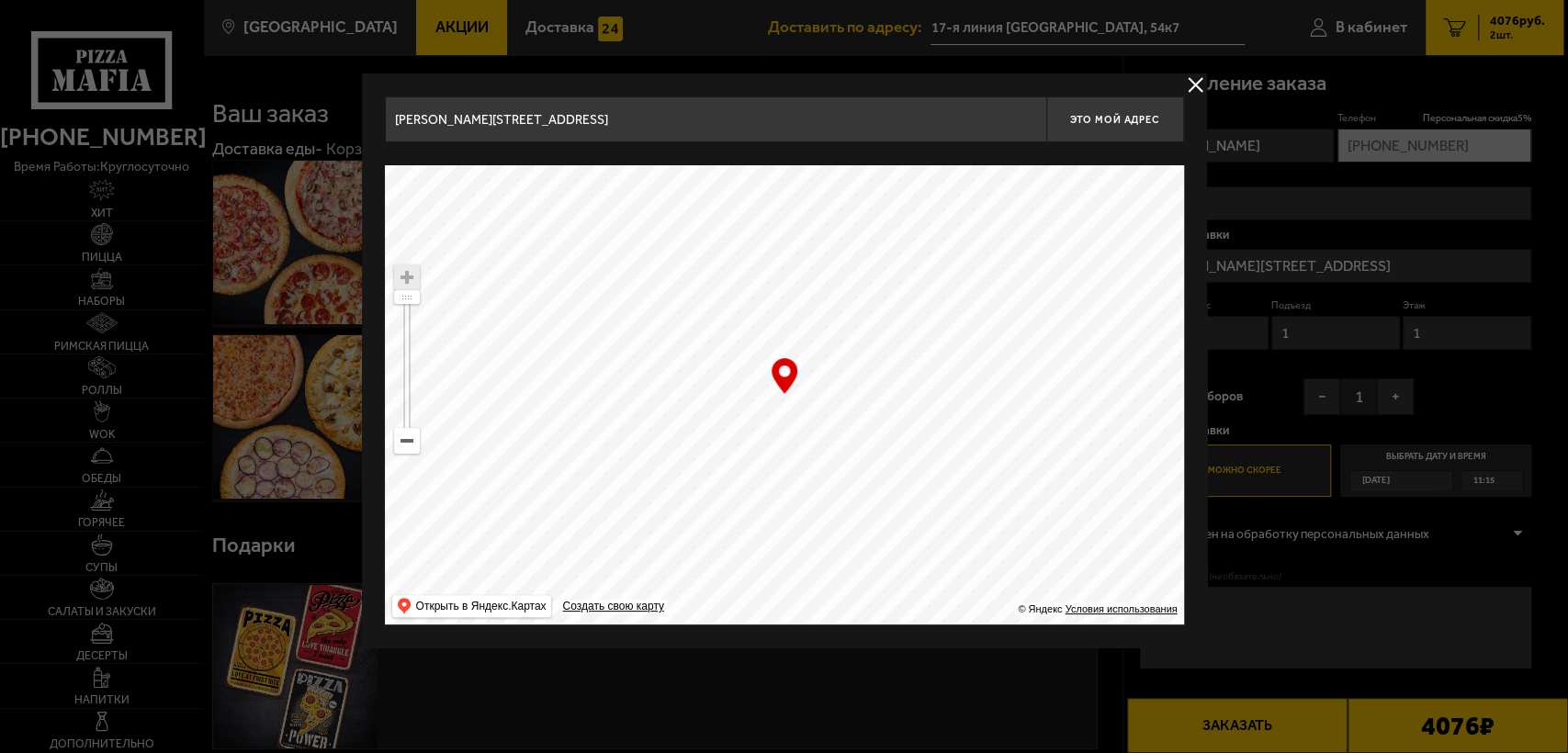
drag, startPoint x: 804, startPoint y: 442, endPoint x: 804, endPoint y: 453, distance: 11.0
click at [804, 453] on ymaps at bounding box center [784, 395] width 799 height 460
click at [789, 378] on div "… © Яндекс Условия использования Открыть в Яндекс.Картах Создать свою карту" at bounding box center [784, 395] width 799 height 460
click at [1113, 123] on span "Это мой адрес" at bounding box center [1114, 119] width 88 height 12
type input "Россия, Санкт-Петербург, Уткин проспект, 15Е"
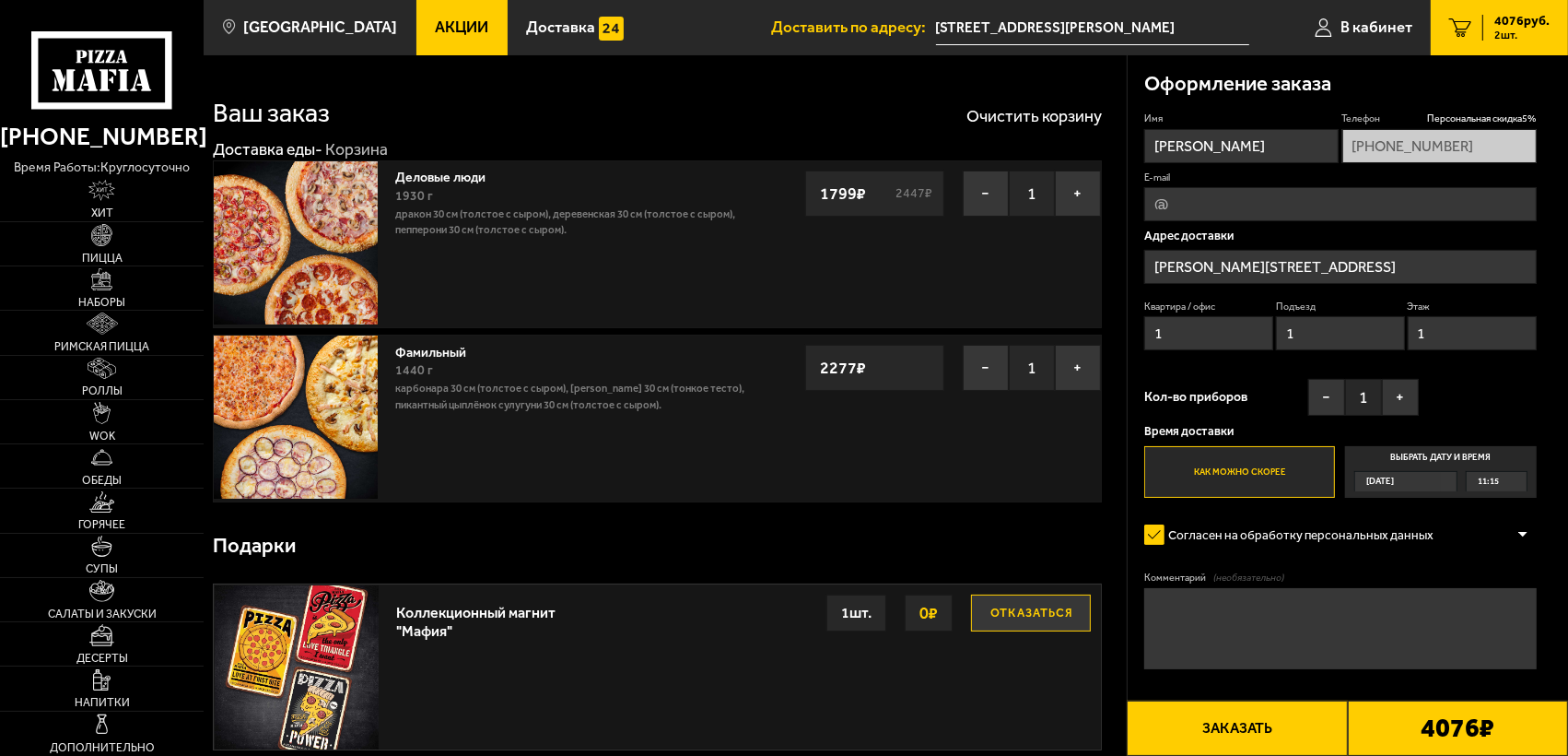
click at [1400, 459] on label "Выбрать дату и время Сегодня 11:15" at bounding box center [1440, 472] width 190 height 53
click at [0, 0] on input "Выбрать дату и время Сегодня 11:15" at bounding box center [0, 0] width 0 height 0
click at [1414, 476] on div "11:15" at bounding box center [1496, 481] width 60 height 19
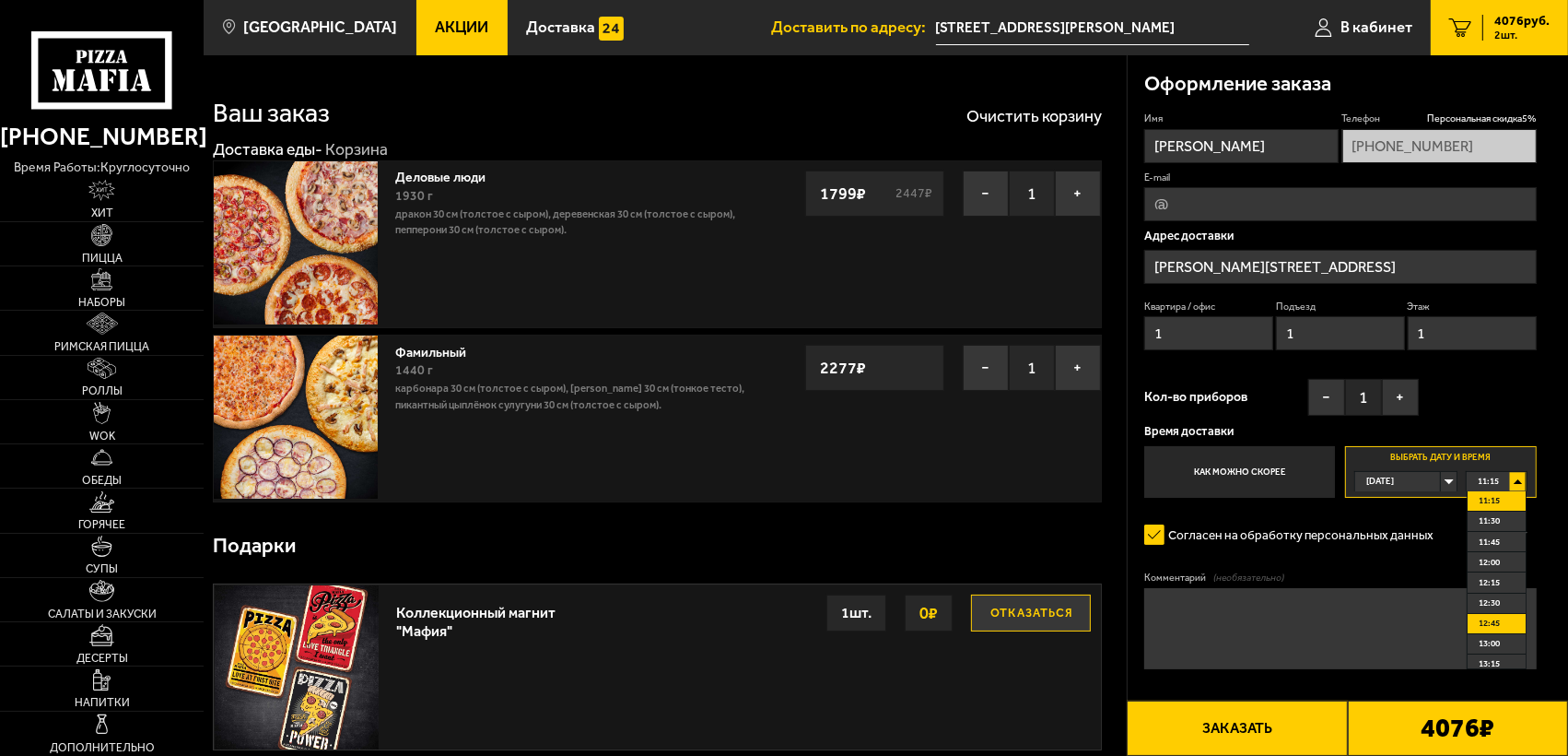
click at [1414, 623] on span "12:45" at bounding box center [1490, 622] width 22 height 19
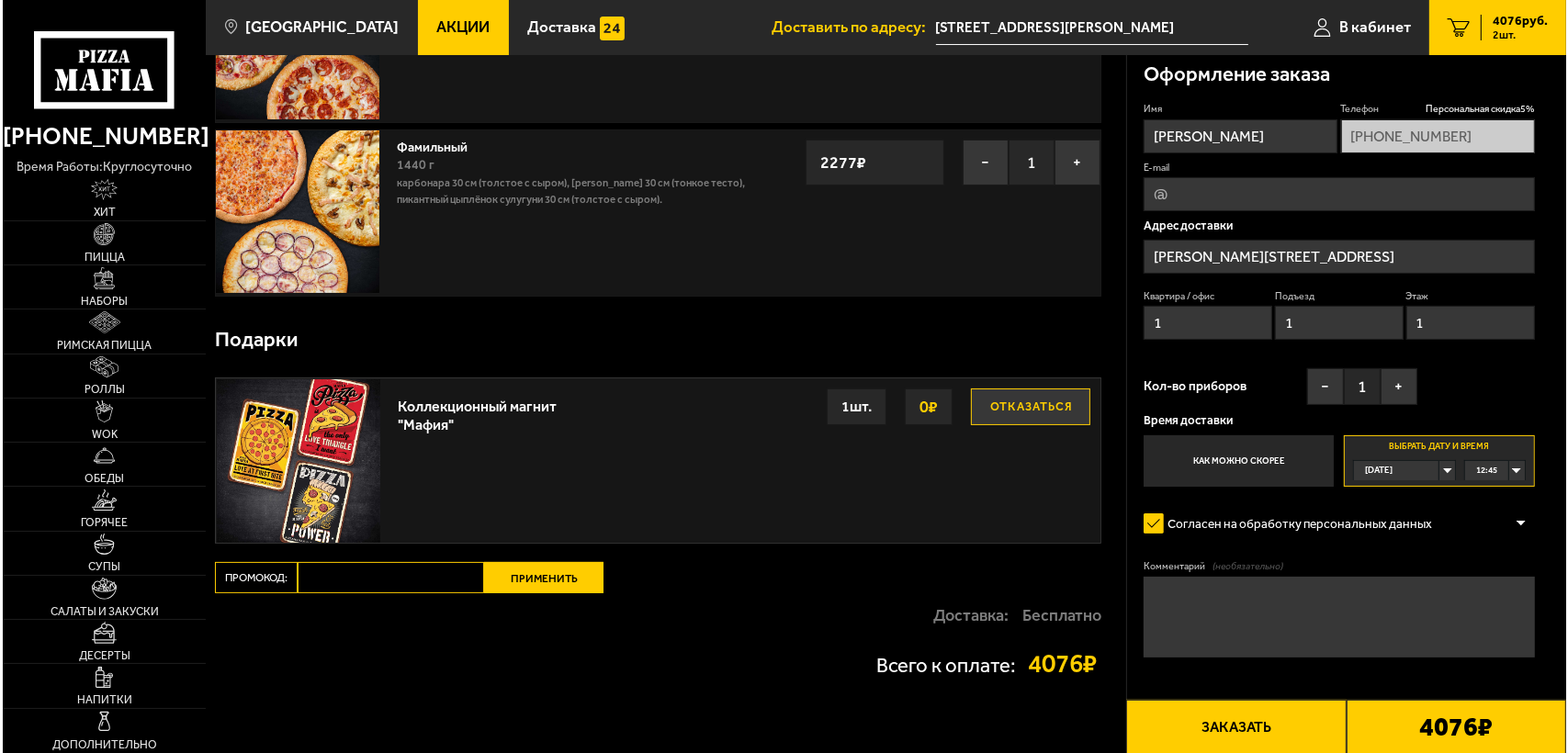
scroll to position [306, 0]
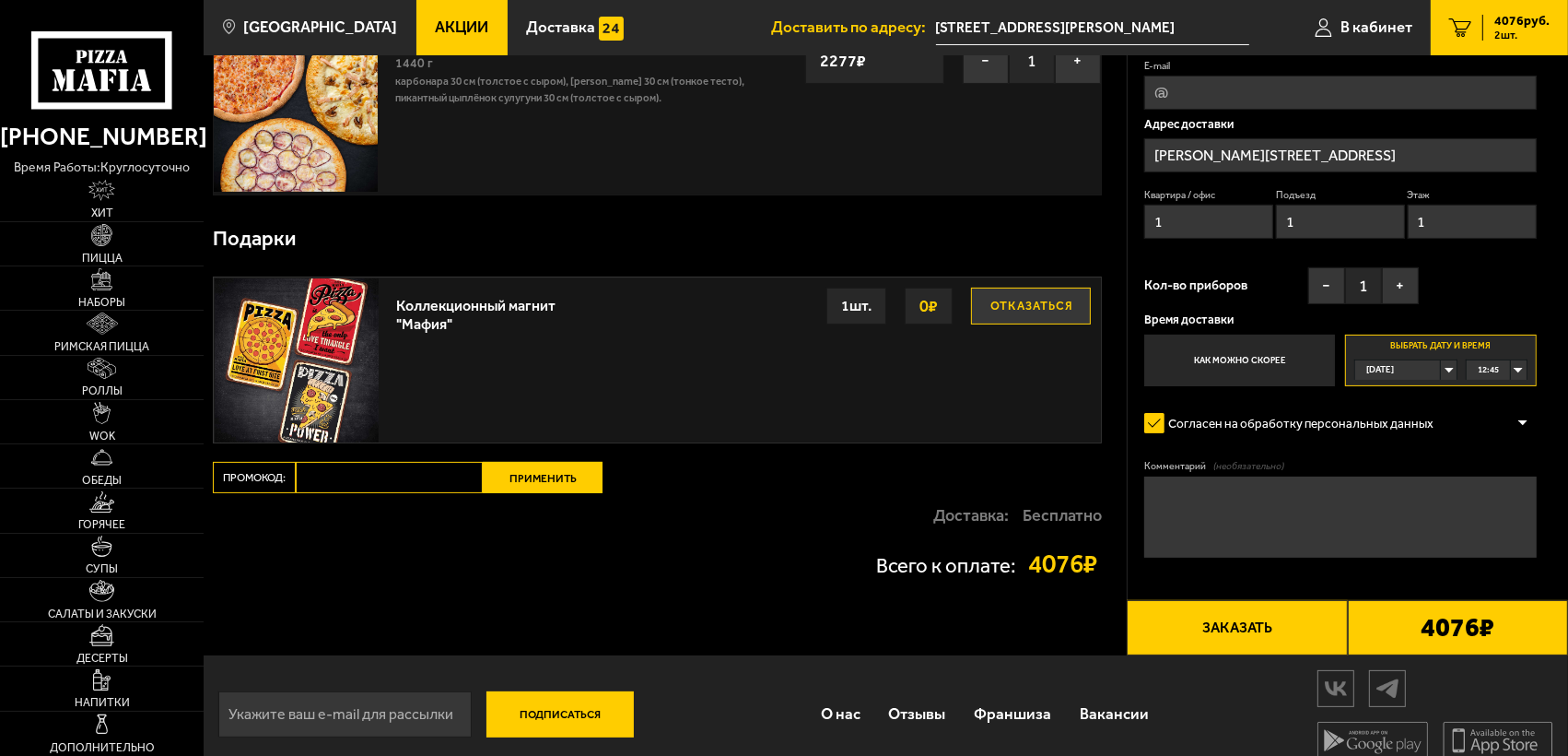
click at [1258, 628] on button "Заказать" at bounding box center [1236, 627] width 220 height 55
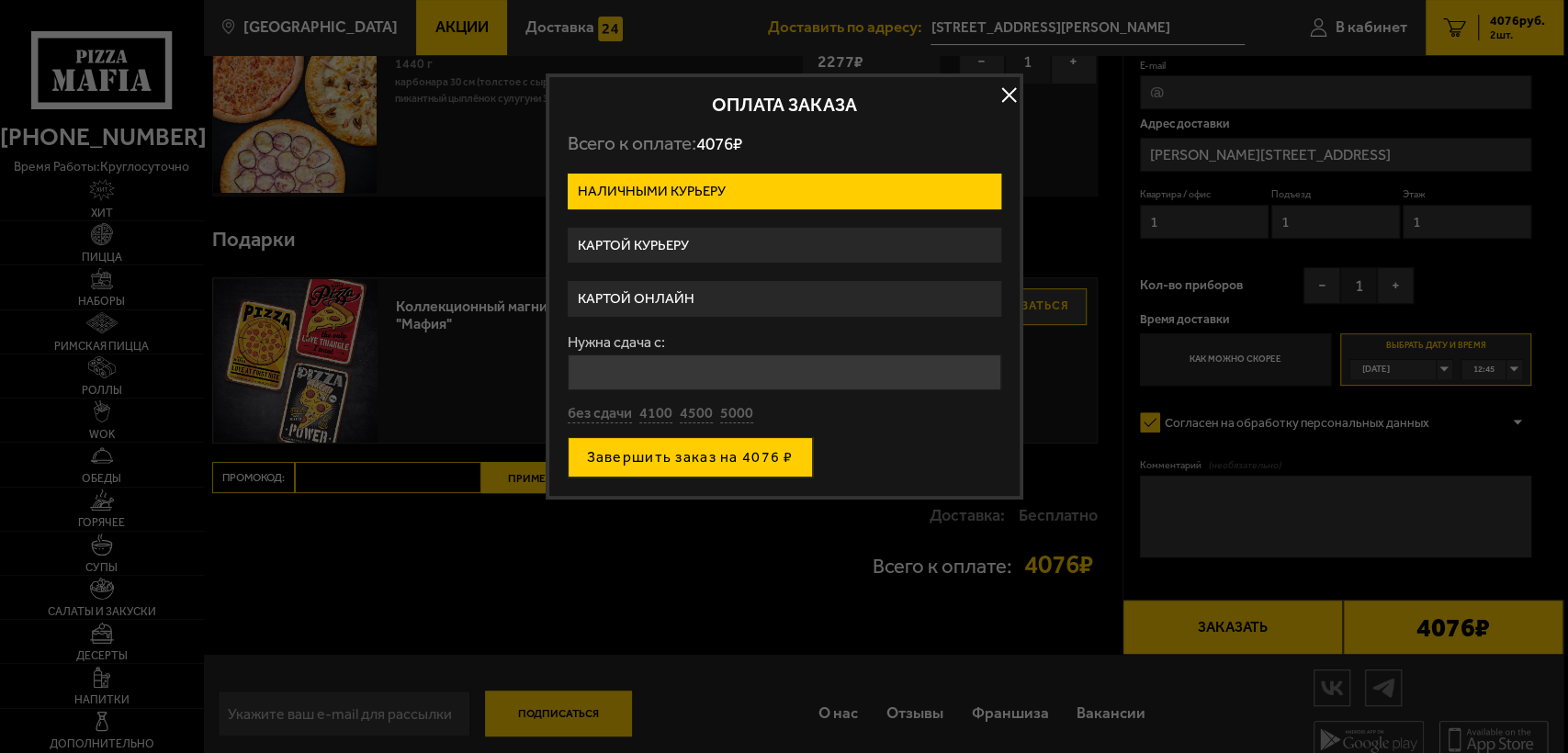
click at [691, 457] on button "Завершить заказ на 4076 ₽" at bounding box center [690, 457] width 246 height 40
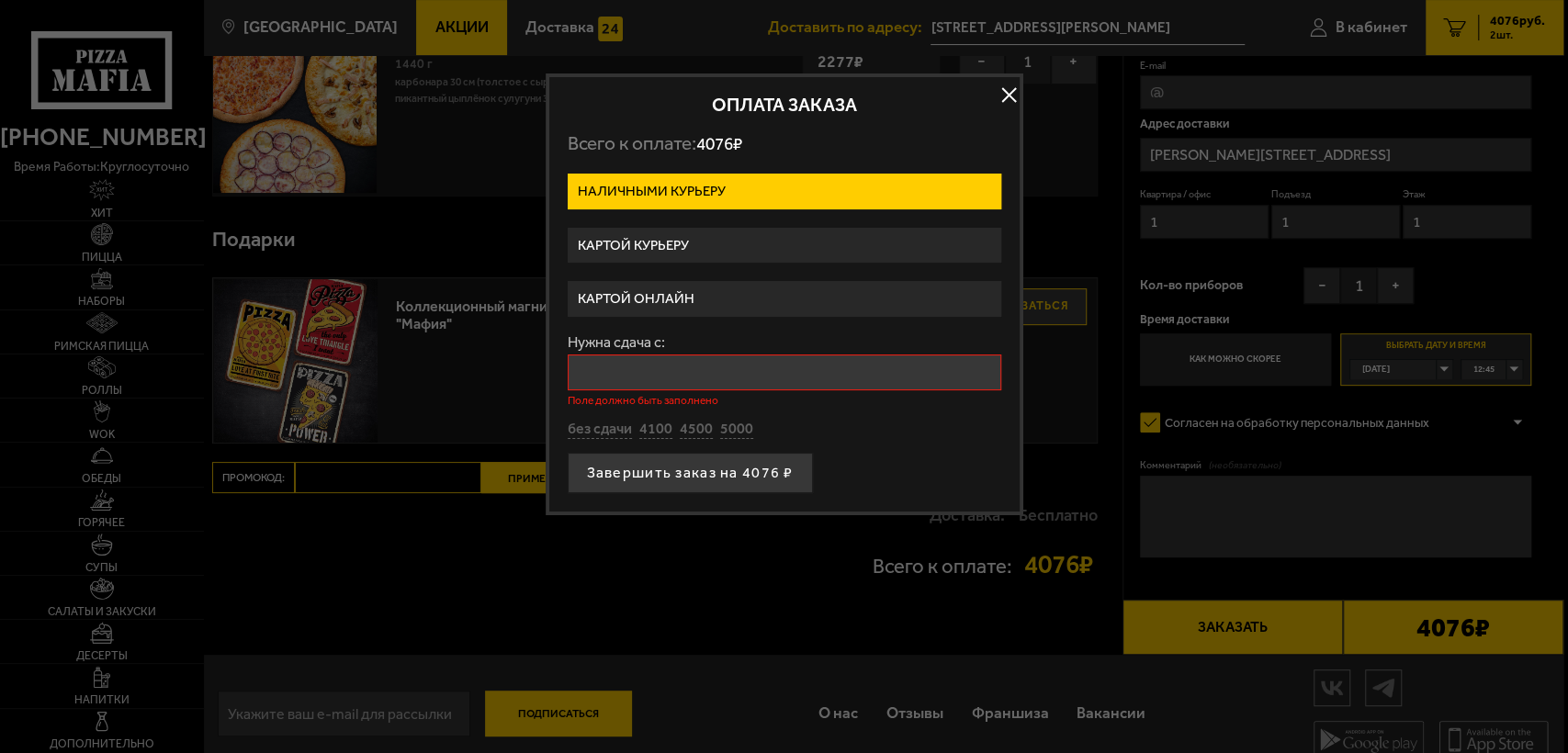
click at [655, 363] on input "Нужна сдача с:" at bounding box center [784, 372] width 433 height 36
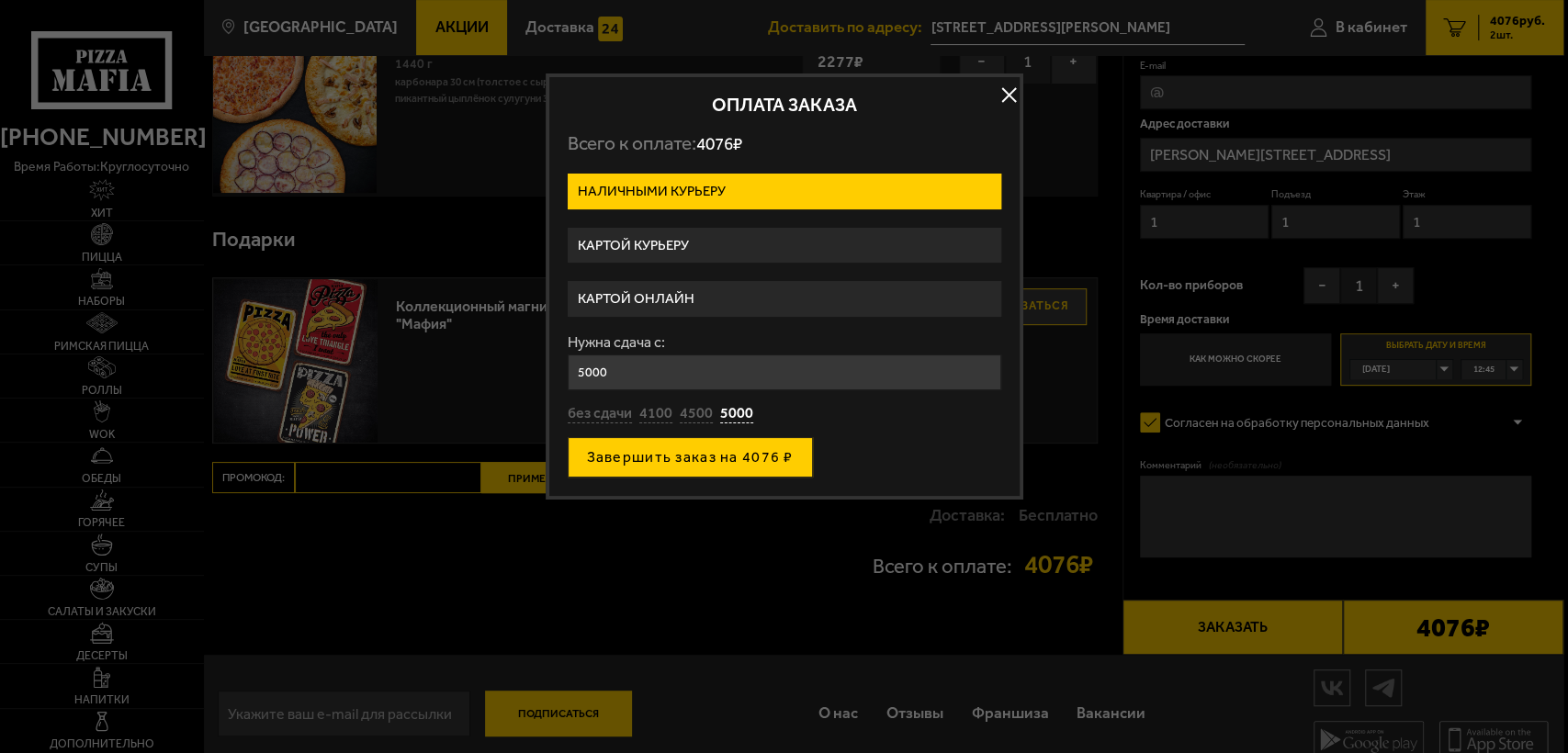
type input "5000"
click at [700, 453] on button "Завершить заказ на 4076 ₽" at bounding box center [690, 457] width 246 height 40
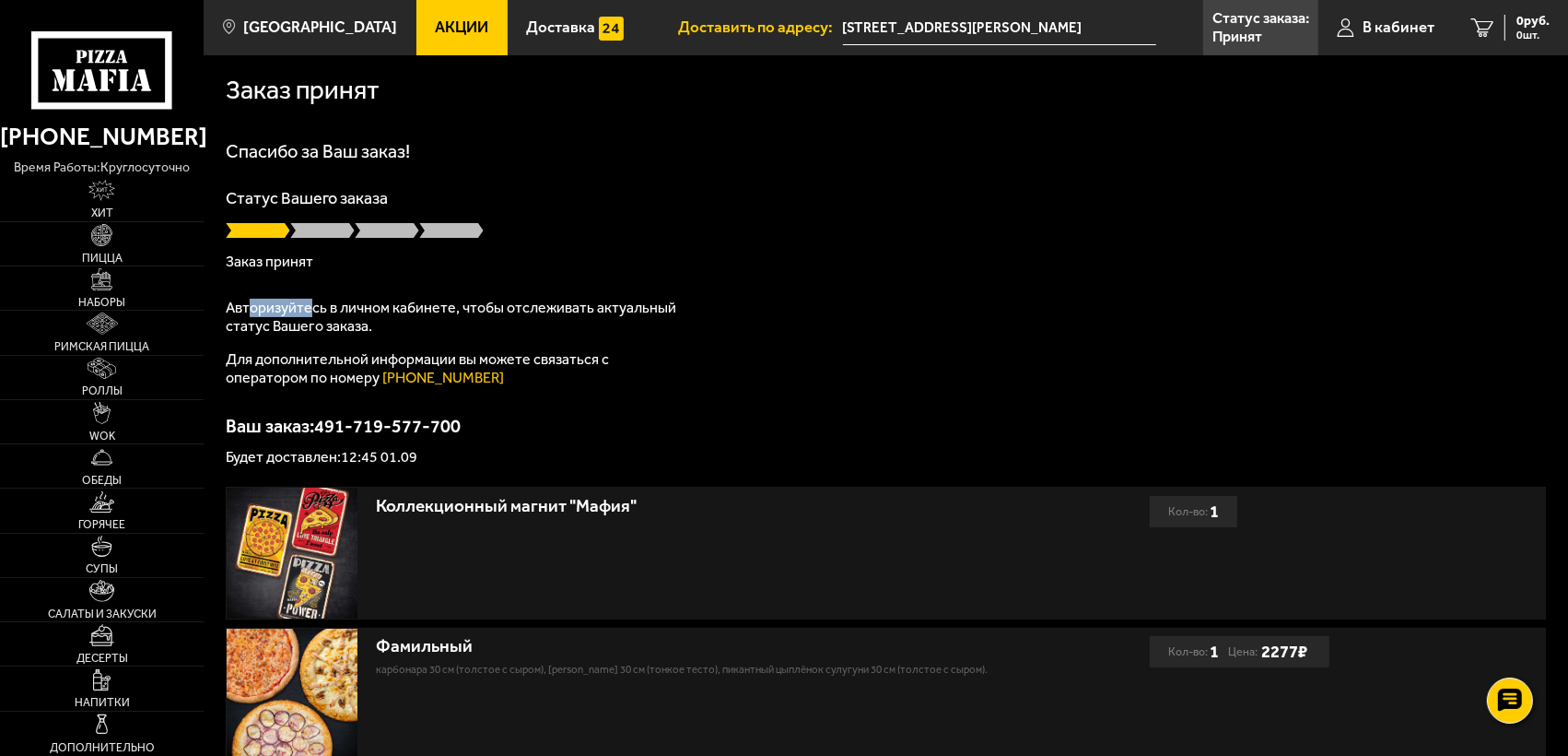
drag, startPoint x: 251, startPoint y: 310, endPoint x: 307, endPoint y: 312, distance: 56.0
click at [307, 312] on p "Авторизуйтесь в личном кабинете, чтобы отслеживать актуальный статус Вашего зак…" at bounding box center [456, 317] width 461 height 37
drag, startPoint x: 338, startPoint y: 424, endPoint x: 438, endPoint y: 427, distance: 100.0
click at [438, 427] on p "Ваш заказ: 491-719-577-700" at bounding box center [886, 425] width 1321 height 19
click at [440, 423] on p "Ваш заказ: 491-719-577-700" at bounding box center [886, 425] width 1321 height 19
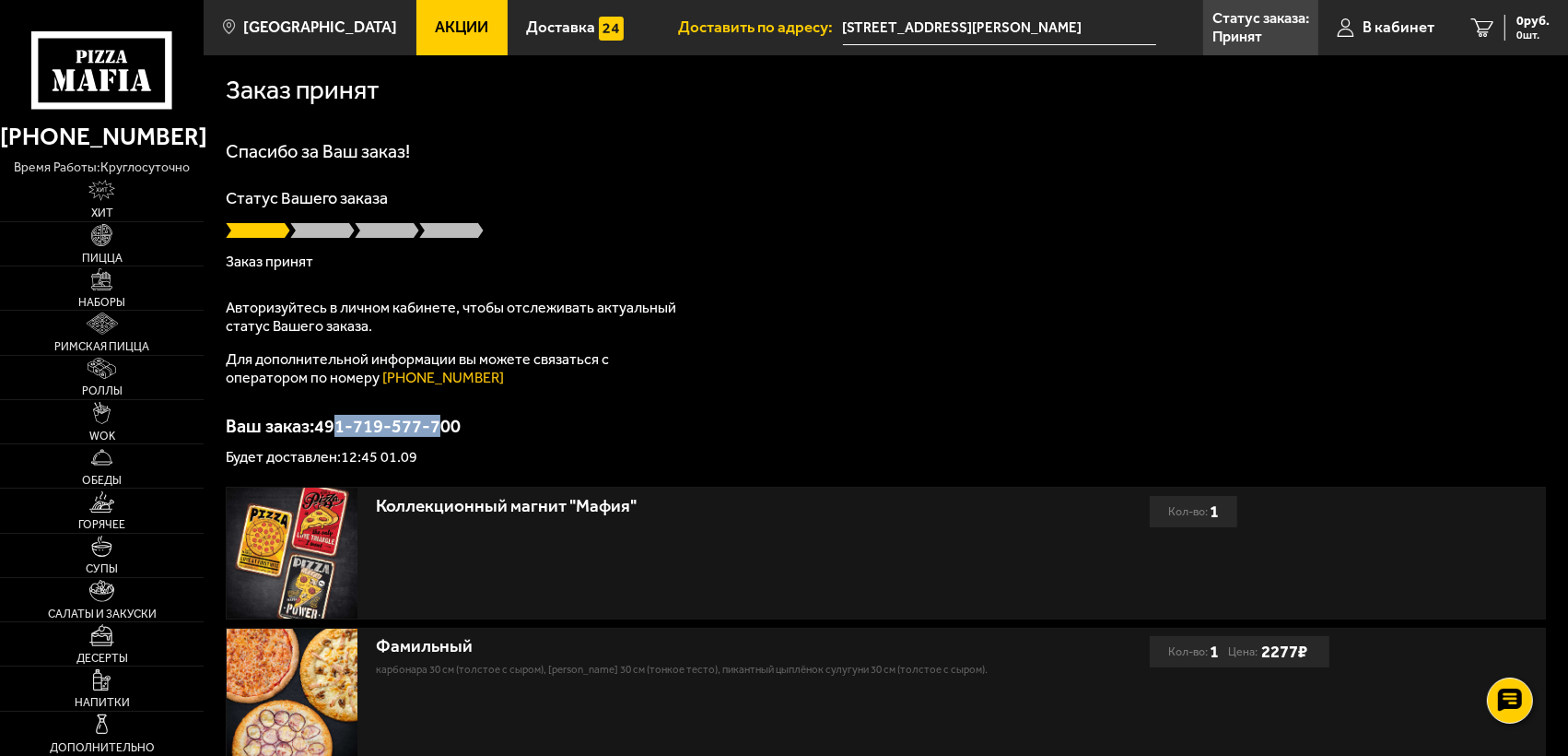
drag, startPoint x: 444, startPoint y: 423, endPoint x: 339, endPoint y: 427, distance: 105.1
click at [339, 427] on p "Ваш заказ: 491-719-577-700" at bounding box center [886, 425] width 1321 height 19
drag, startPoint x: 331, startPoint y: 152, endPoint x: 396, endPoint y: 156, distance: 65.1
click at [396, 156] on h1 "Спасибо за Ваш заказ!" at bounding box center [886, 151] width 1321 height 19
click at [243, 146] on h1 "Спасибо за Ваш заказ!" at bounding box center [886, 151] width 1321 height 19
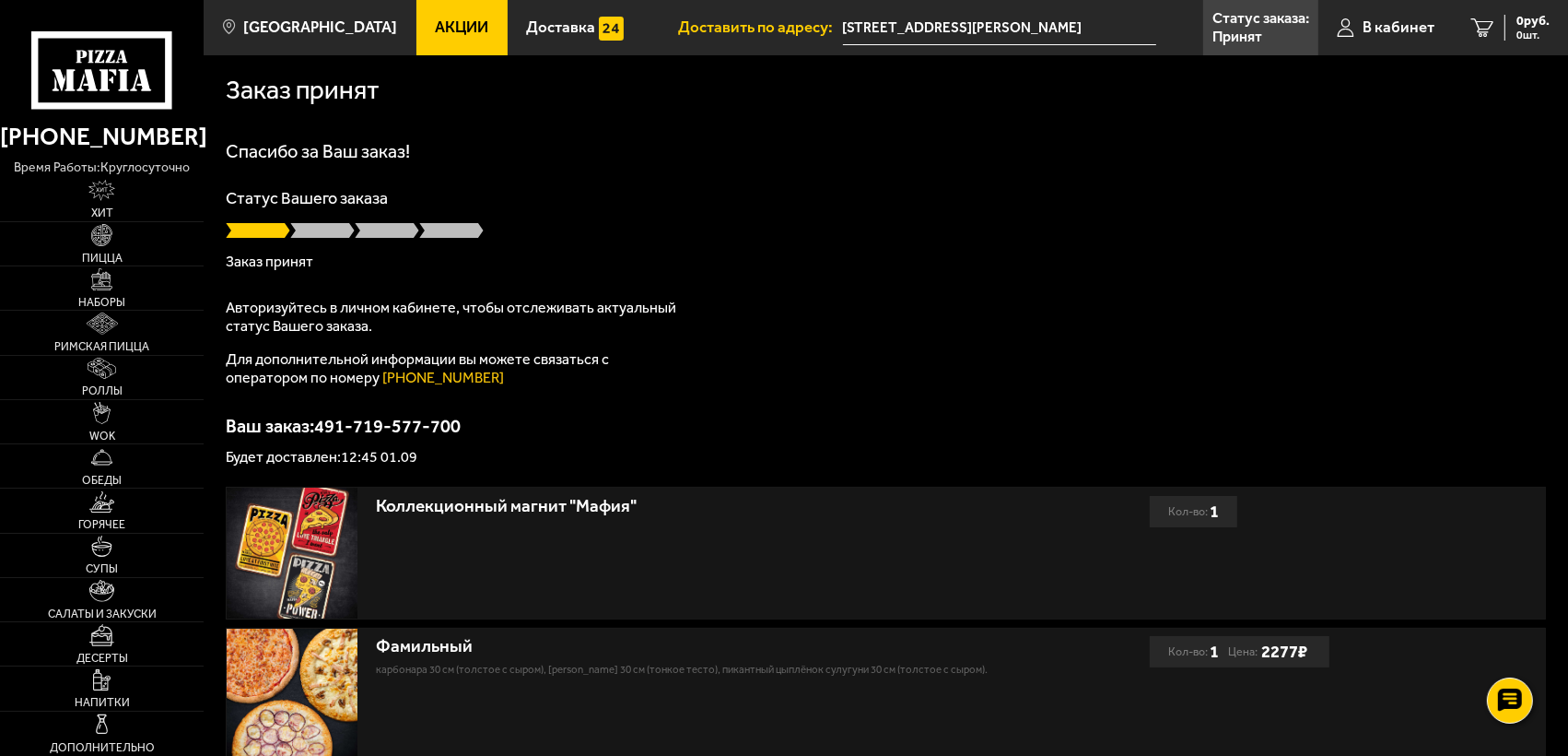
click at [243, 153] on h1 "Спасибо за Ваш заказ!" at bounding box center [886, 151] width 1321 height 19
drag, startPoint x: 241, startPoint y: 149, endPoint x: 373, endPoint y: 151, distance: 132.0
click at [373, 151] on h1 "Спасибо за Ваш заказ!" at bounding box center [886, 151] width 1321 height 19
click at [259, 154] on h1 "Спасибо за Ваш заказ!" at bounding box center [886, 151] width 1321 height 19
click at [356, 230] on span at bounding box center [388, 230] width 65 height 19
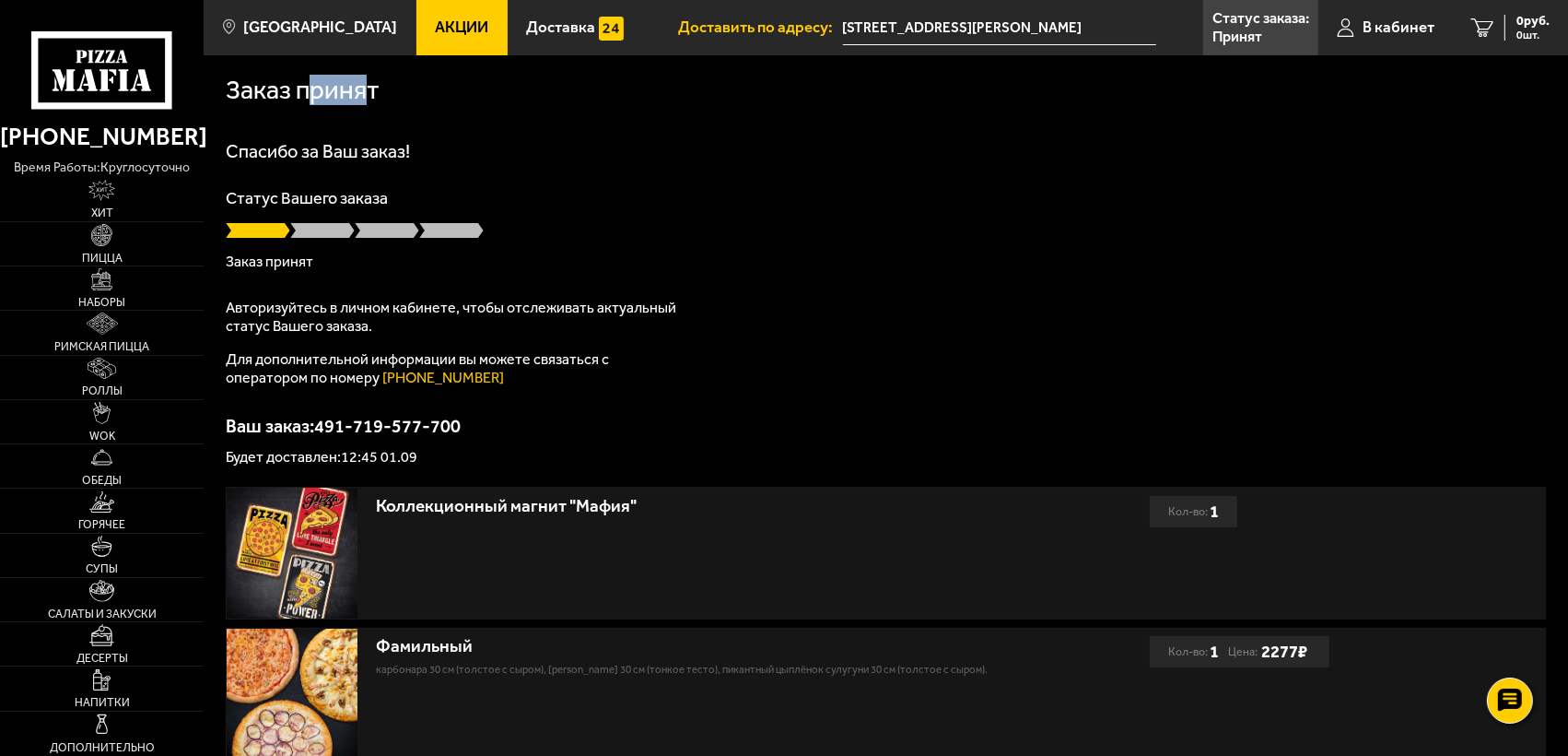
drag, startPoint x: 312, startPoint y: 94, endPoint x: 369, endPoint y: 93, distance: 57.0
click at [369, 93] on h1 "Заказ принят" at bounding box center [302, 90] width 154 height 26
click at [328, 102] on h1 "Заказ принят" at bounding box center [302, 90] width 154 height 26
drag, startPoint x: 325, startPoint y: 90, endPoint x: 357, endPoint y: 91, distance: 32.0
click at [357, 91] on h1 "Заказ принят" at bounding box center [302, 90] width 154 height 26
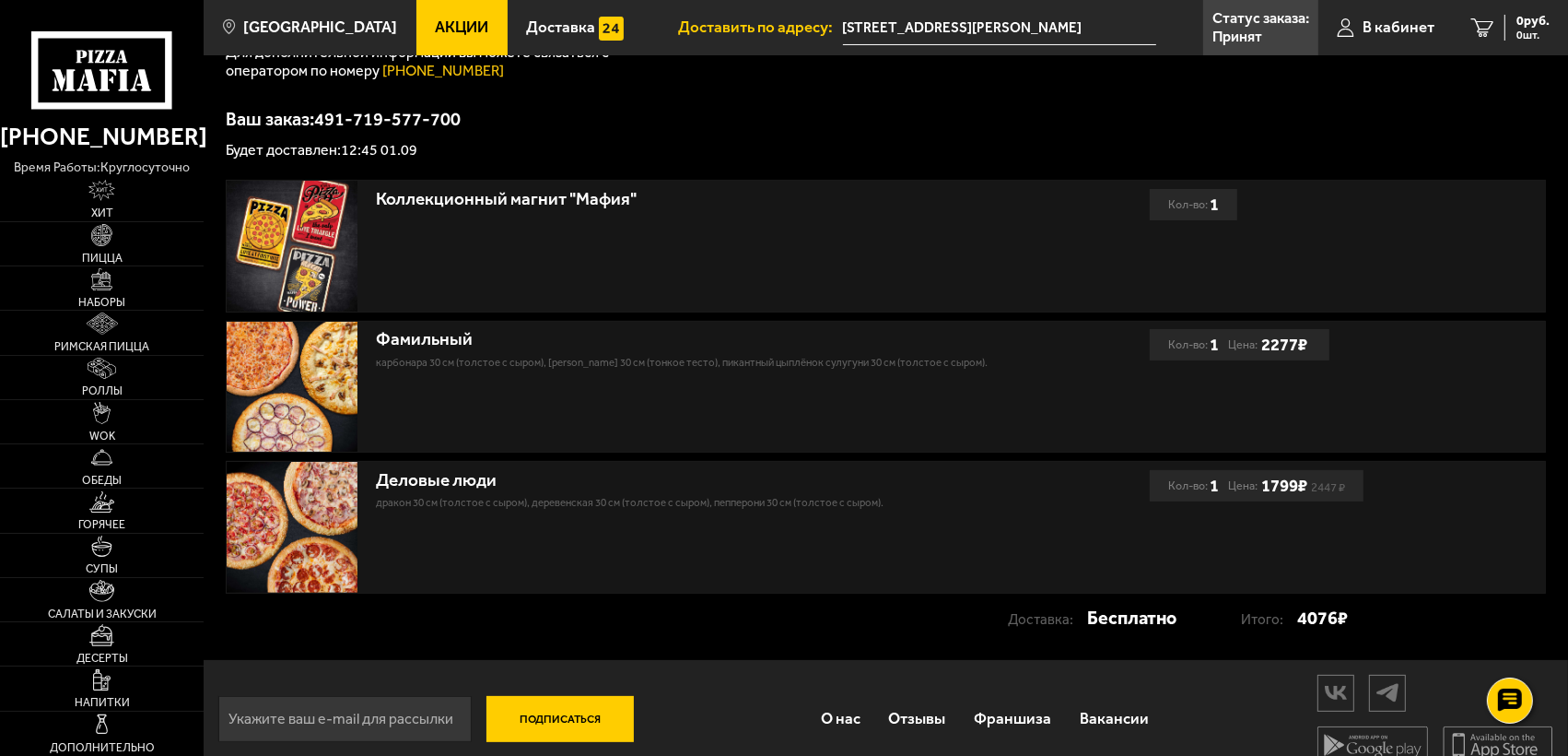
scroll to position [330, 0]
